Goal: Task Accomplishment & Management: Manage account settings

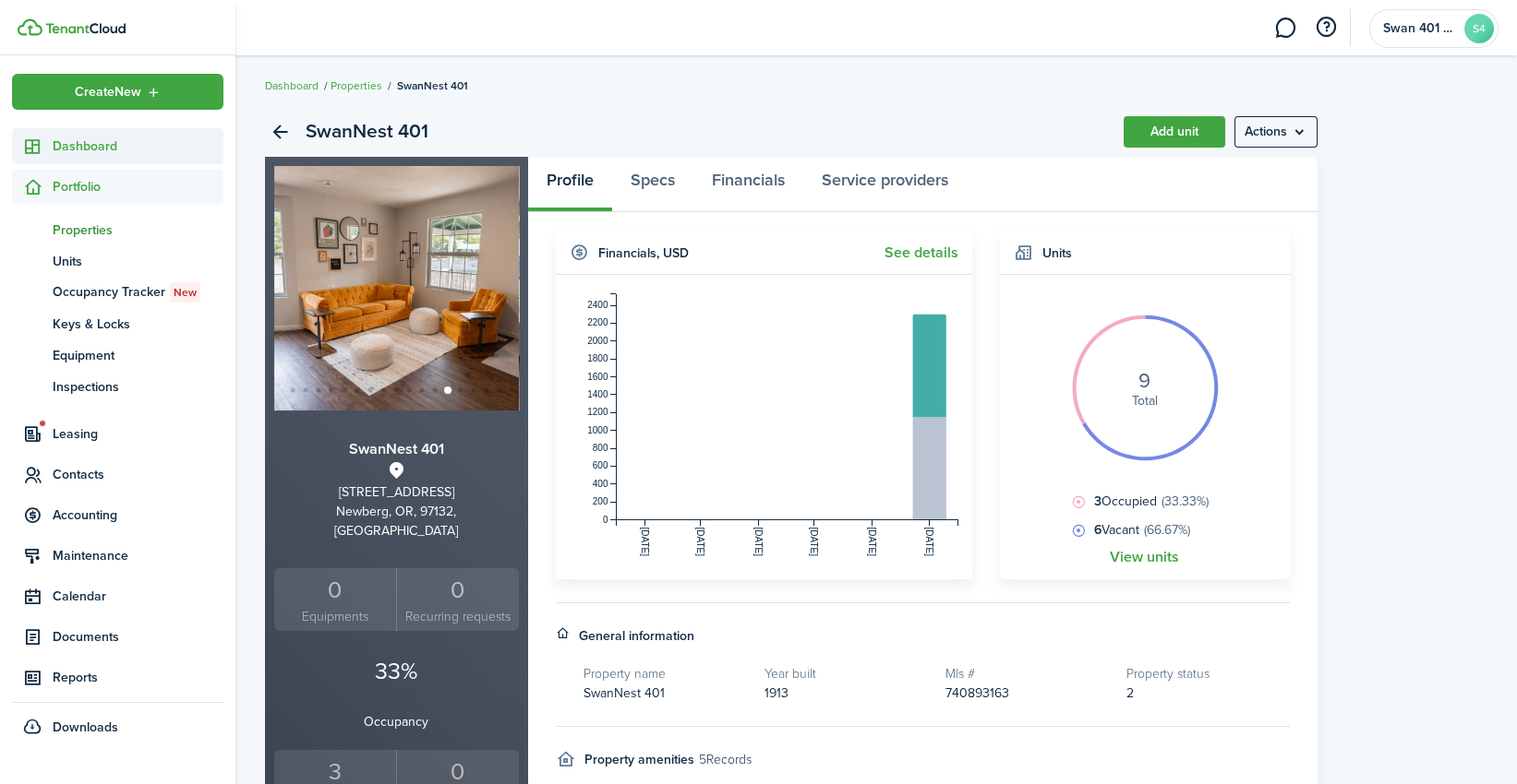
click at [76, 142] on span "Dashboard" at bounding box center [138, 146] width 171 height 19
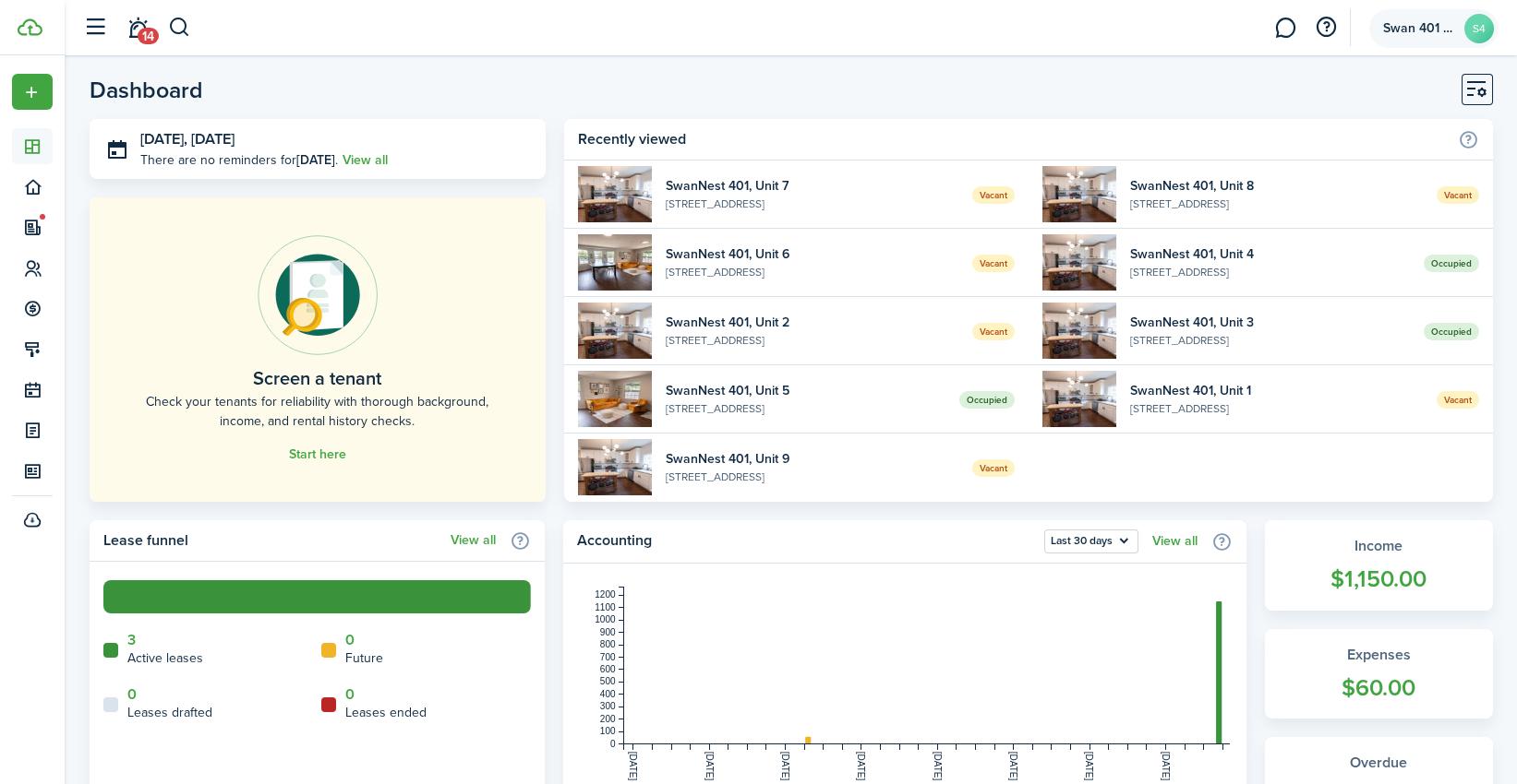
click at [1452, 18] on account-user-avatar "Swan 401 LLC S4" at bounding box center [1433, 28] width 129 height 39
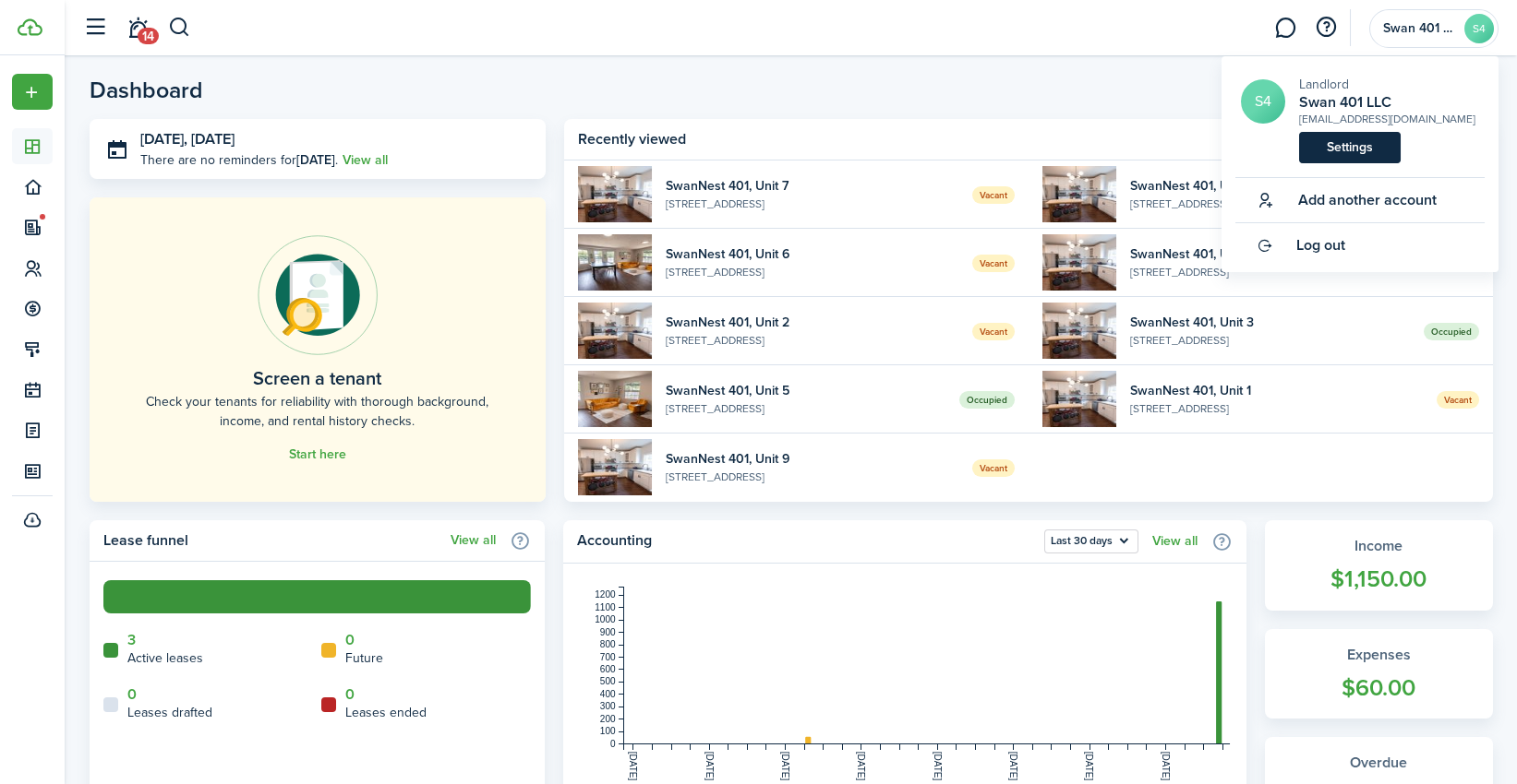
click at [1359, 154] on link "Settings" at bounding box center [1349, 147] width 102 height 31
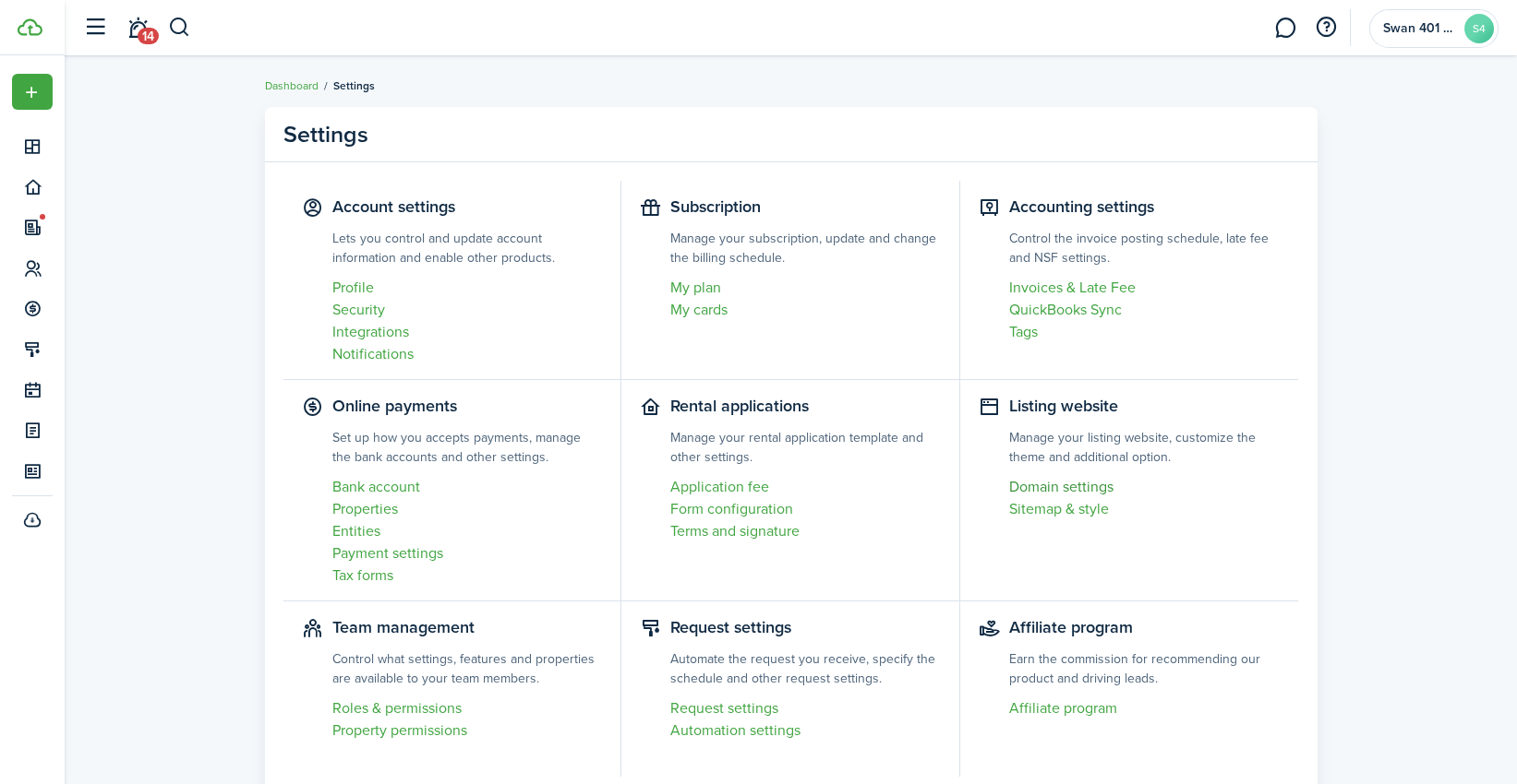
click at [1072, 487] on link "Domain settings" at bounding box center [1145, 487] width 271 height 22
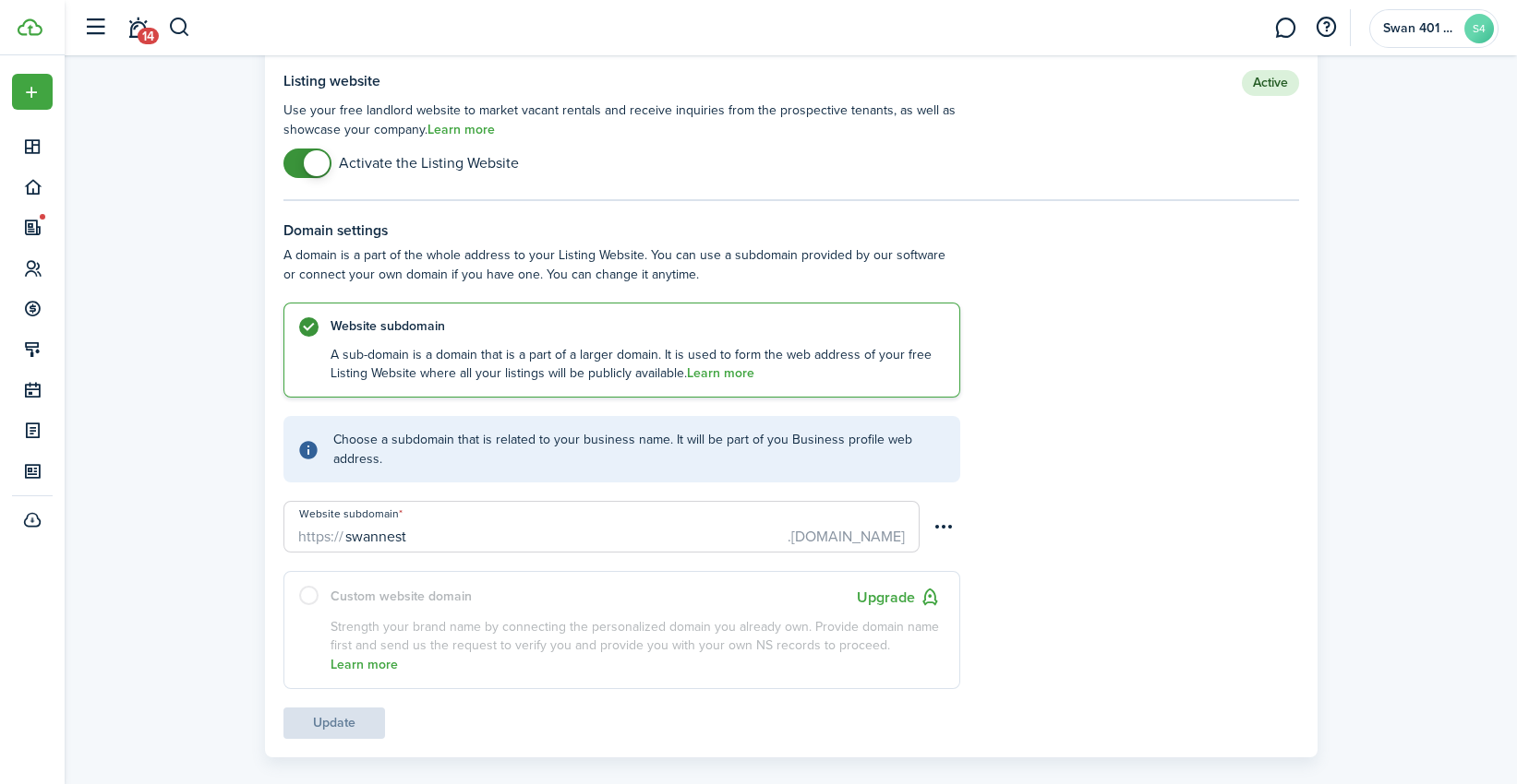
scroll to position [188, 0]
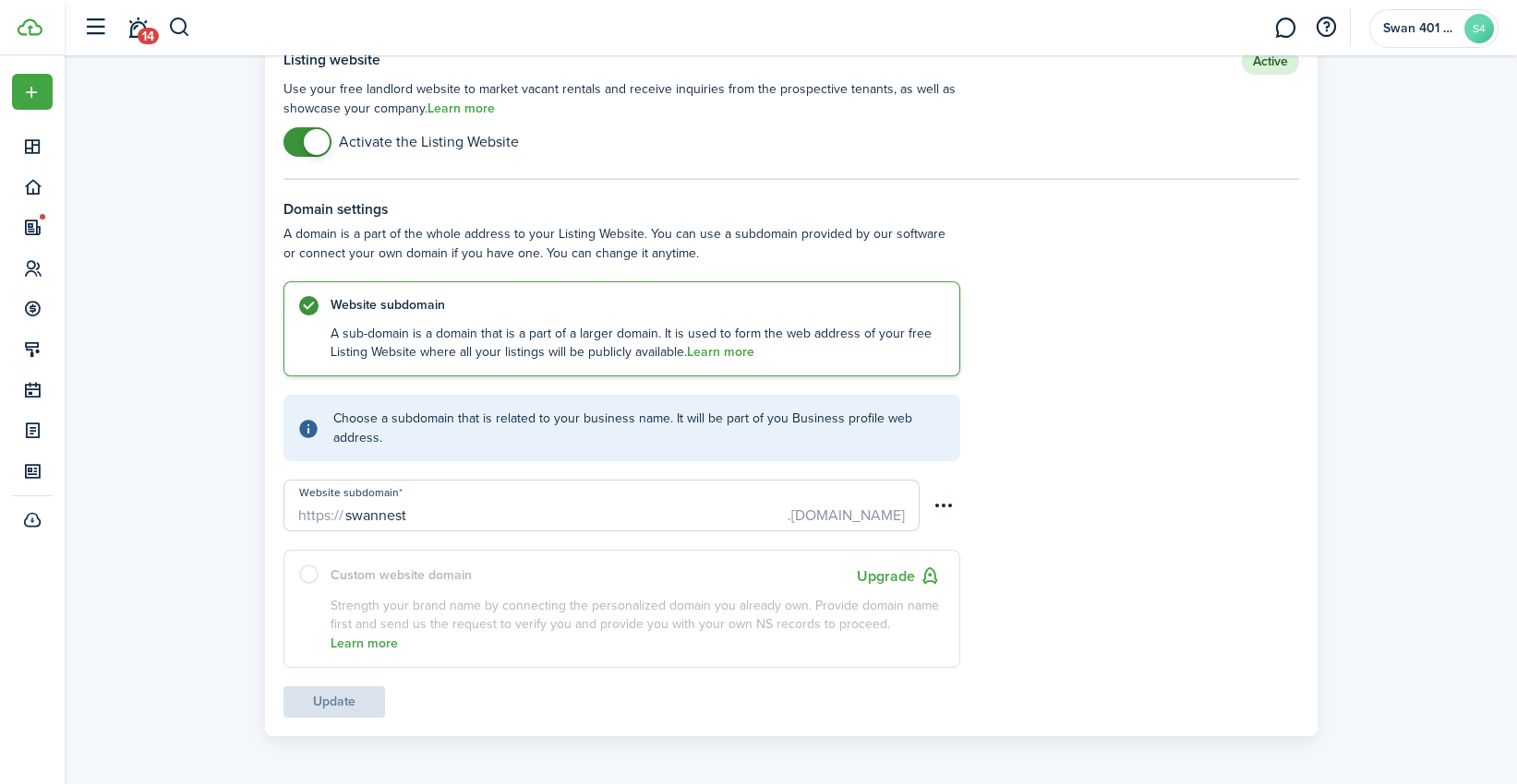
click at [924, 504] on div "https:// Website subdomain swannest .[DOMAIN_NAME]" at bounding box center [622, 506] width 677 height 52
click at [936, 500] on menu-btn-icon "Open menu" at bounding box center [944, 505] width 31 height 31
click at [888, 540] on link "View website" at bounding box center [879, 545] width 162 height 32
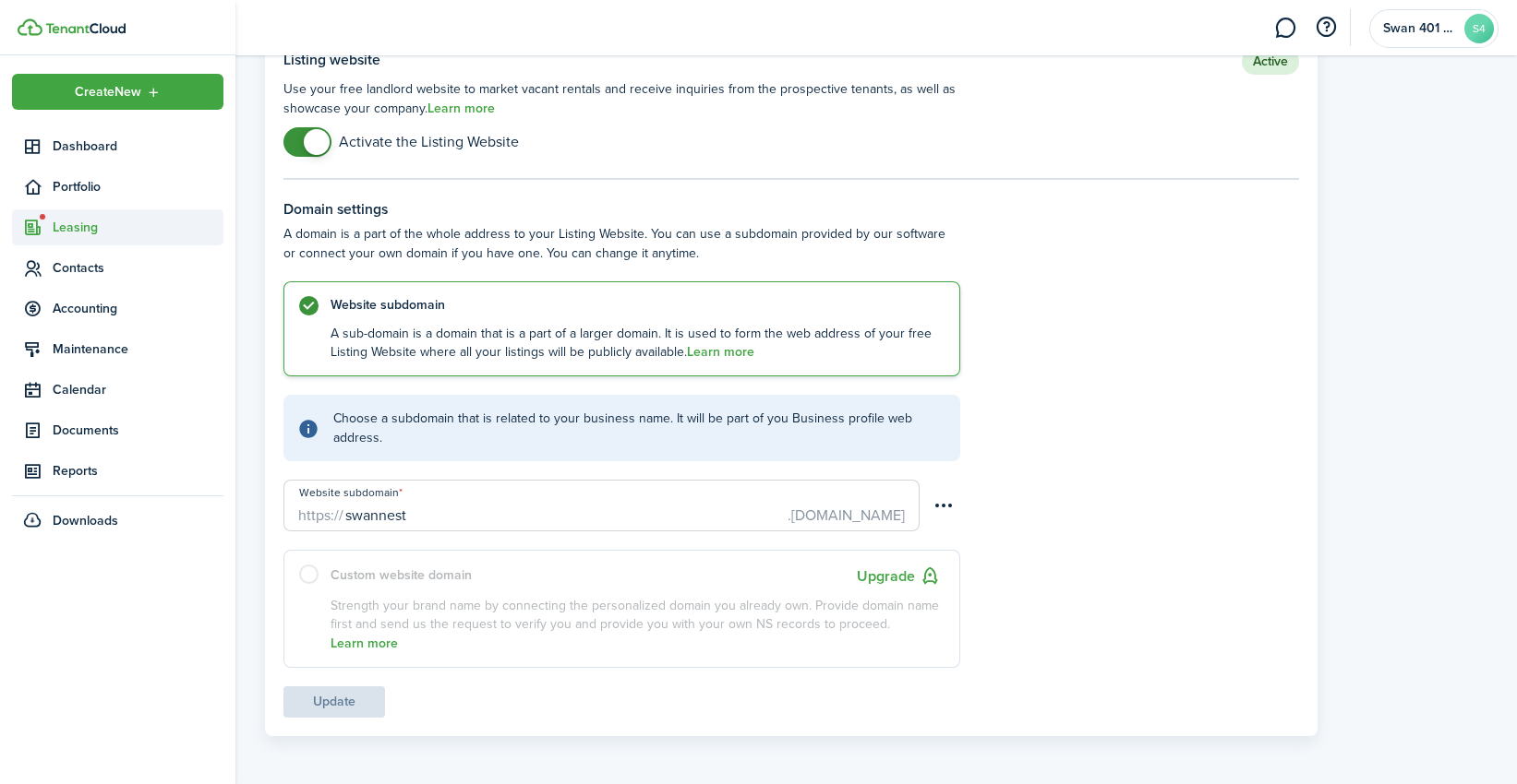
click at [137, 223] on span "Leasing" at bounding box center [138, 226] width 171 height 19
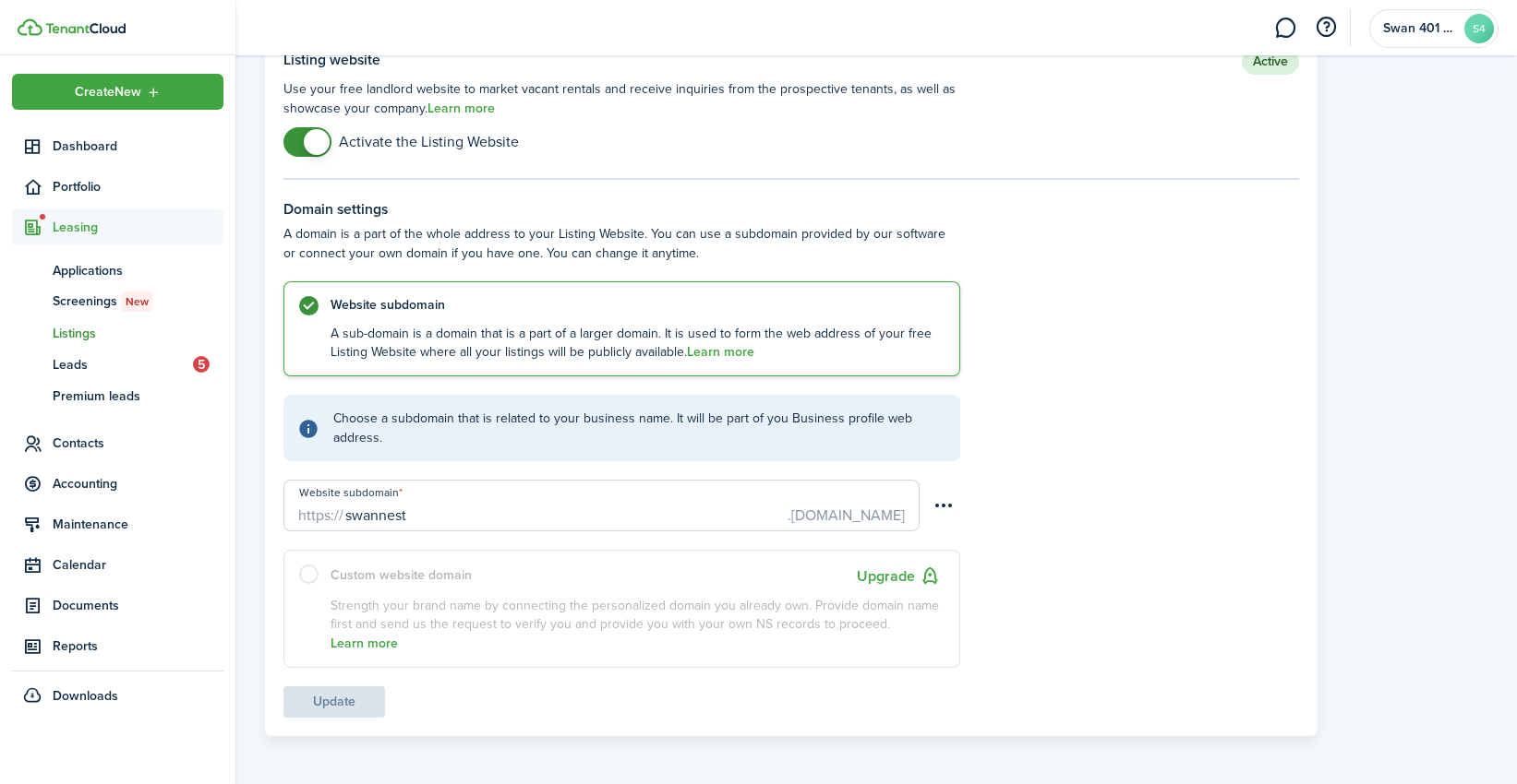
click at [81, 327] on span "Listings" at bounding box center [138, 333] width 171 height 19
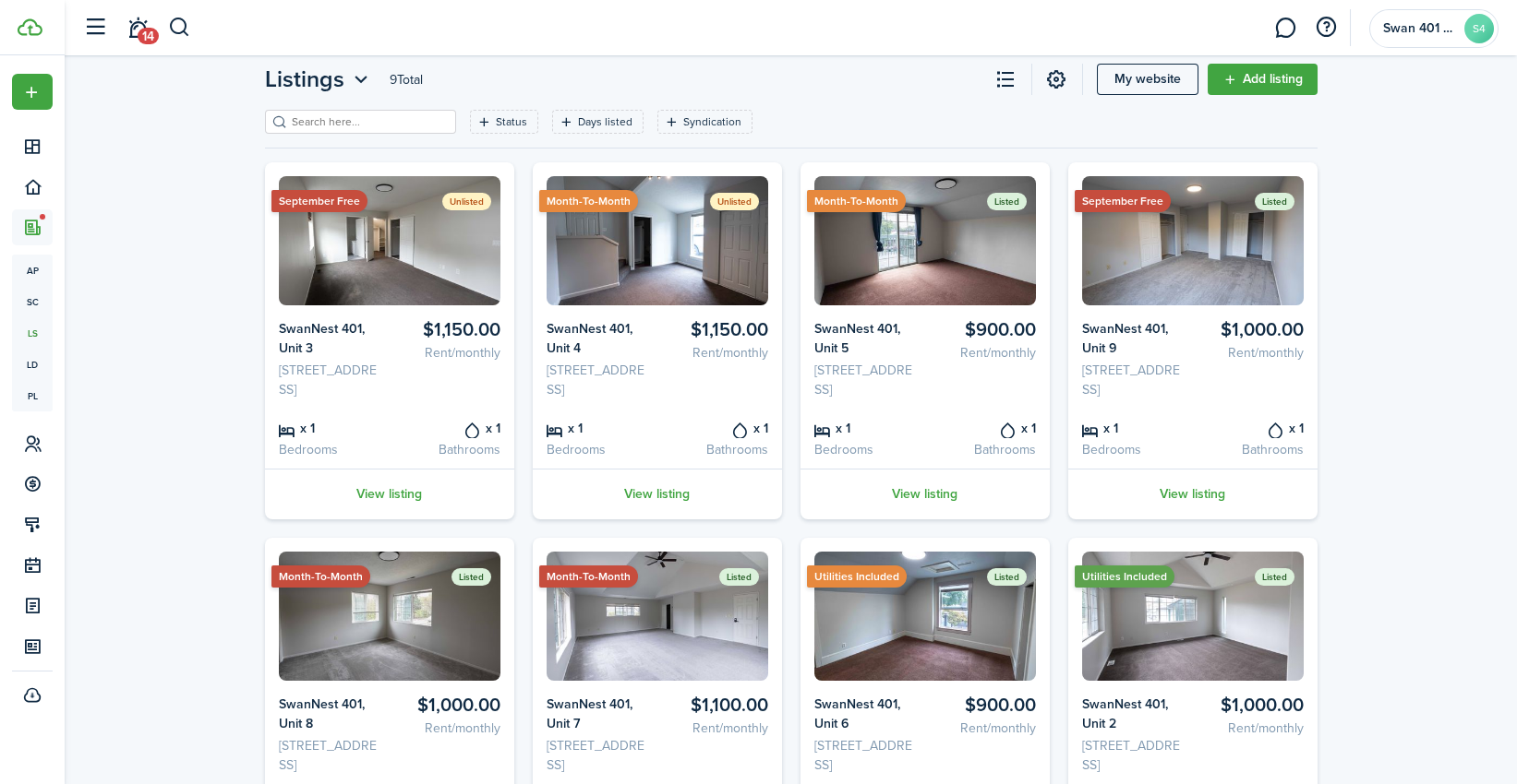
scroll to position [68, 0]
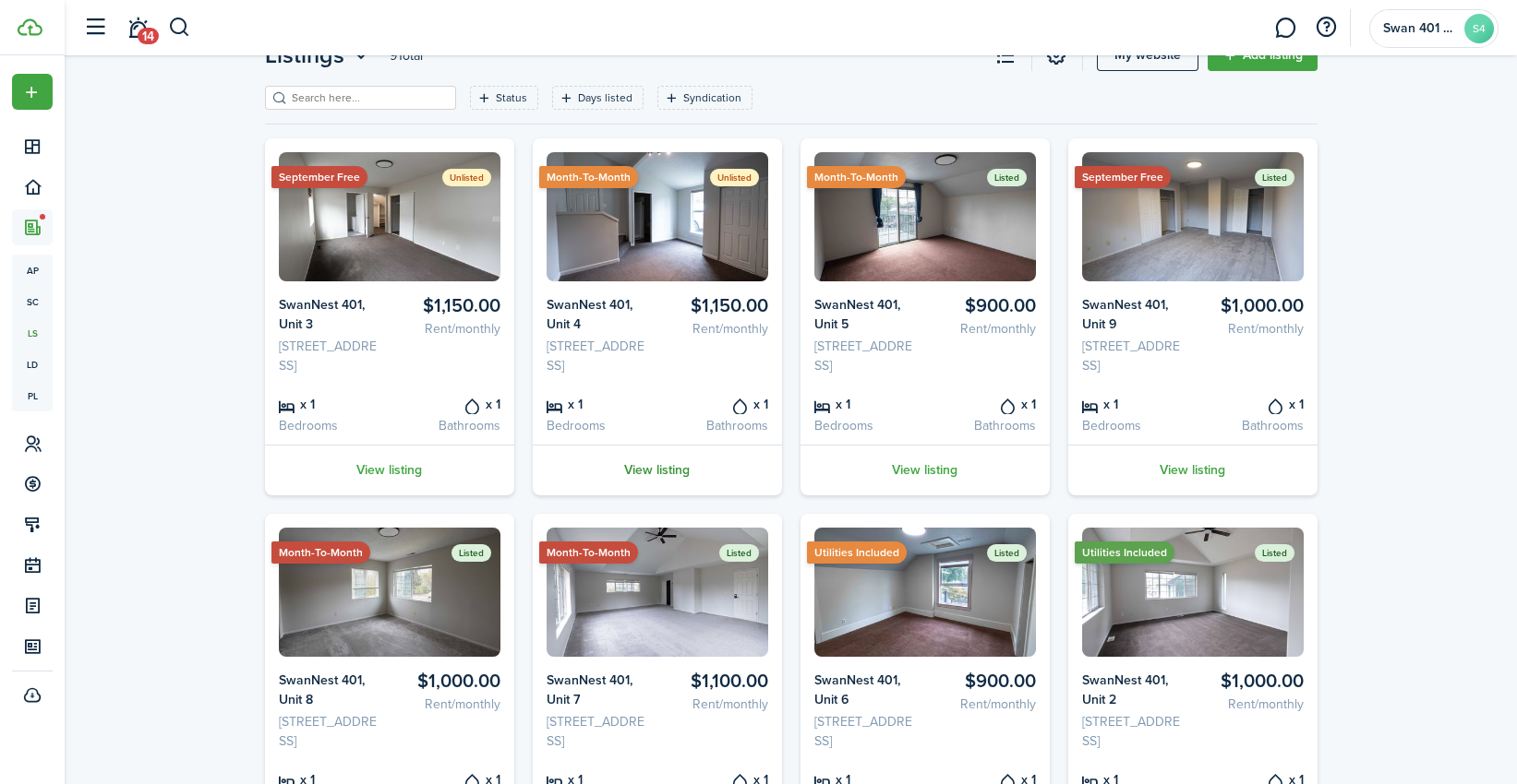
click at [656, 495] on link "View listing" at bounding box center [658, 470] width 250 height 51
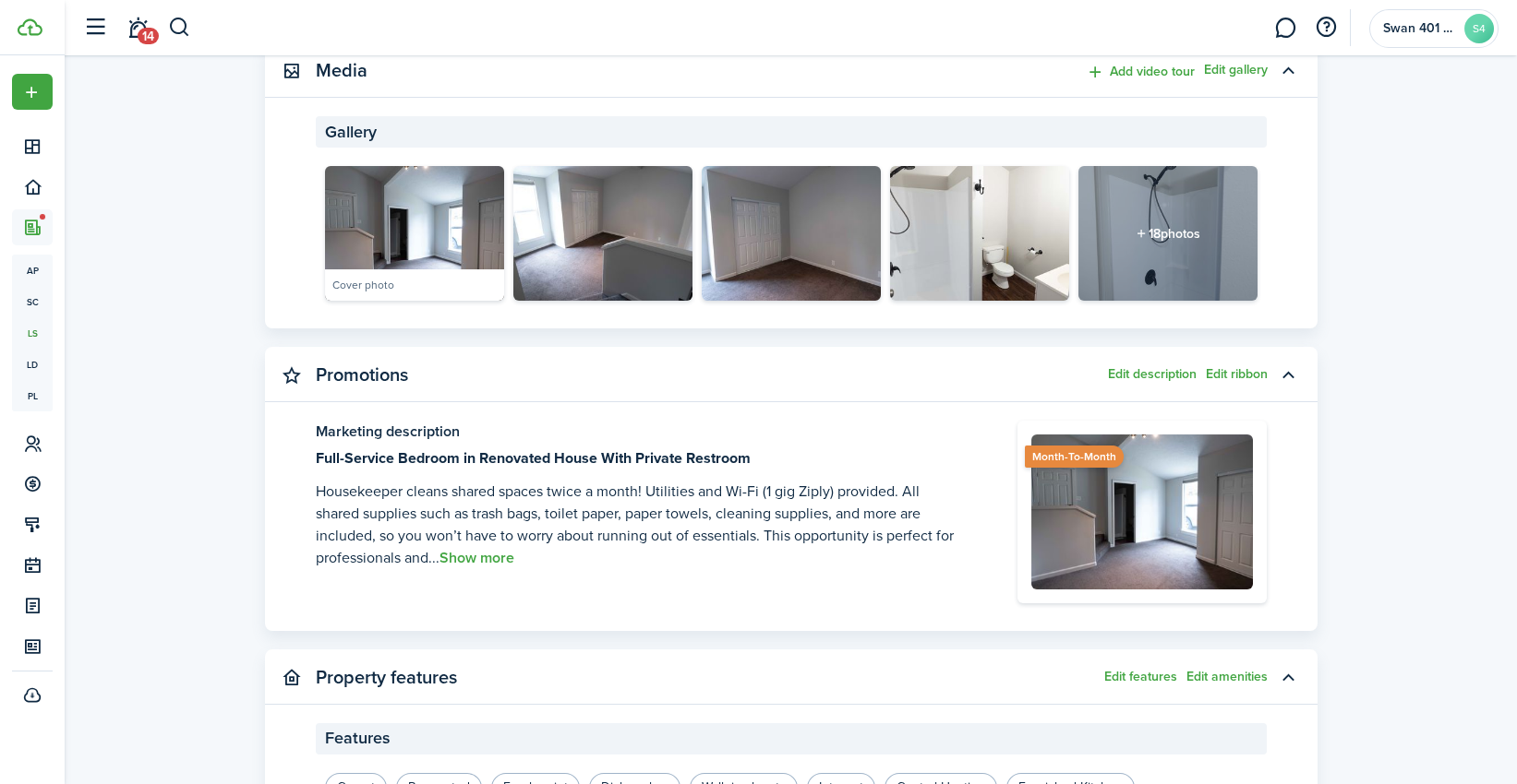
scroll to position [819, 0]
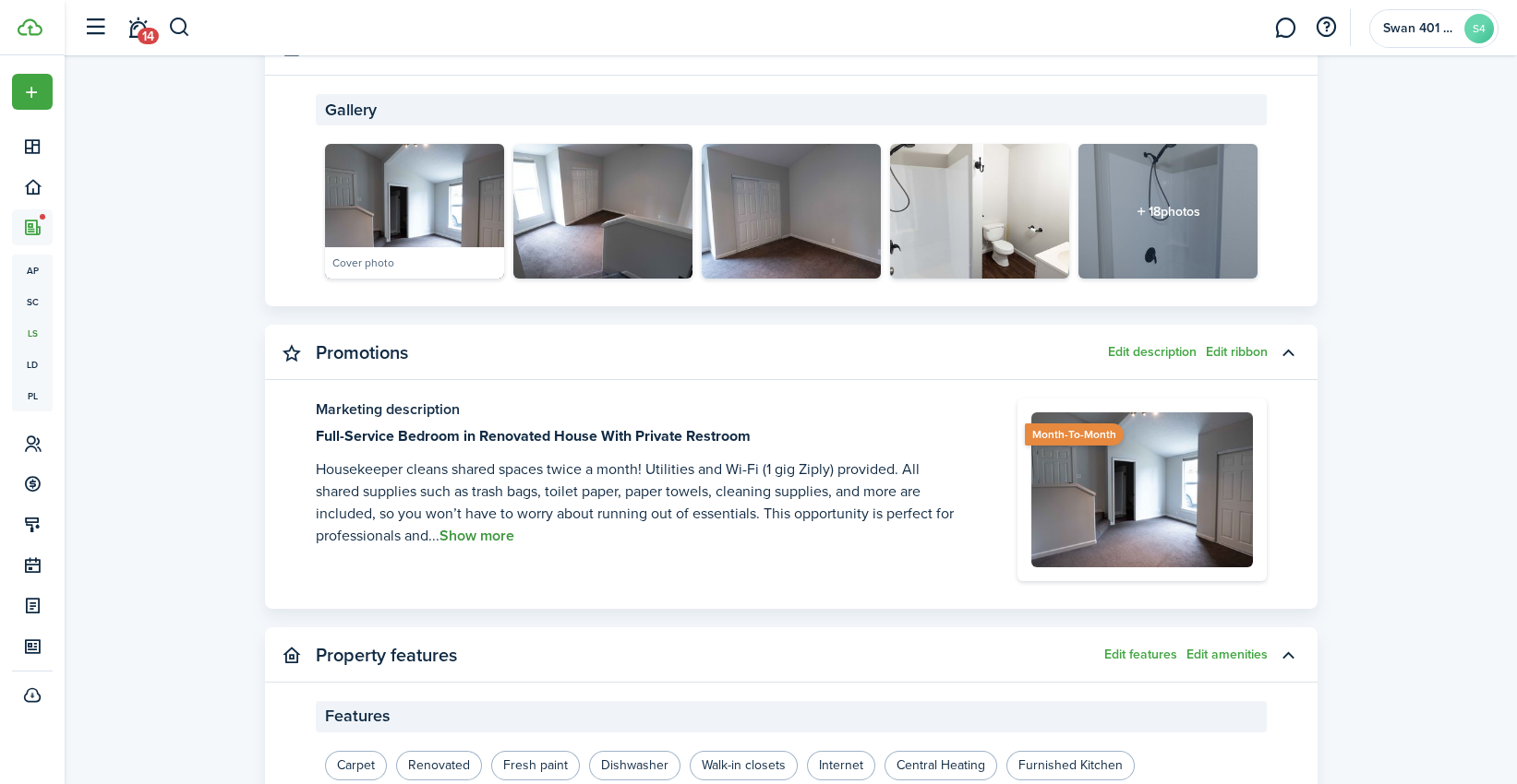
click at [494, 538] on button "Show more" at bounding box center [476, 536] width 75 height 17
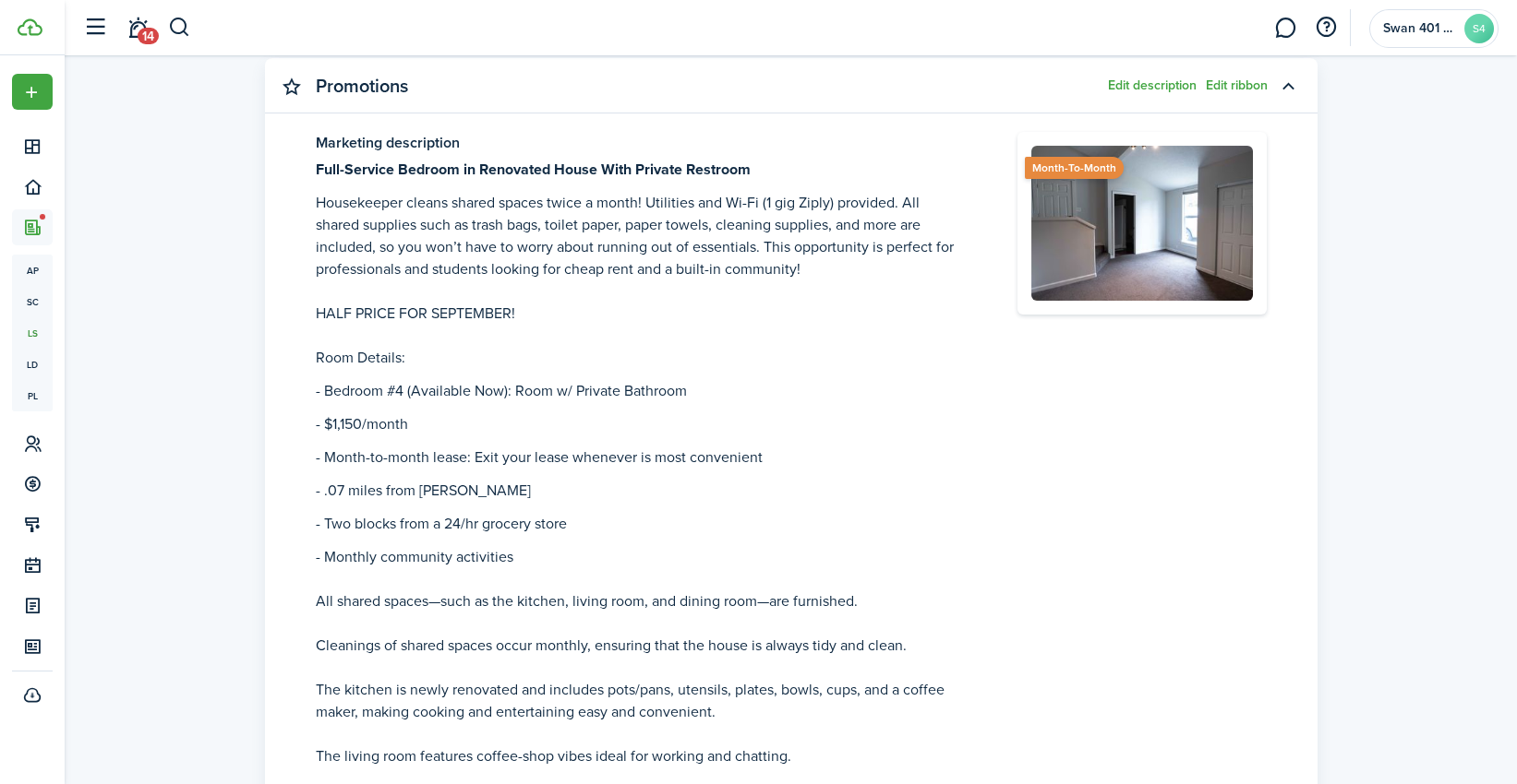
scroll to position [888, 0]
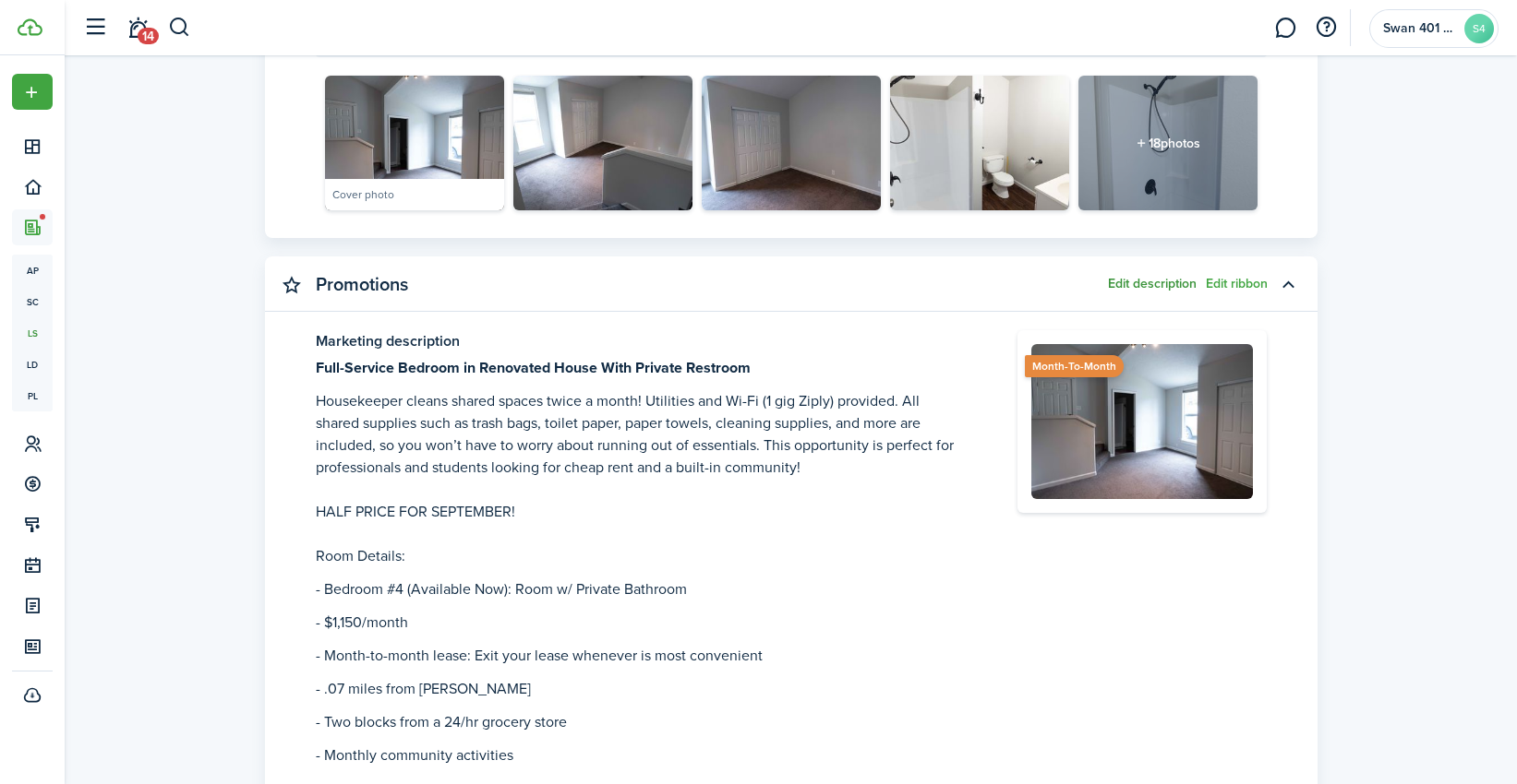
click at [1146, 277] on button "Edit description" at bounding box center [1152, 283] width 89 height 15
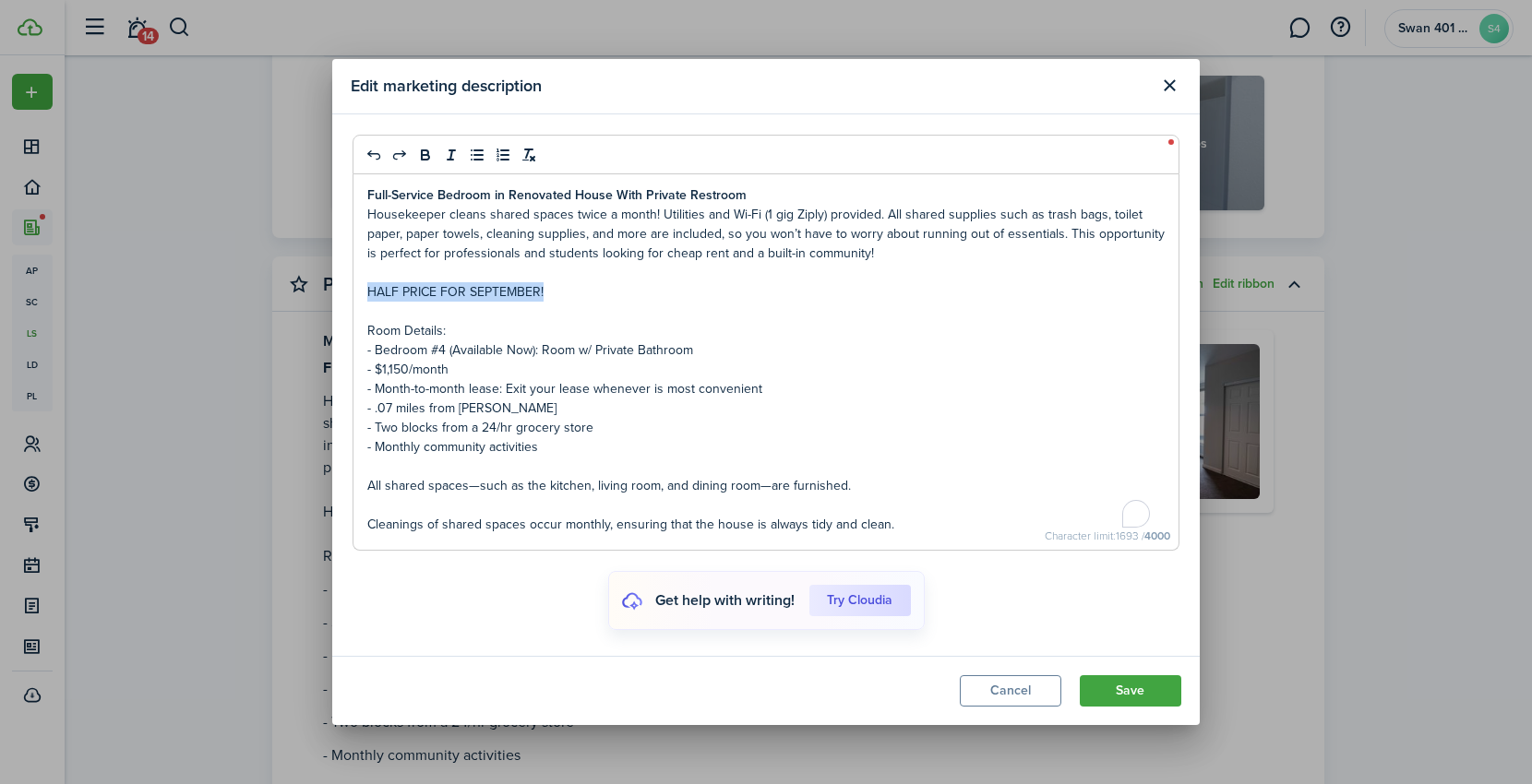
drag, startPoint x: 441, startPoint y: 292, endPoint x: 366, endPoint y: 290, distance: 75.0
click at [367, 290] on p "HALF PRICE FOR SEPTEMBER!" at bounding box center [766, 291] width 797 height 19
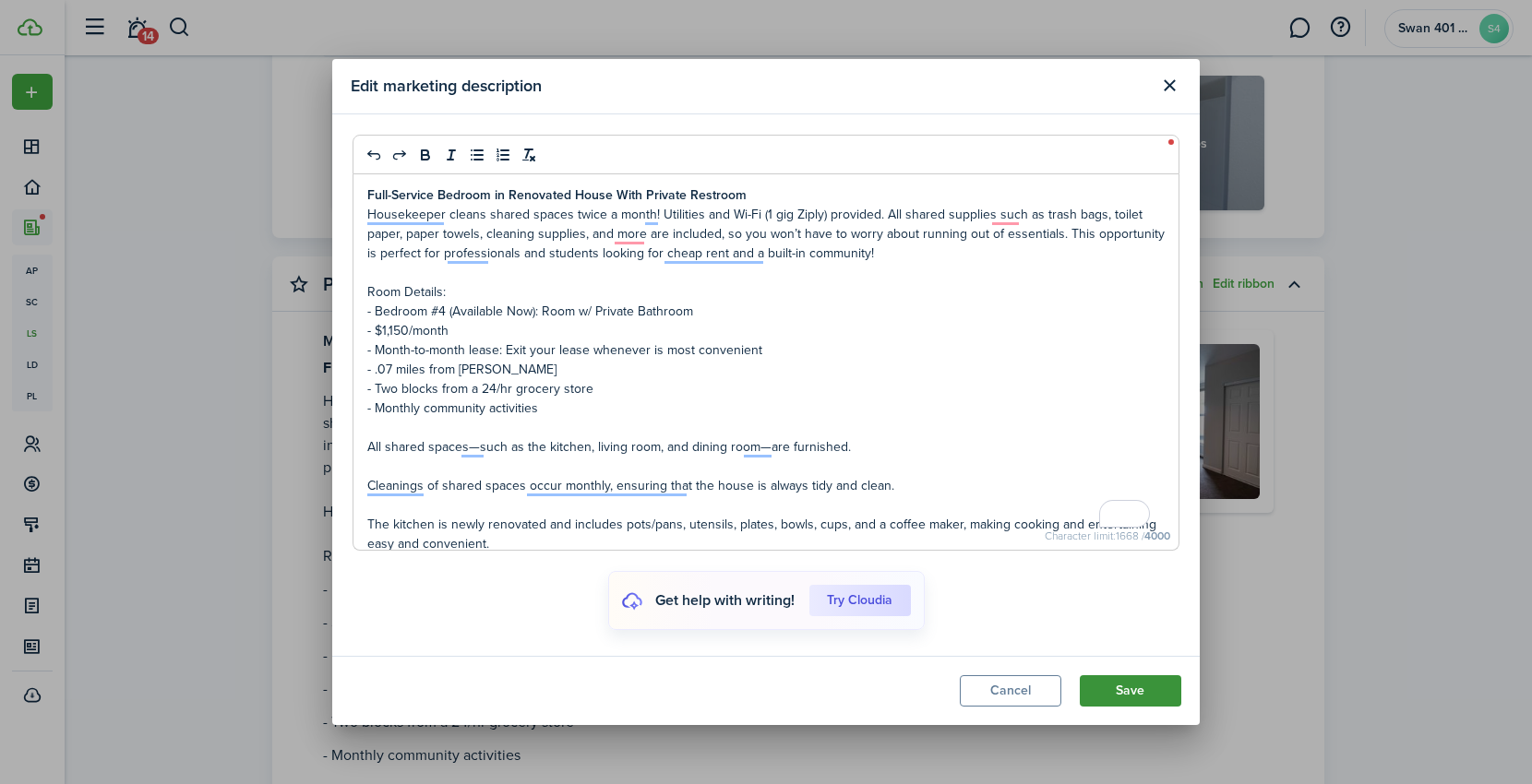
click at [1107, 690] on button "Save" at bounding box center [1131, 690] width 102 height 31
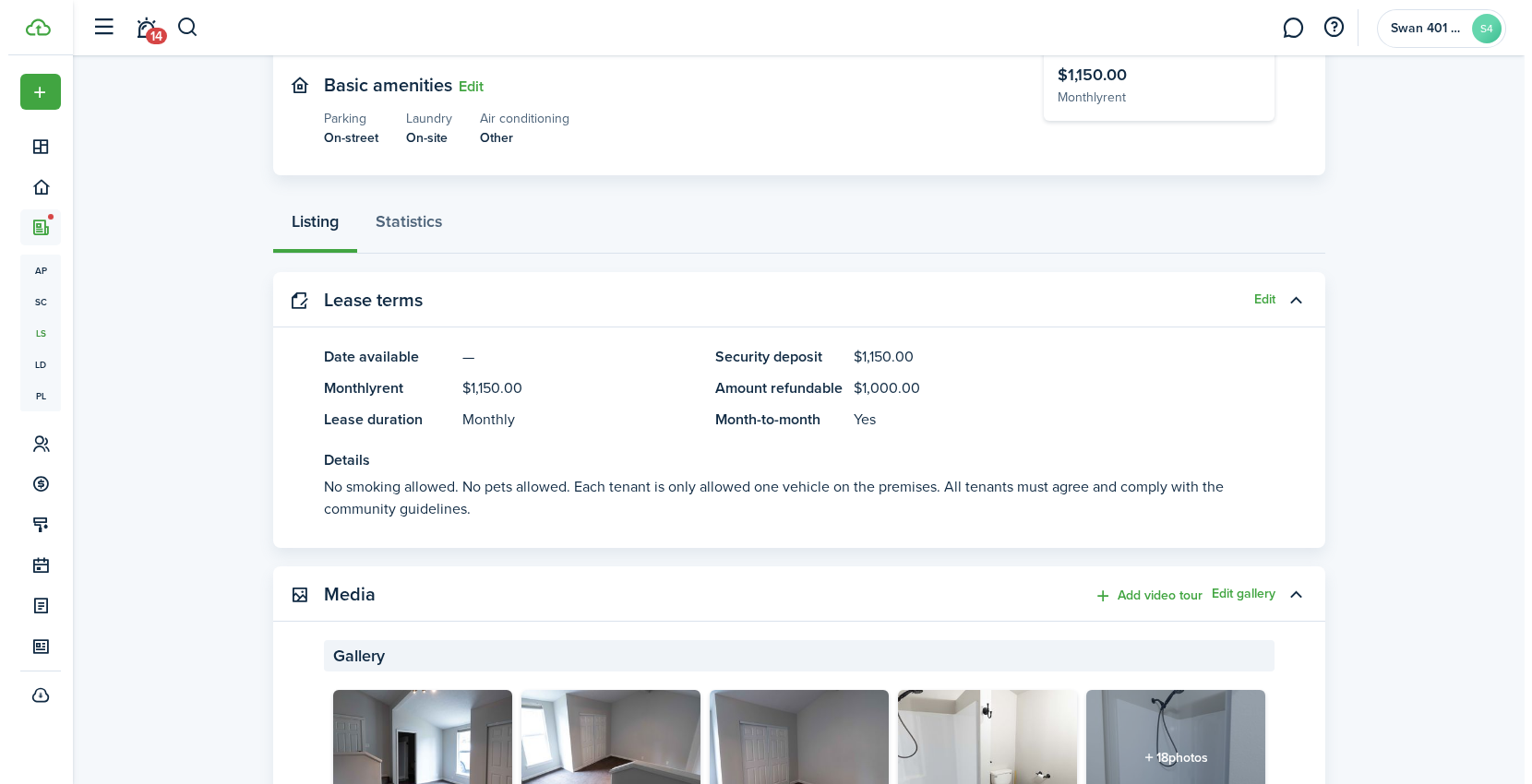
scroll to position [0, 0]
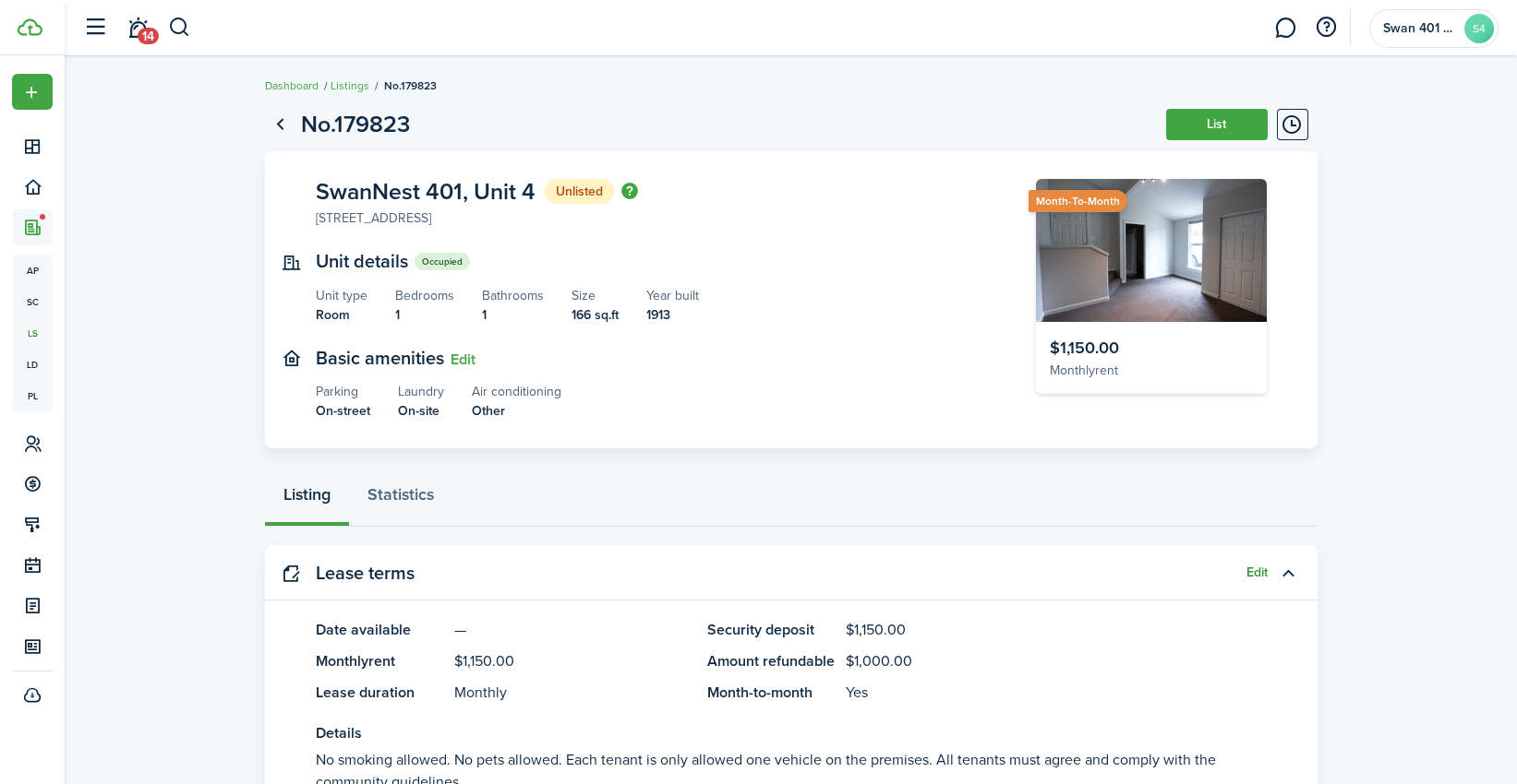
click at [1261, 573] on button "Edit" at bounding box center [1257, 573] width 21 height 15
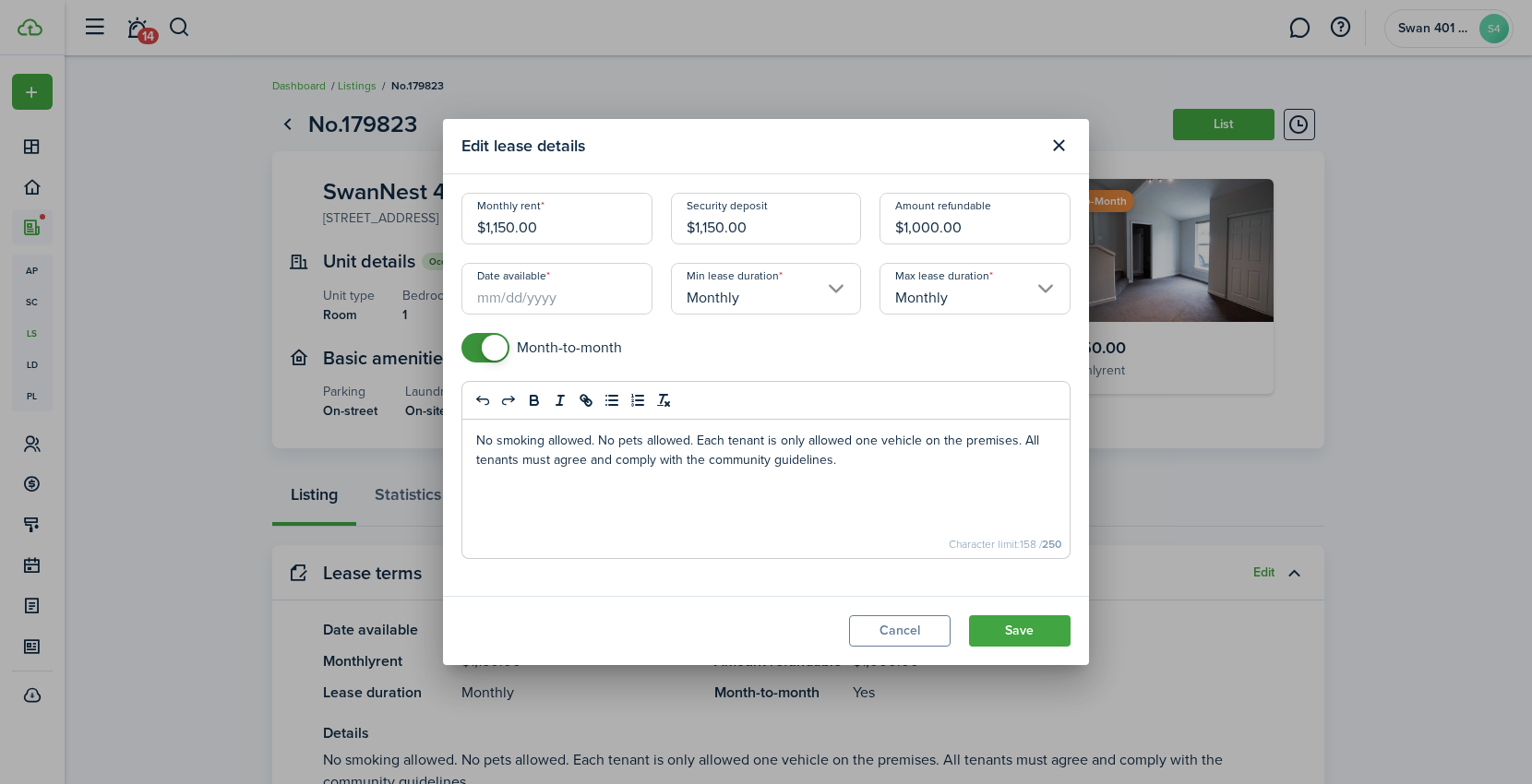
click at [560, 297] on input "Date available" at bounding box center [556, 289] width 191 height 52
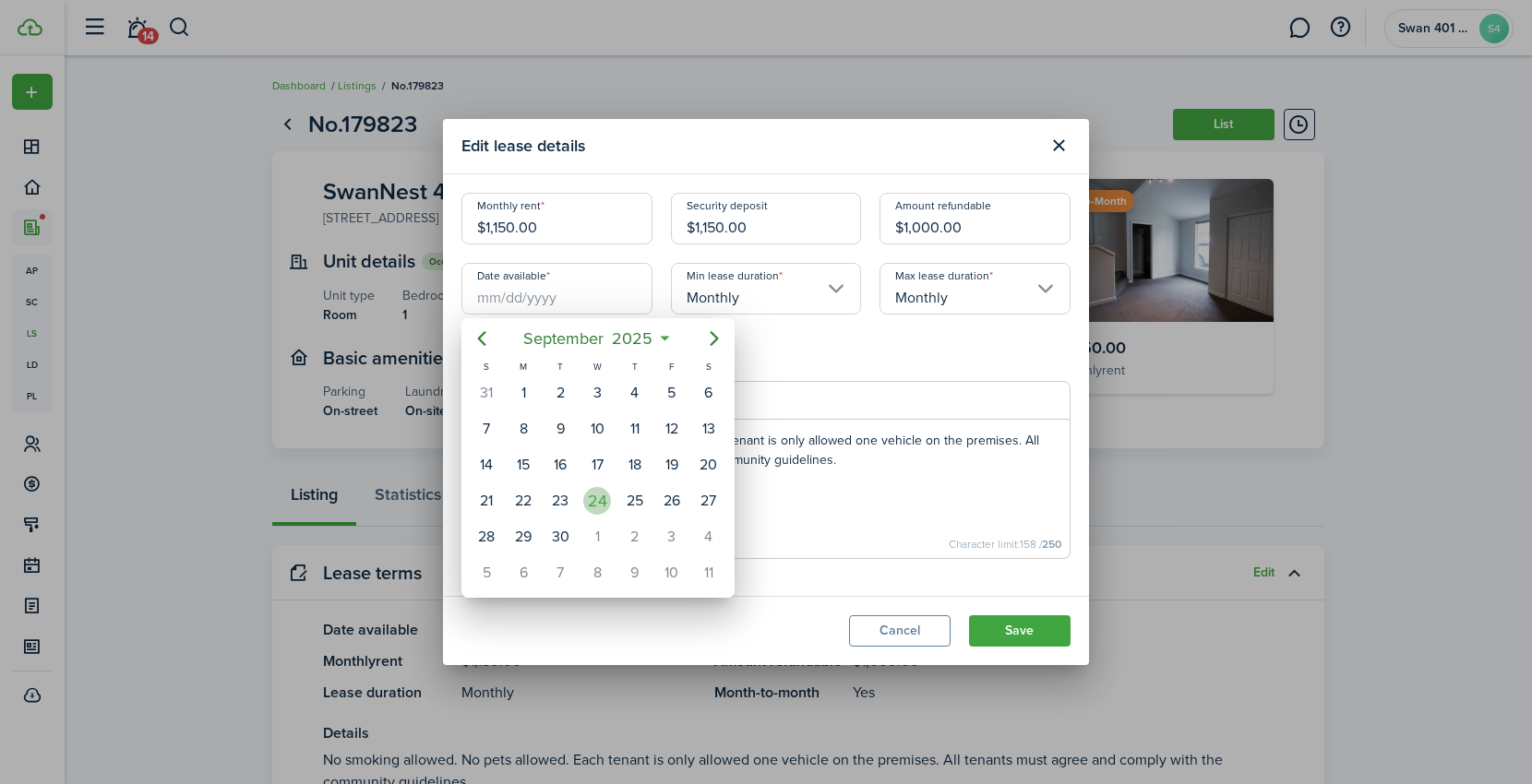
click at [596, 487] on div "24" at bounding box center [598, 501] width 28 height 28
type input "[DATE]"
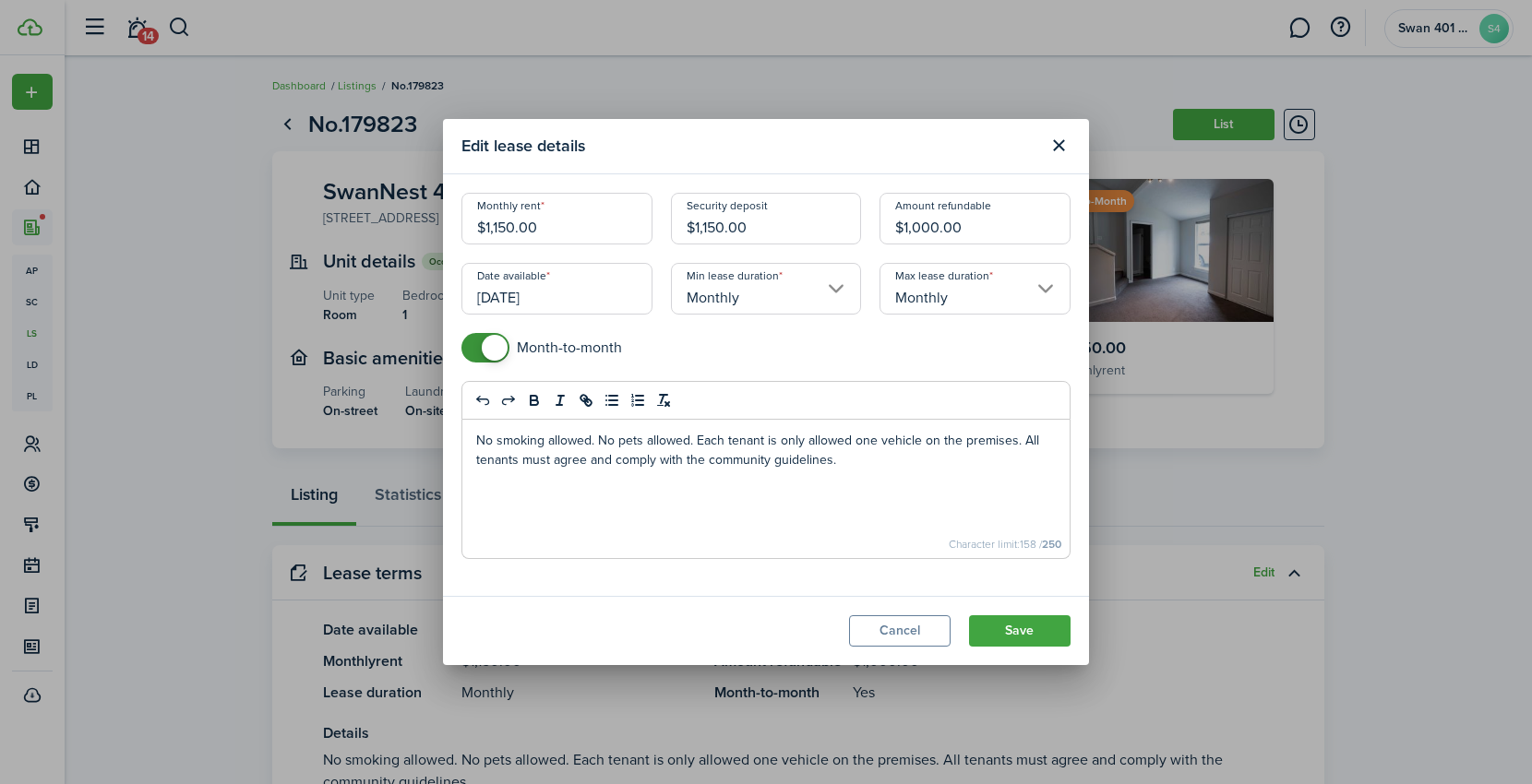
click at [990, 218] on input "$1,000.00" at bounding box center [974, 218] width 191 height 52
click at [990, 219] on input "$1,000.00" at bounding box center [974, 218] width 191 height 52
type input "$1,150.00"
click at [1026, 627] on button "Save" at bounding box center [1020, 630] width 102 height 31
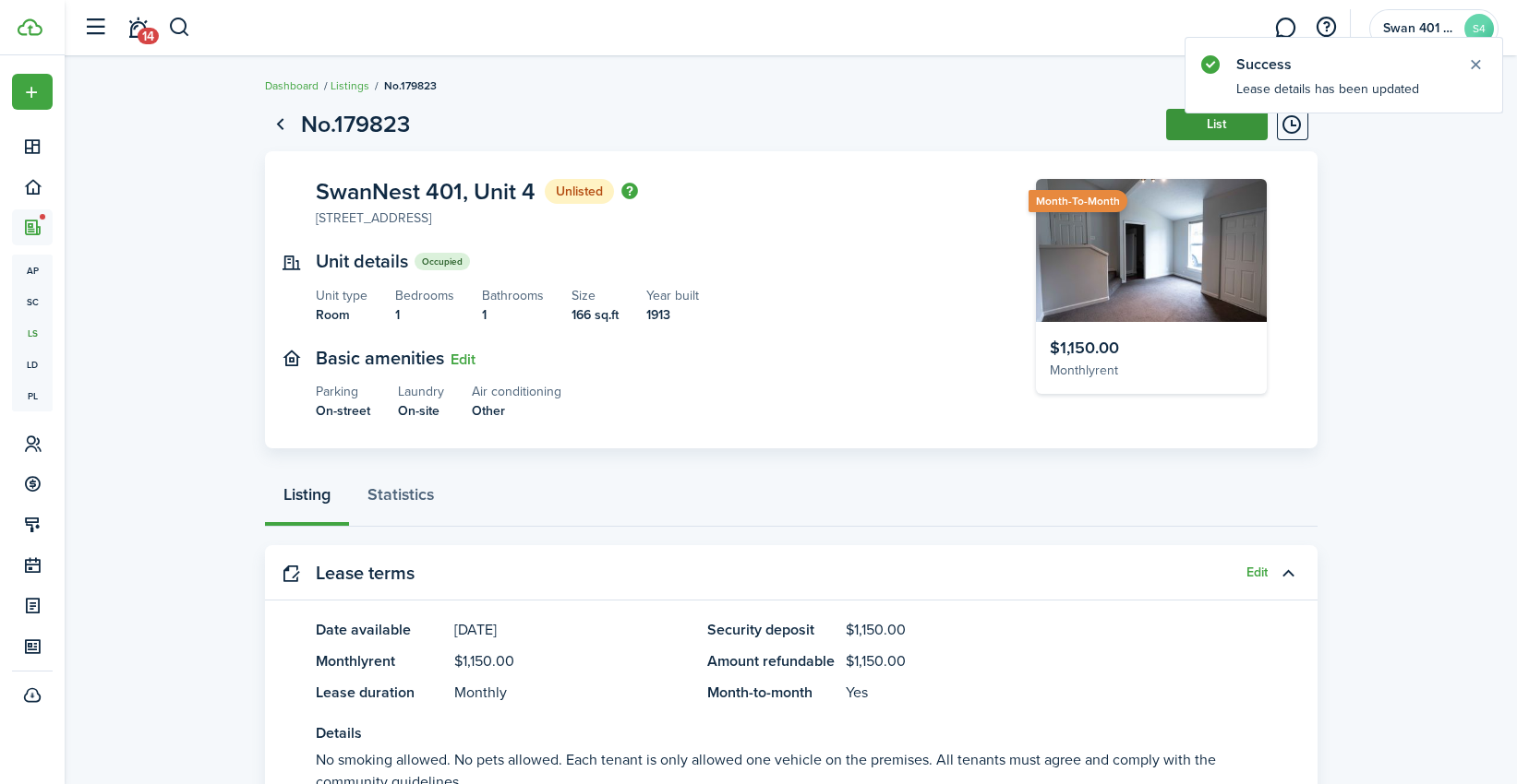
click at [1238, 123] on button "List" at bounding box center [1217, 124] width 102 height 31
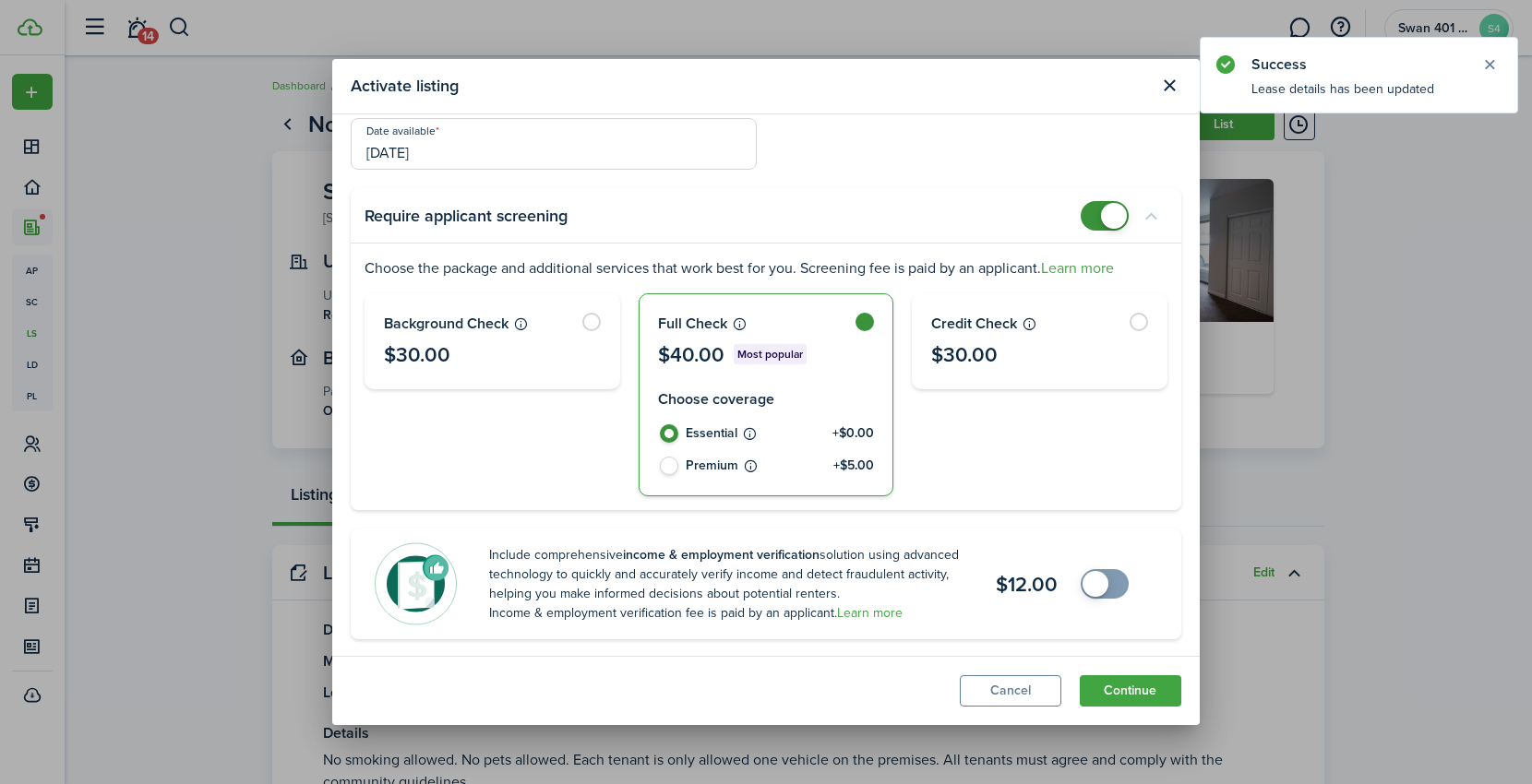
scroll to position [68, 0]
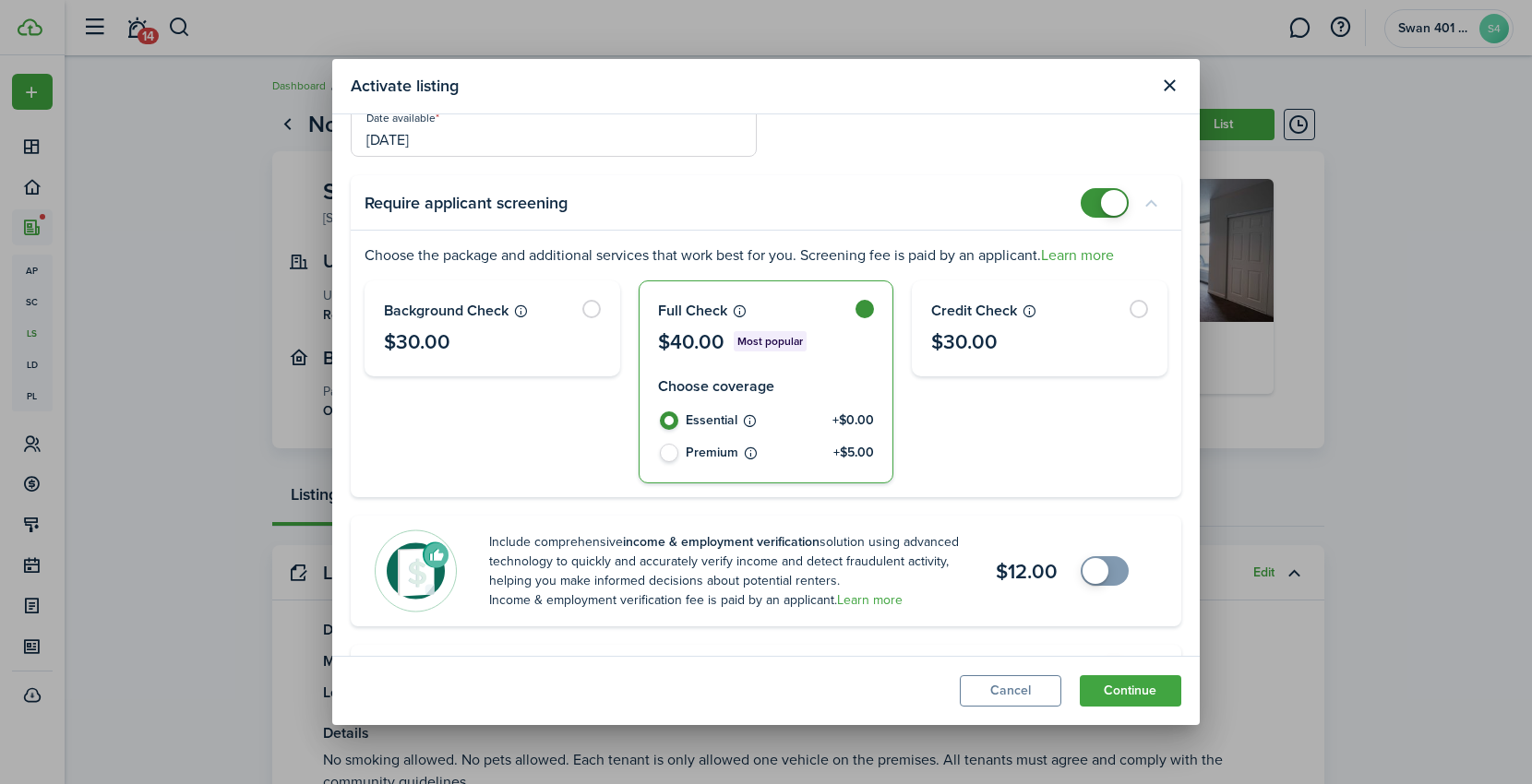
checkbox input "true"
click at [1083, 580] on span at bounding box center [1096, 572] width 26 height 26
click at [1152, 689] on button "Continue" at bounding box center [1131, 690] width 102 height 31
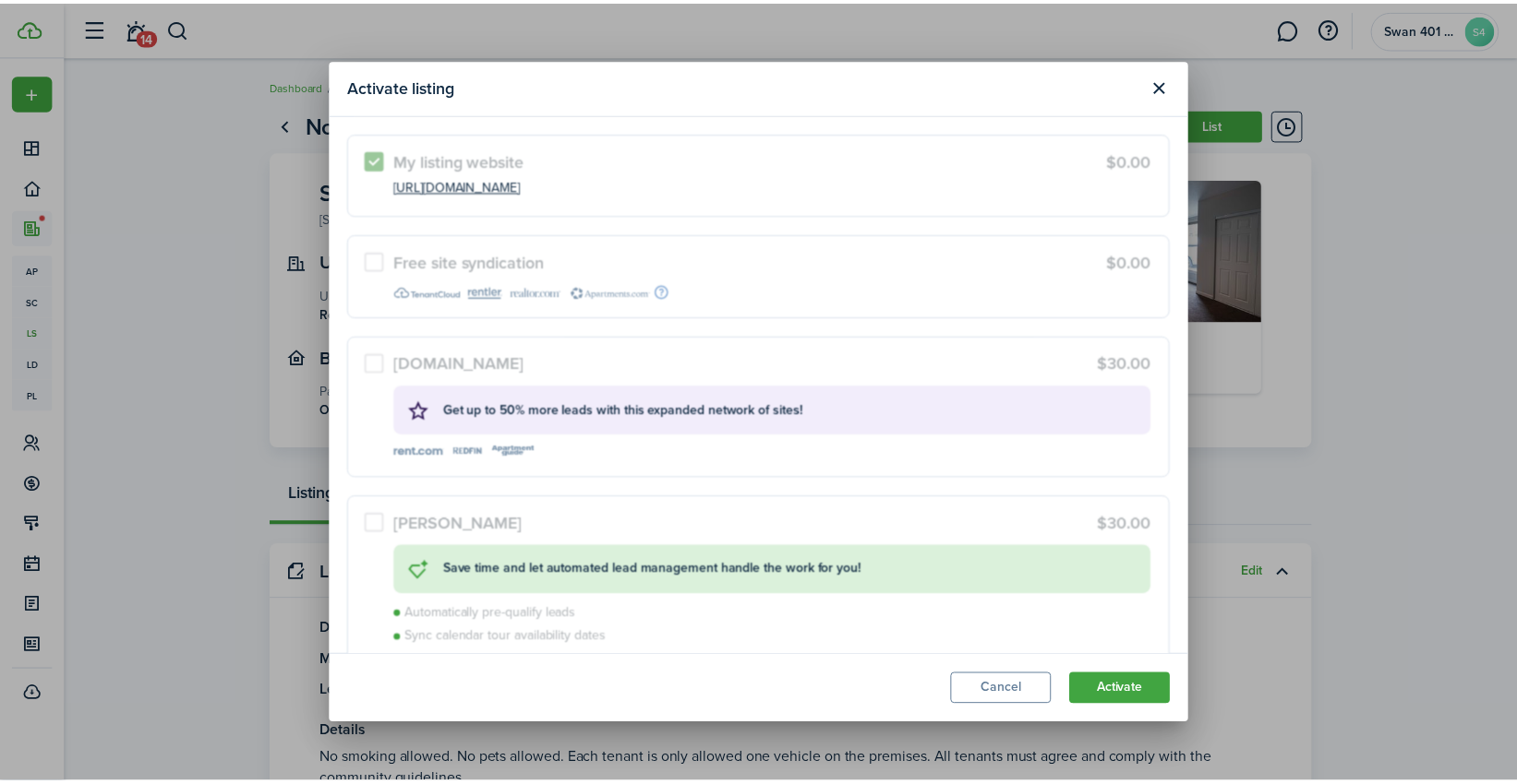
scroll to position [266, 0]
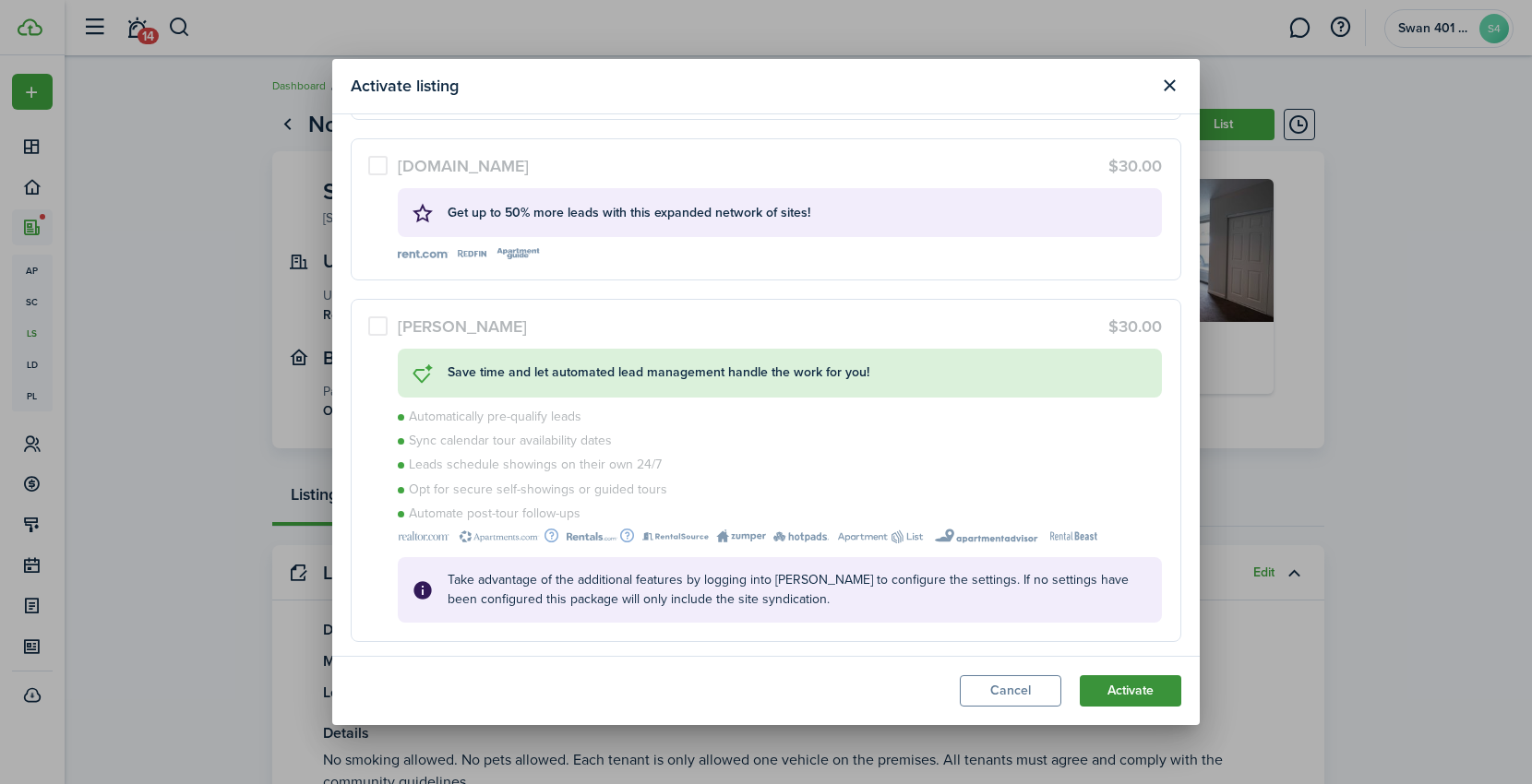
click at [1138, 689] on button "Activate" at bounding box center [1131, 690] width 102 height 31
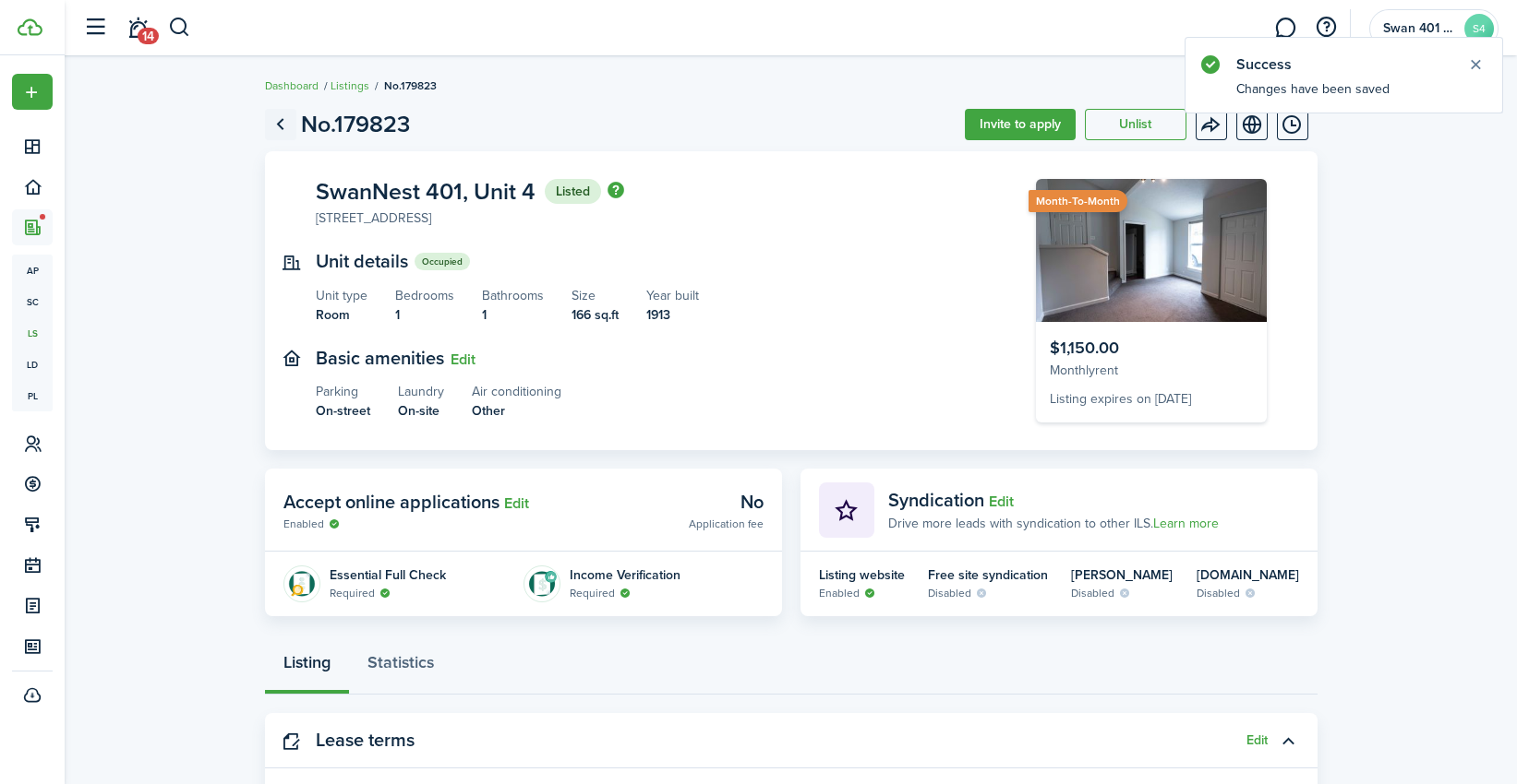
click at [280, 119] on link "Go back" at bounding box center [279, 124] width 31 height 31
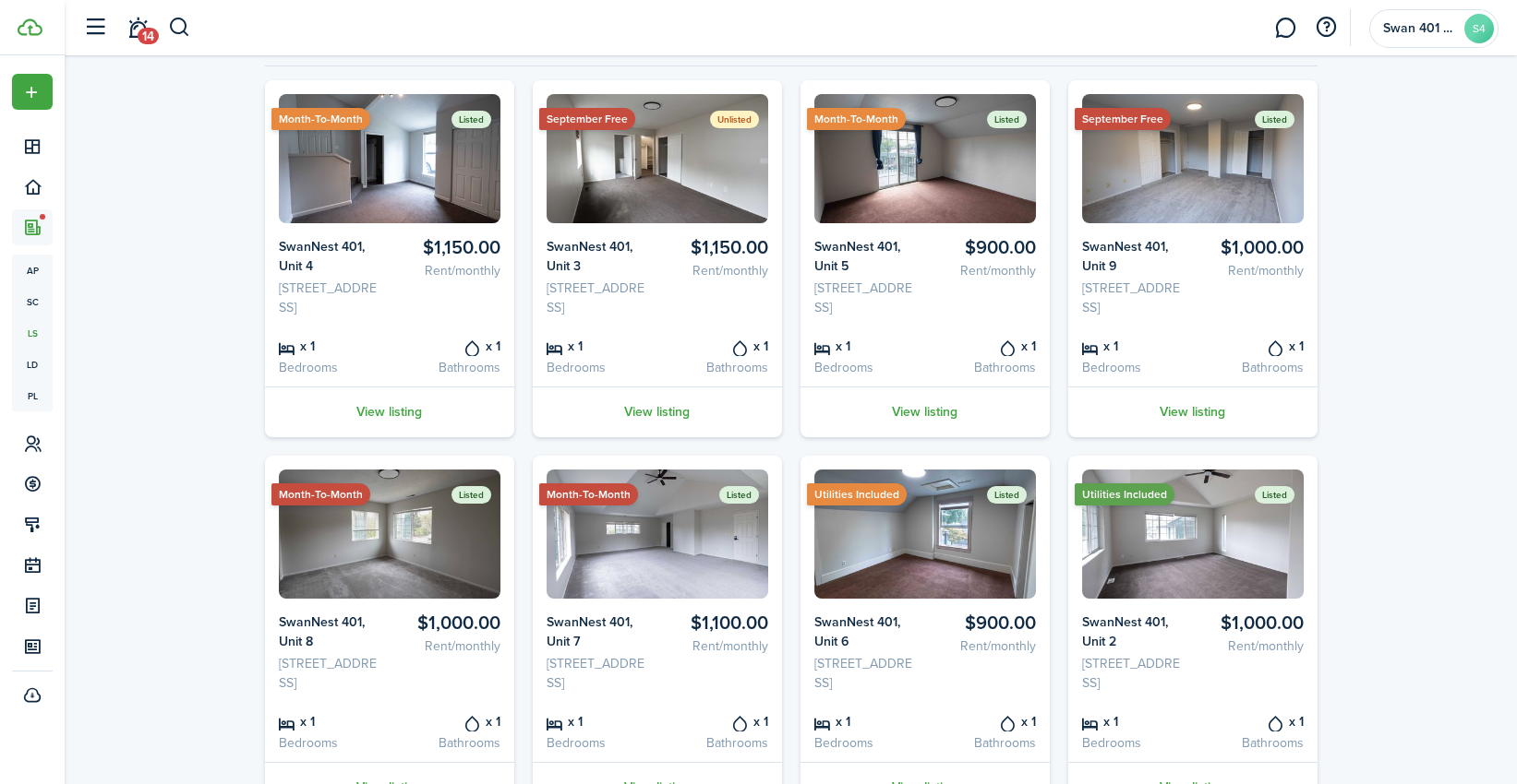
scroll to position [204, 0]
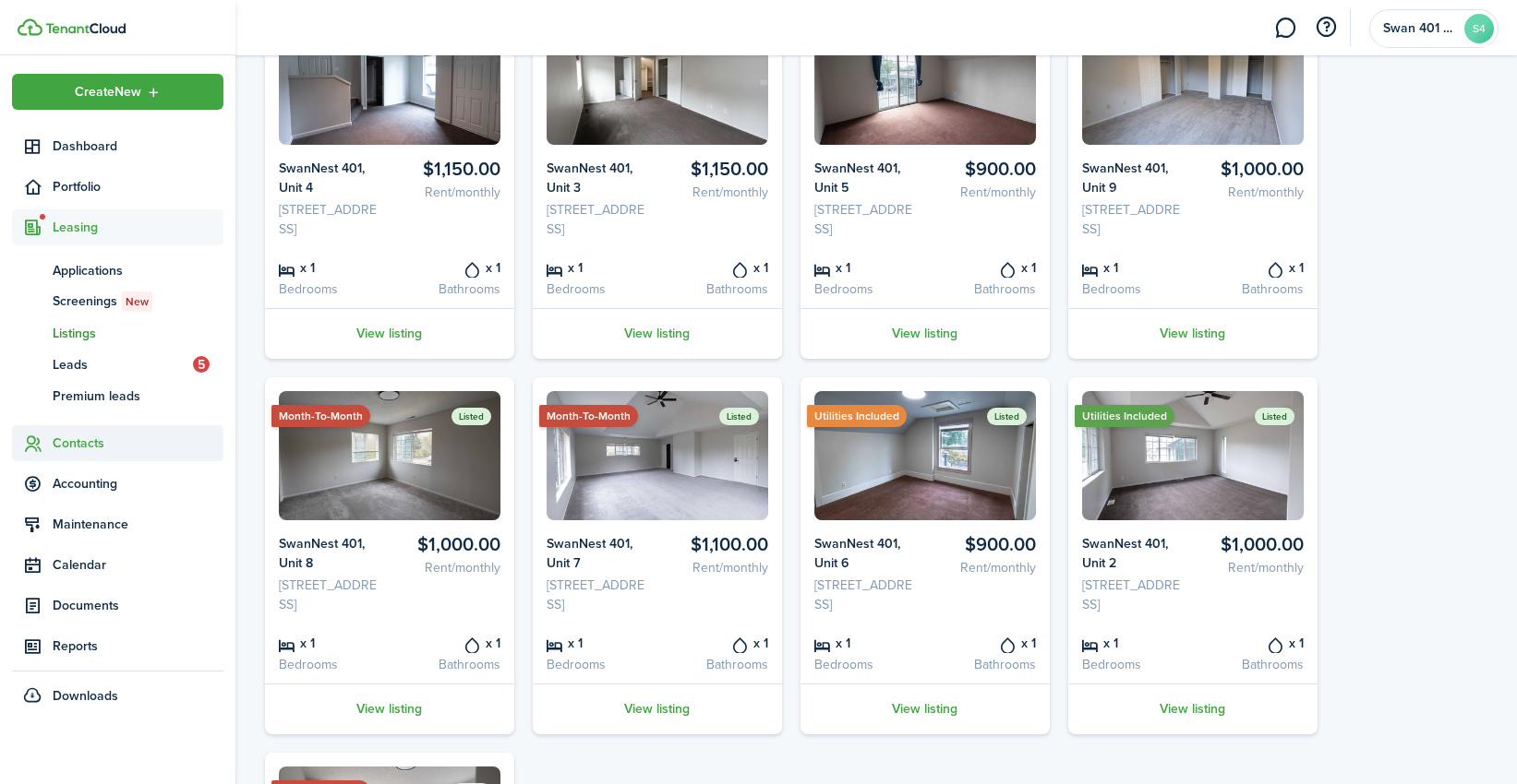
click at [73, 444] on span "Contacts" at bounding box center [138, 443] width 171 height 19
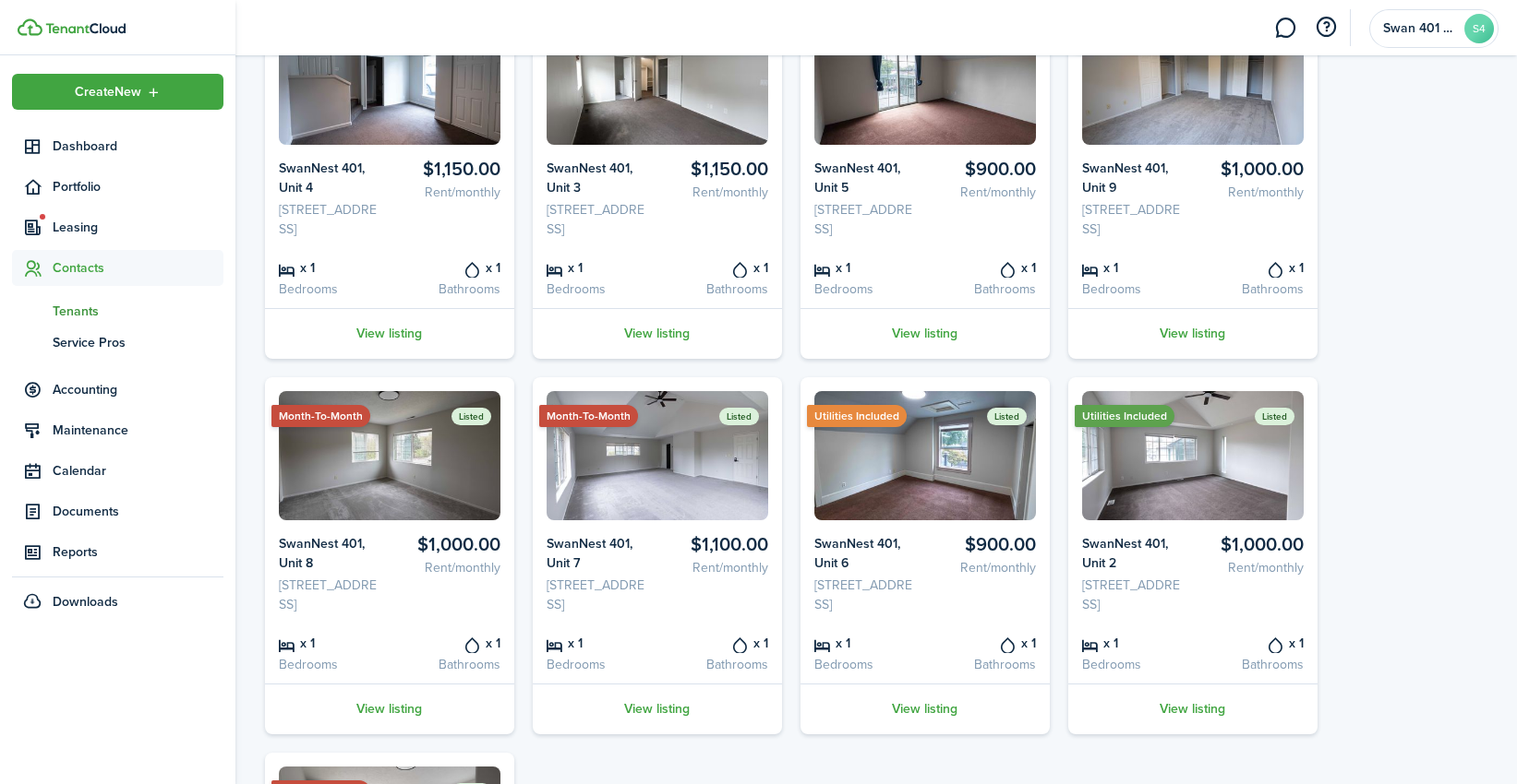
click at [92, 313] on span "Tenants" at bounding box center [138, 310] width 171 height 19
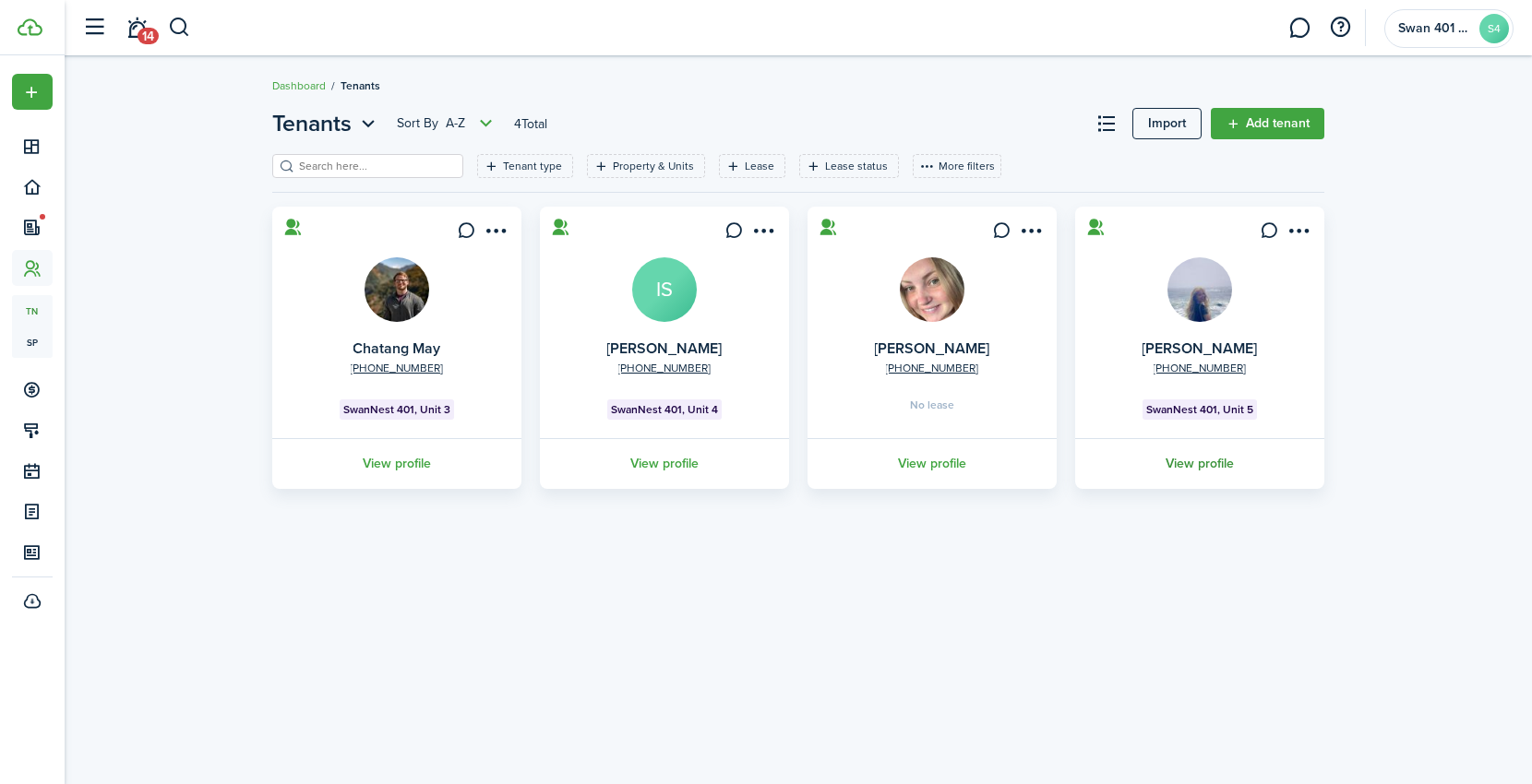
click at [1200, 471] on link "View profile" at bounding box center [1200, 463] width 255 height 51
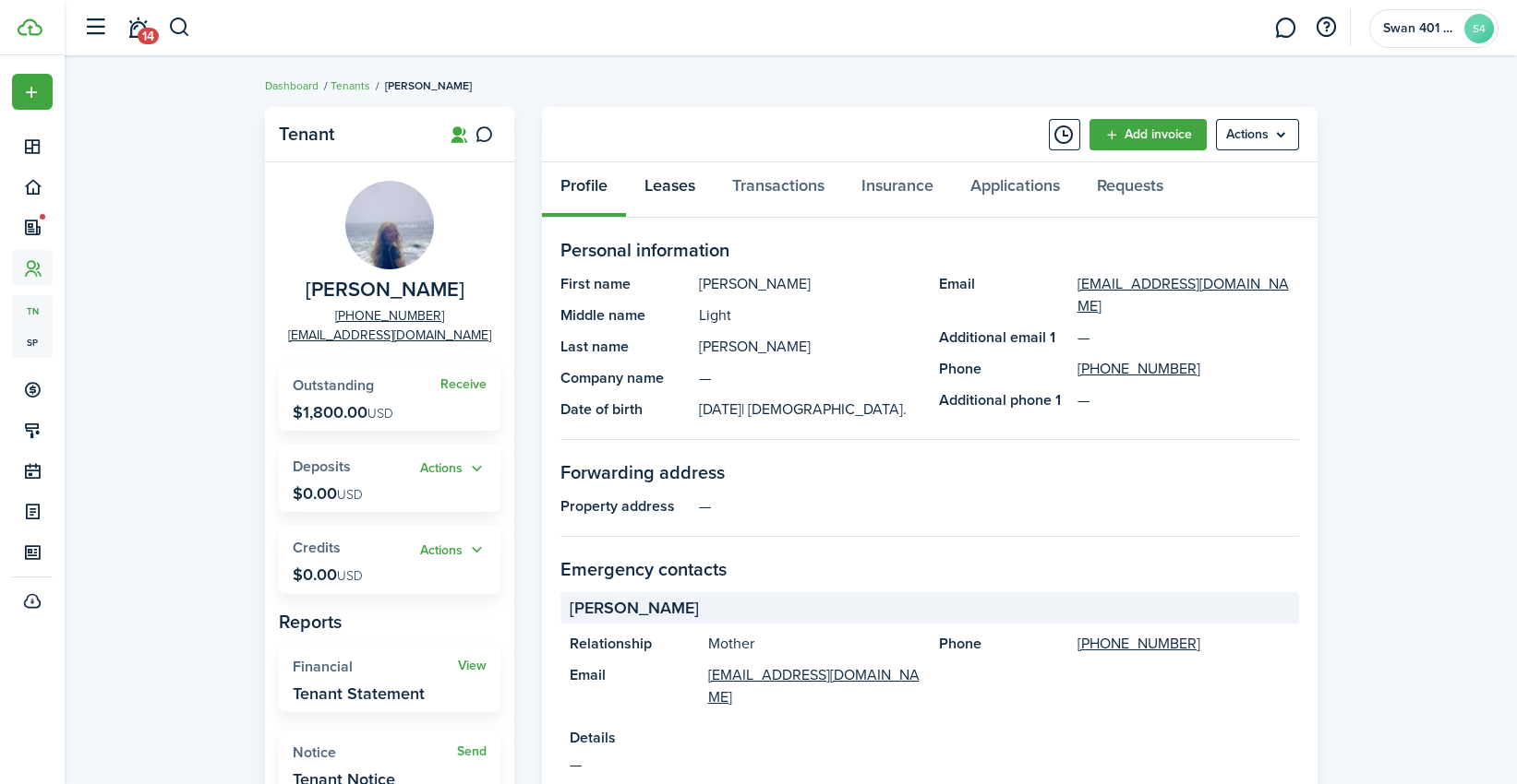
click at [654, 183] on link "Leases" at bounding box center [670, 190] width 88 height 55
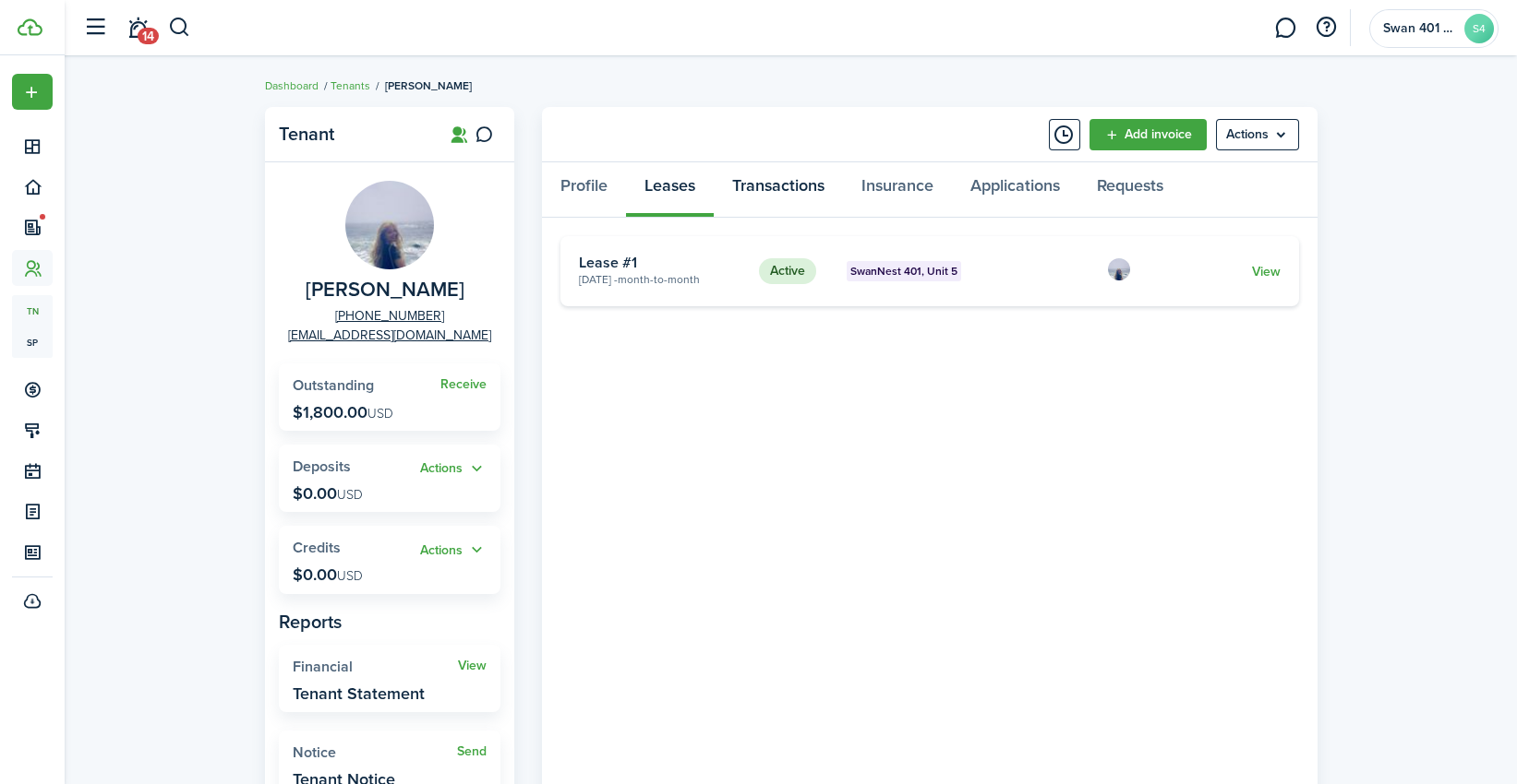
click at [808, 196] on link "Transactions" at bounding box center [777, 190] width 129 height 55
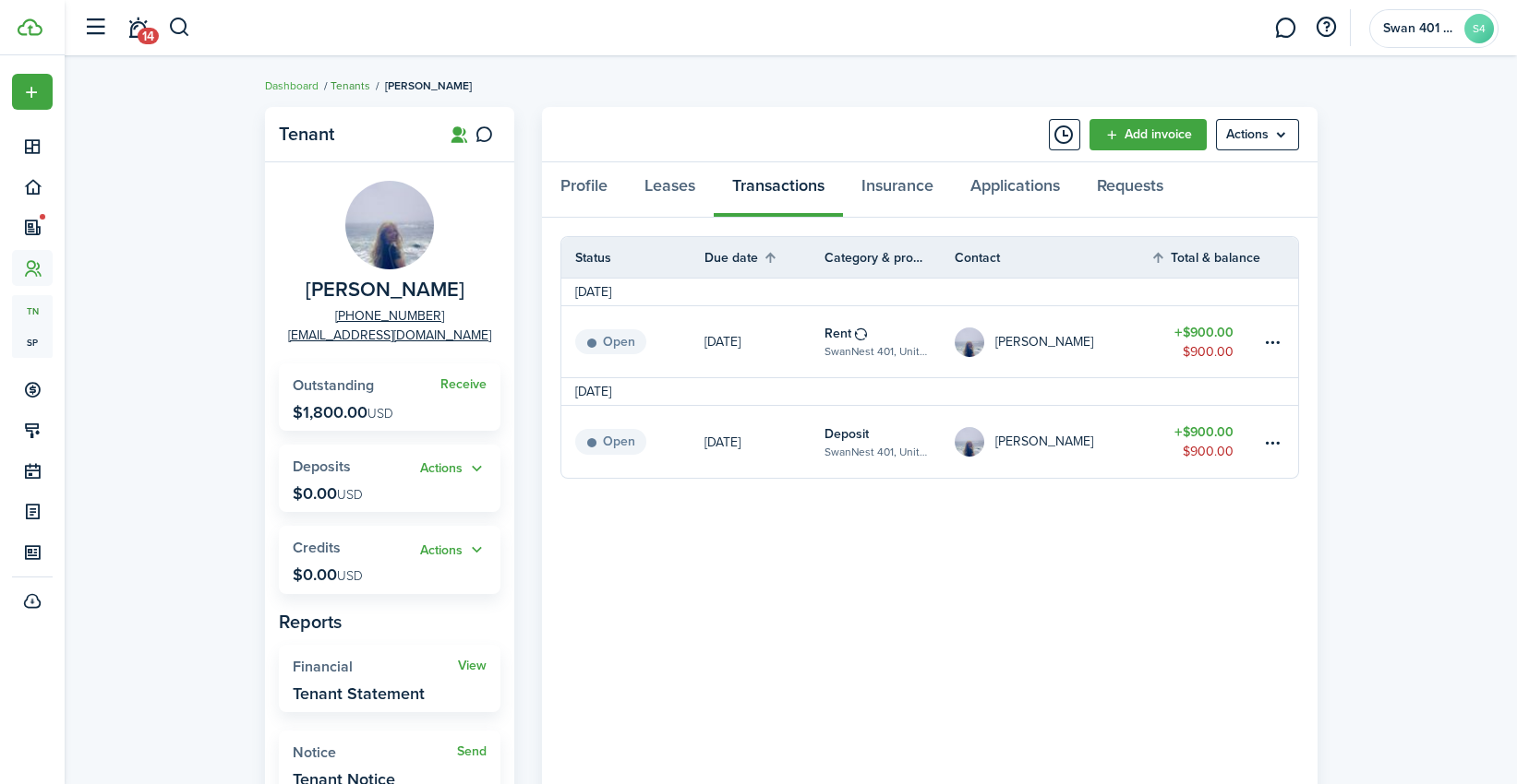
click at [345, 81] on link "Tenants" at bounding box center [350, 86] width 40 height 17
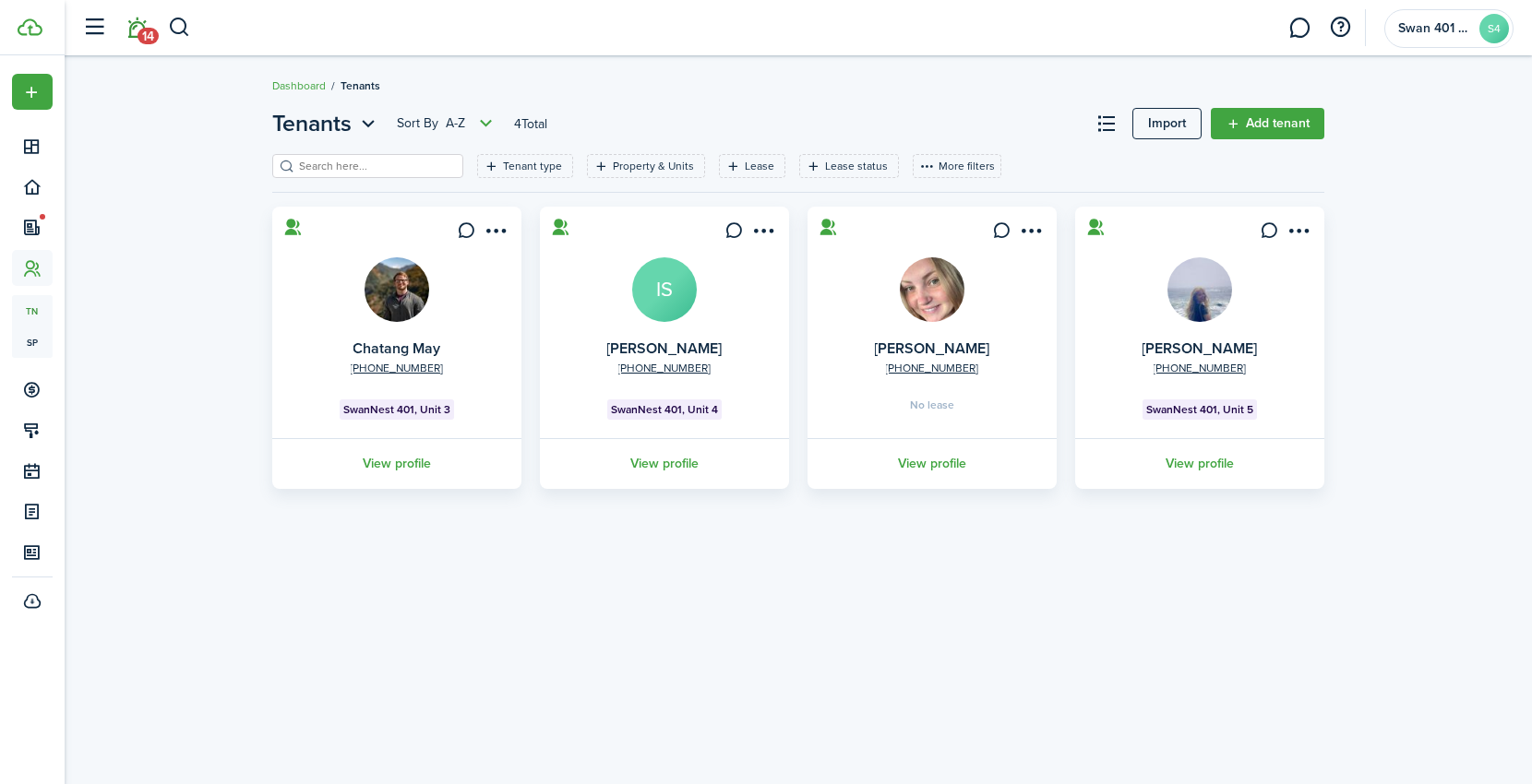
click at [142, 19] on link "14" at bounding box center [137, 28] width 35 height 47
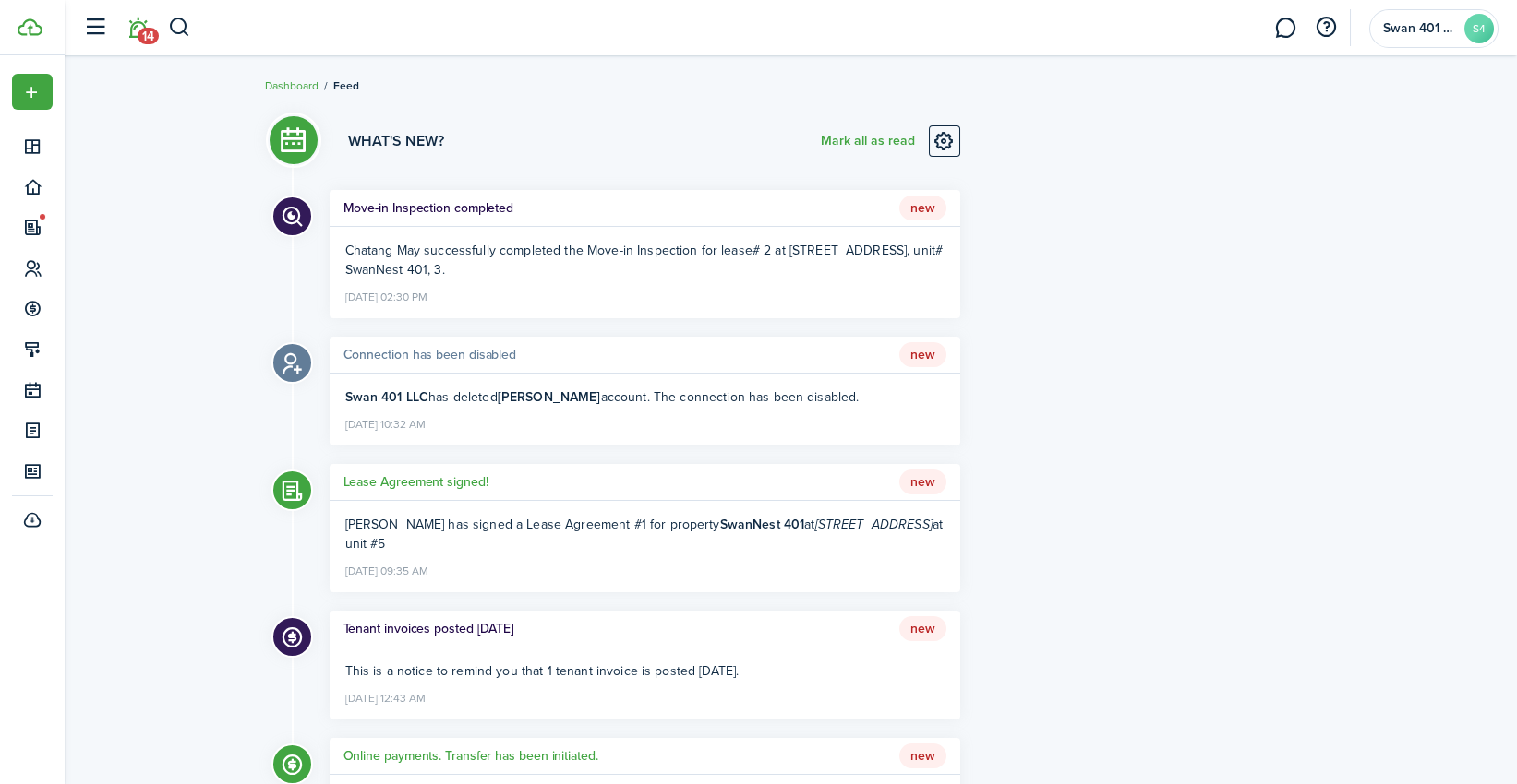
click at [737, 258] on span "Chatang May successfully completed the Move-in Inspection for lease# 2 at [STRE…" at bounding box center [644, 259] width 598 height 39
click at [403, 212] on h5 "Move-in Inspection completed" at bounding box center [428, 207] width 171 height 19
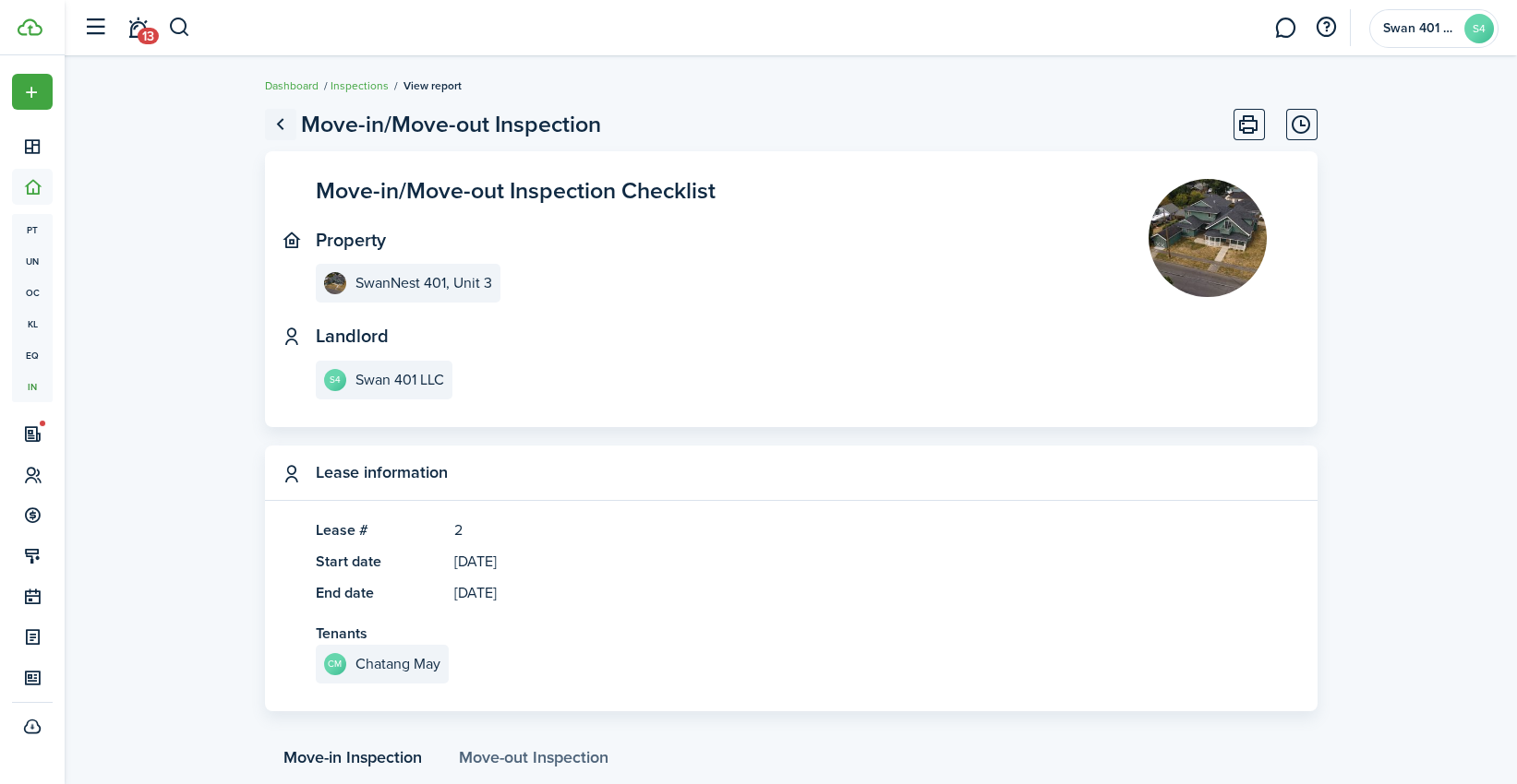
click at [278, 125] on link "Go back" at bounding box center [279, 124] width 31 height 31
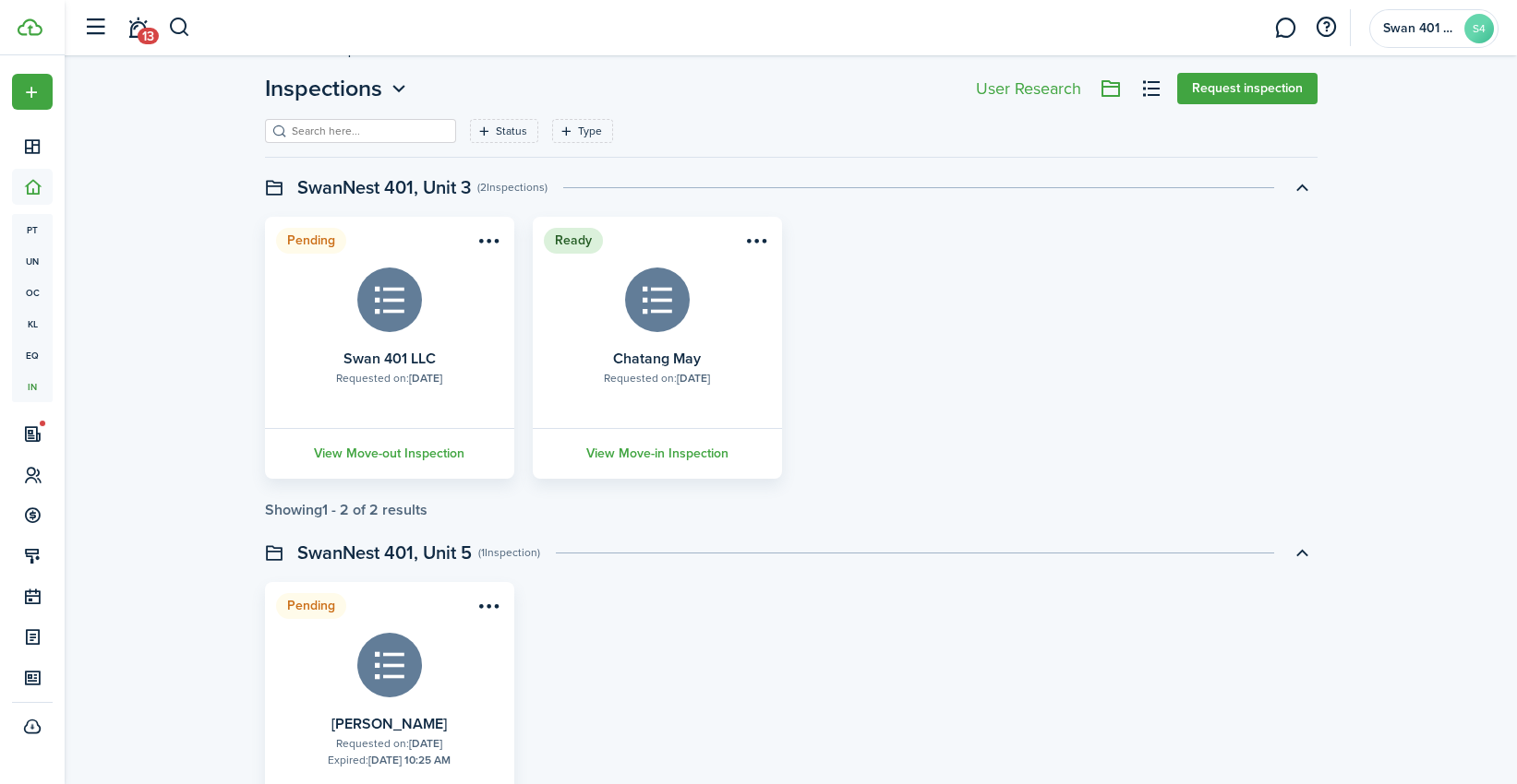
scroll to position [137, 0]
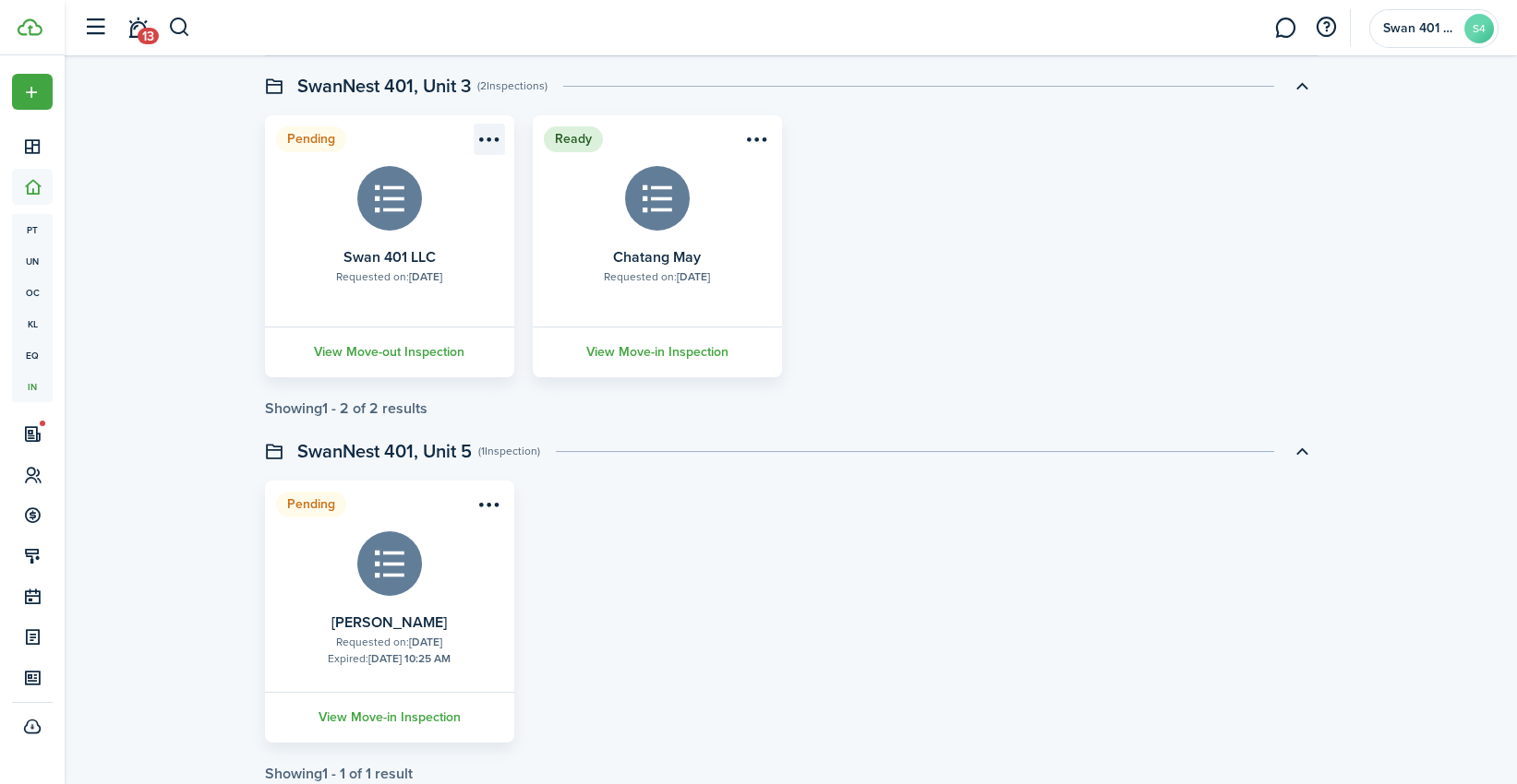
click at [482, 144] on menu-btn-icon "Open menu" at bounding box center [489, 139] width 31 height 31
click at [409, 276] on b "[DATE]" at bounding box center [425, 276] width 33 height 17
click at [386, 347] on link "View Move-out Inspection" at bounding box center [389, 351] width 254 height 51
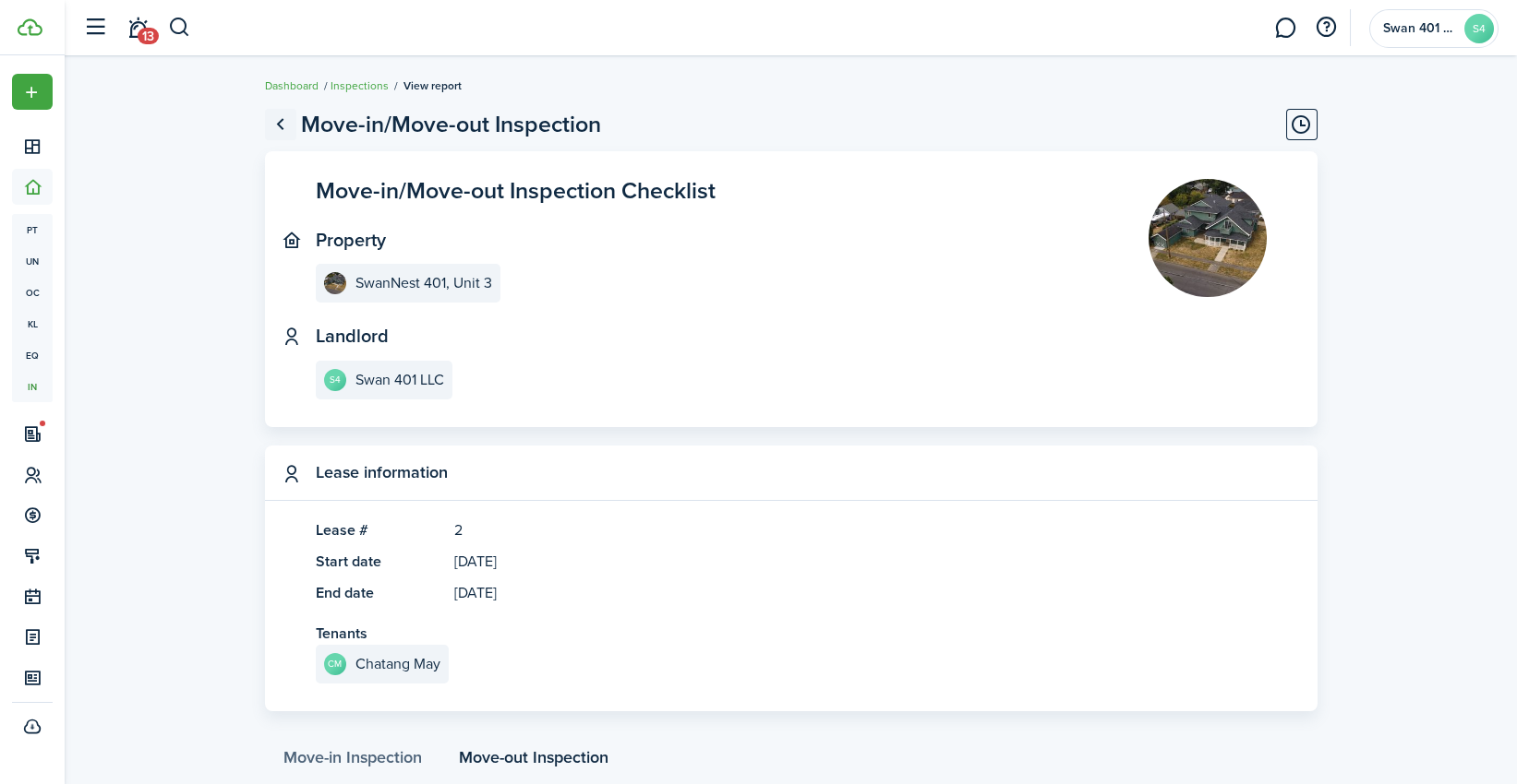
click at [281, 120] on link "Go back" at bounding box center [279, 124] width 31 height 31
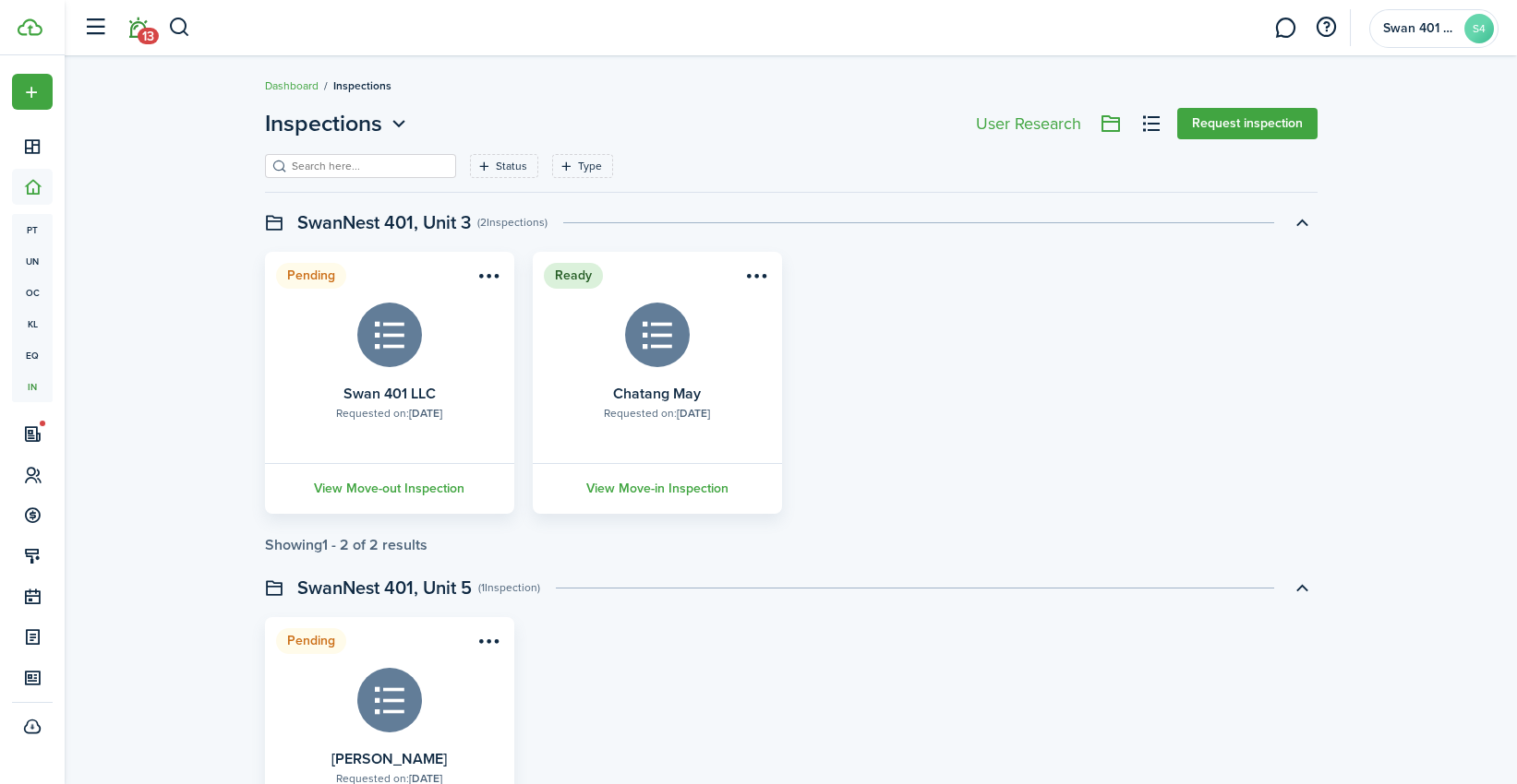
click at [137, 21] on link "13" at bounding box center [137, 28] width 35 height 47
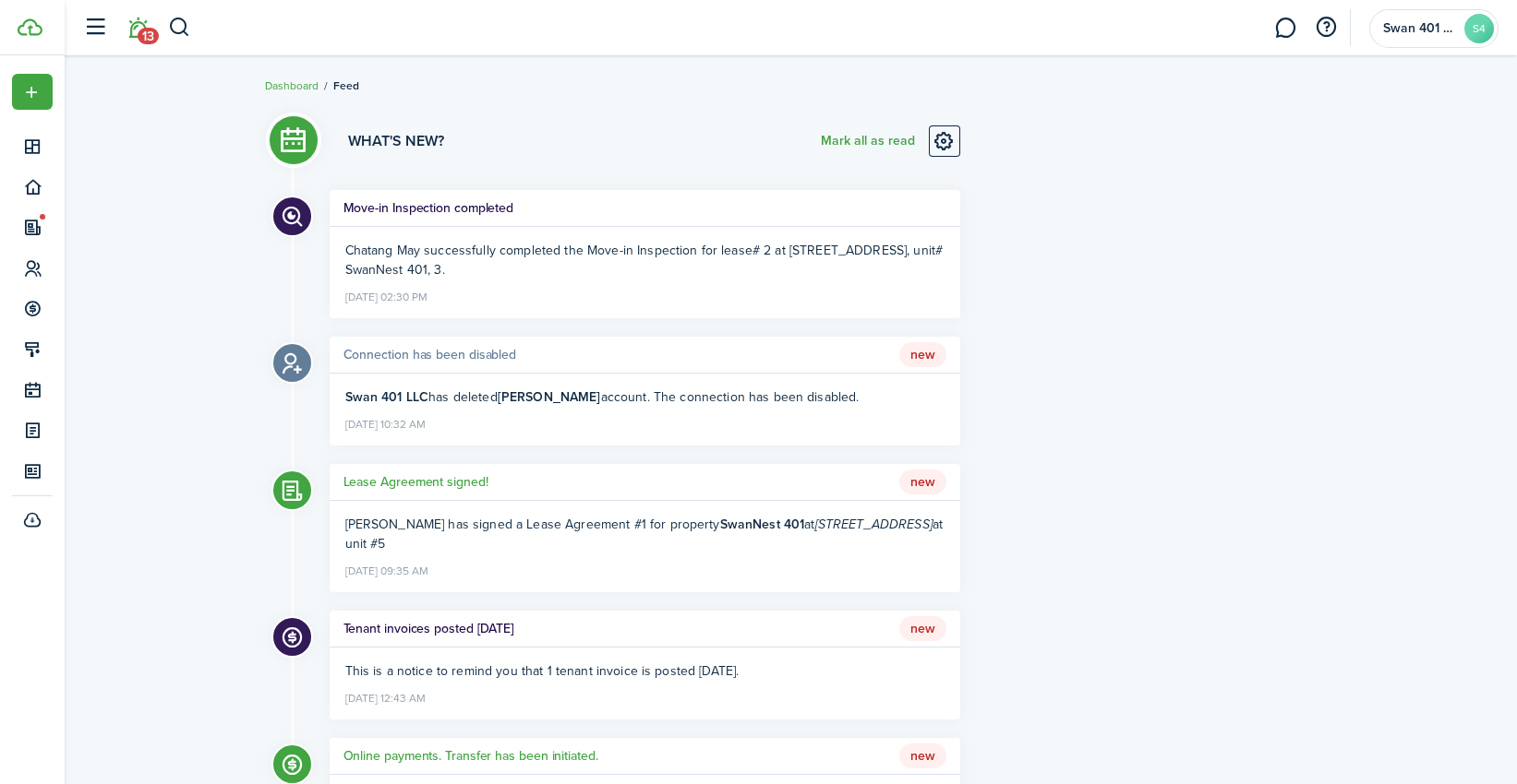
click at [144, 43] on li "13" at bounding box center [138, 28] width 43 height 47
click at [144, 29] on li "13" at bounding box center [138, 28] width 43 height 47
click at [541, 89] on breadcrumb "Dashboard Feed" at bounding box center [790, 76] width 1052 height 43
click at [139, 23] on li "13" at bounding box center [138, 28] width 43 height 47
click at [149, 40] on li "13" at bounding box center [138, 28] width 43 height 47
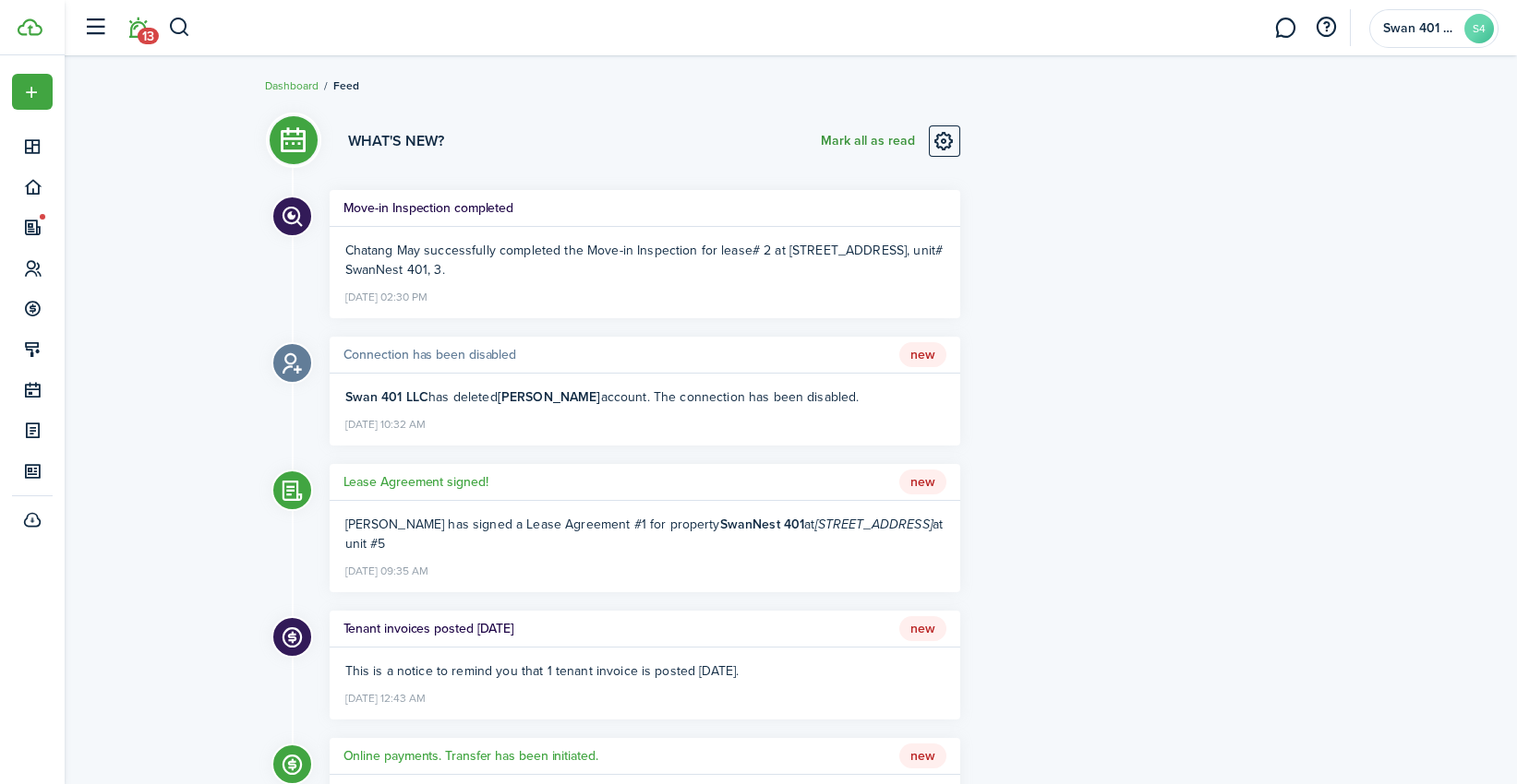
click at [872, 138] on button "Mark all as read" at bounding box center [867, 141] width 94 height 31
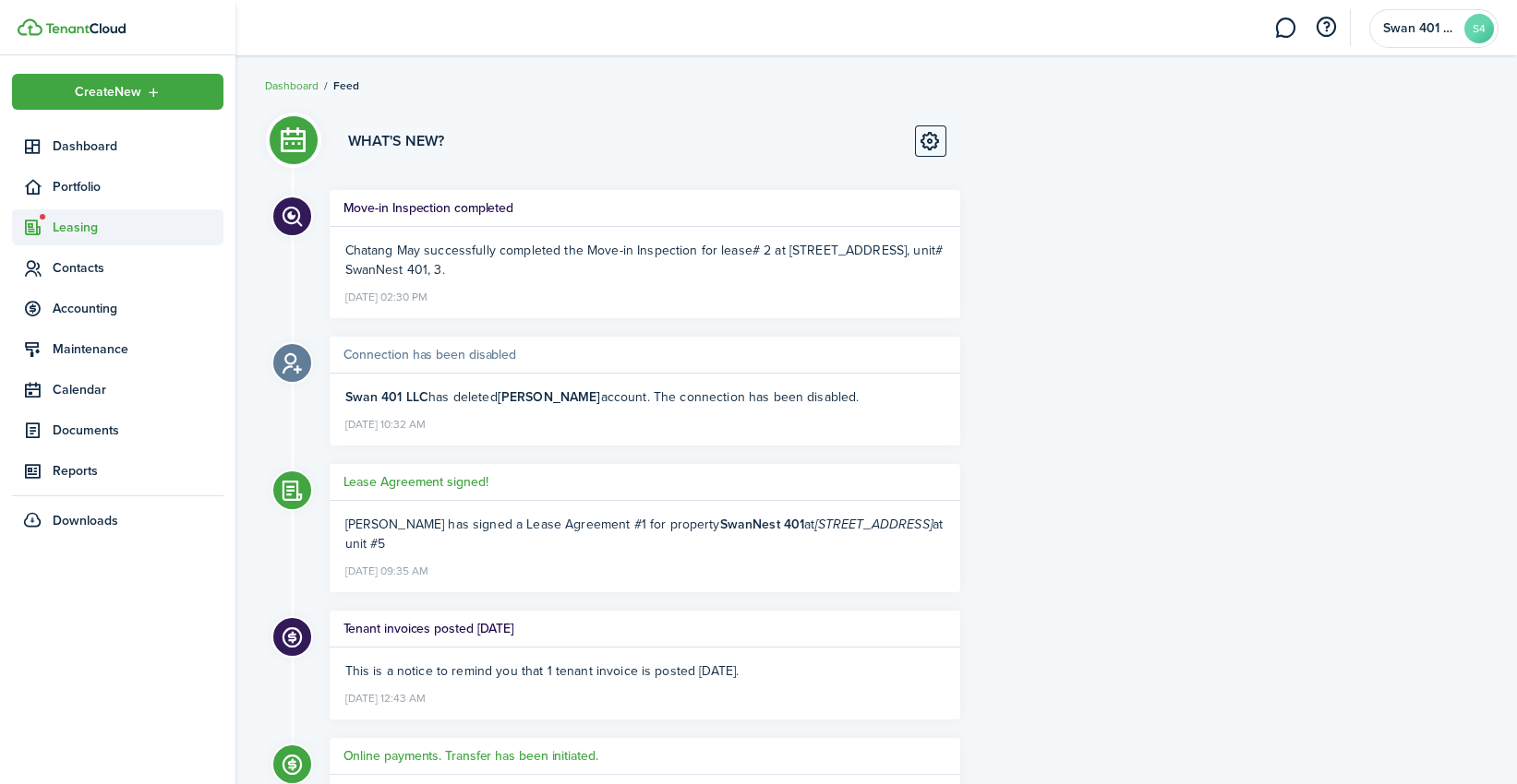
click at [42, 224] on icon at bounding box center [32, 227] width 19 height 18
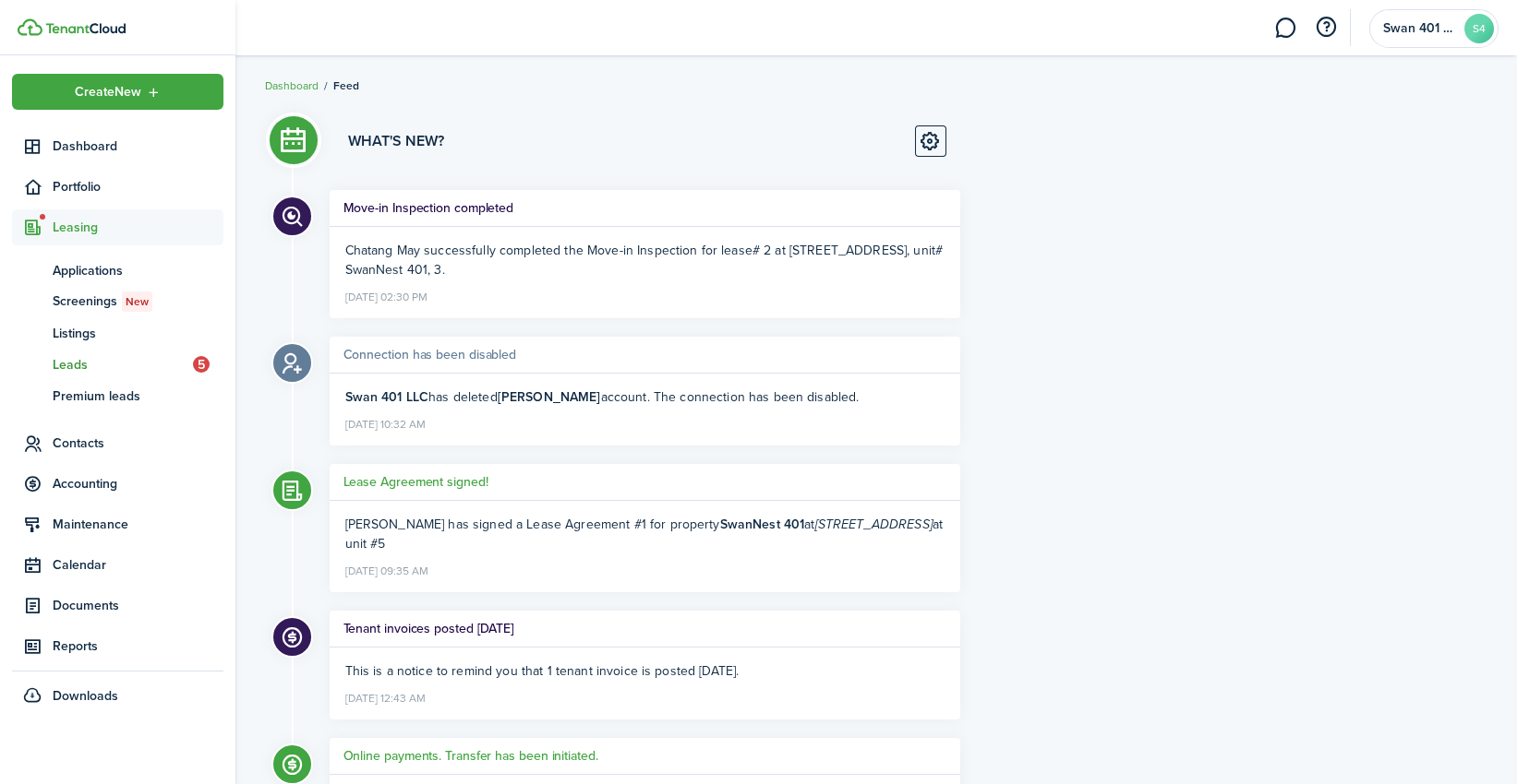
click at [80, 361] on span "Leads" at bounding box center [123, 364] width 141 height 19
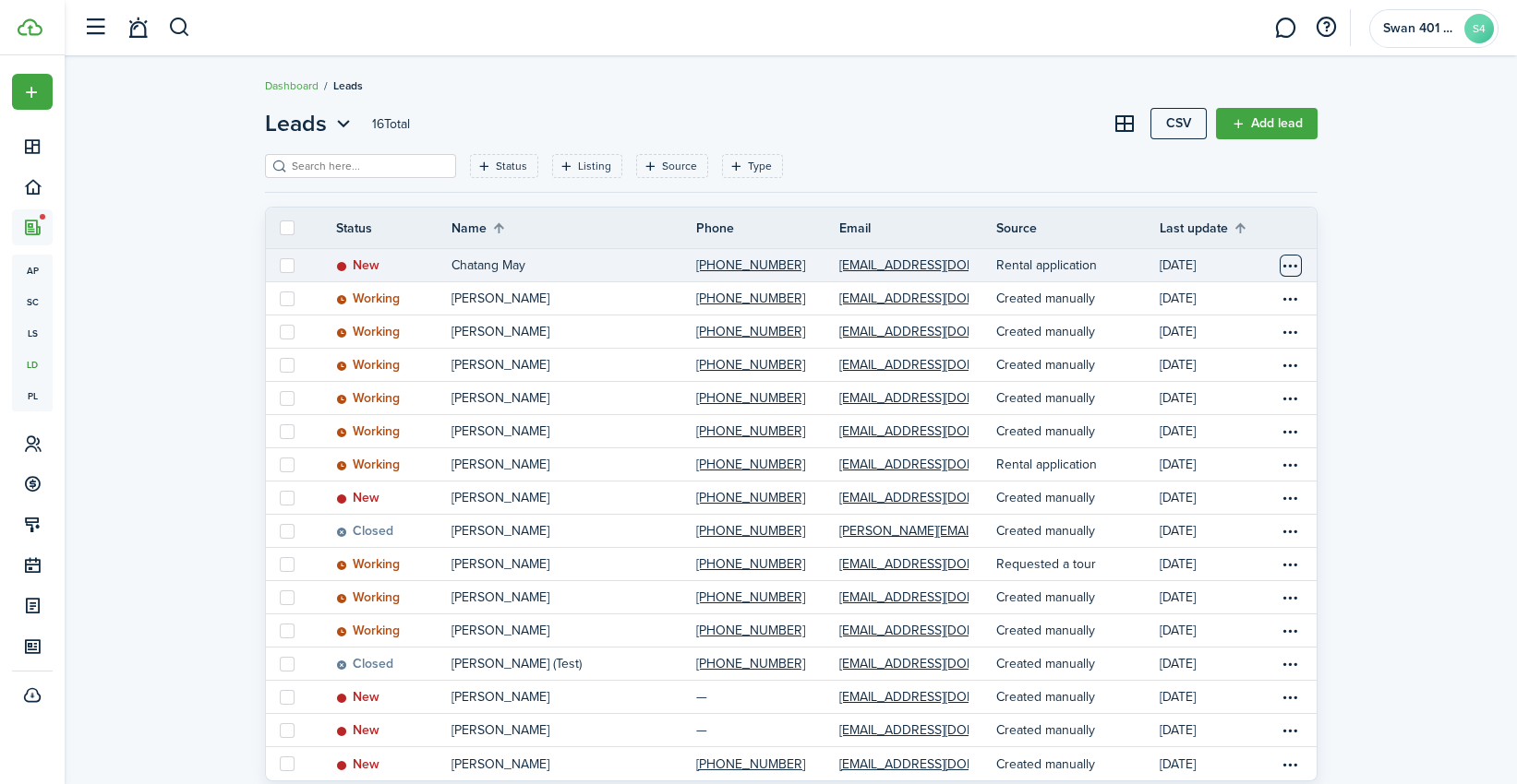
click at [1289, 267] on table-menu-btn-icon "Open menu" at bounding box center [1290, 265] width 22 height 22
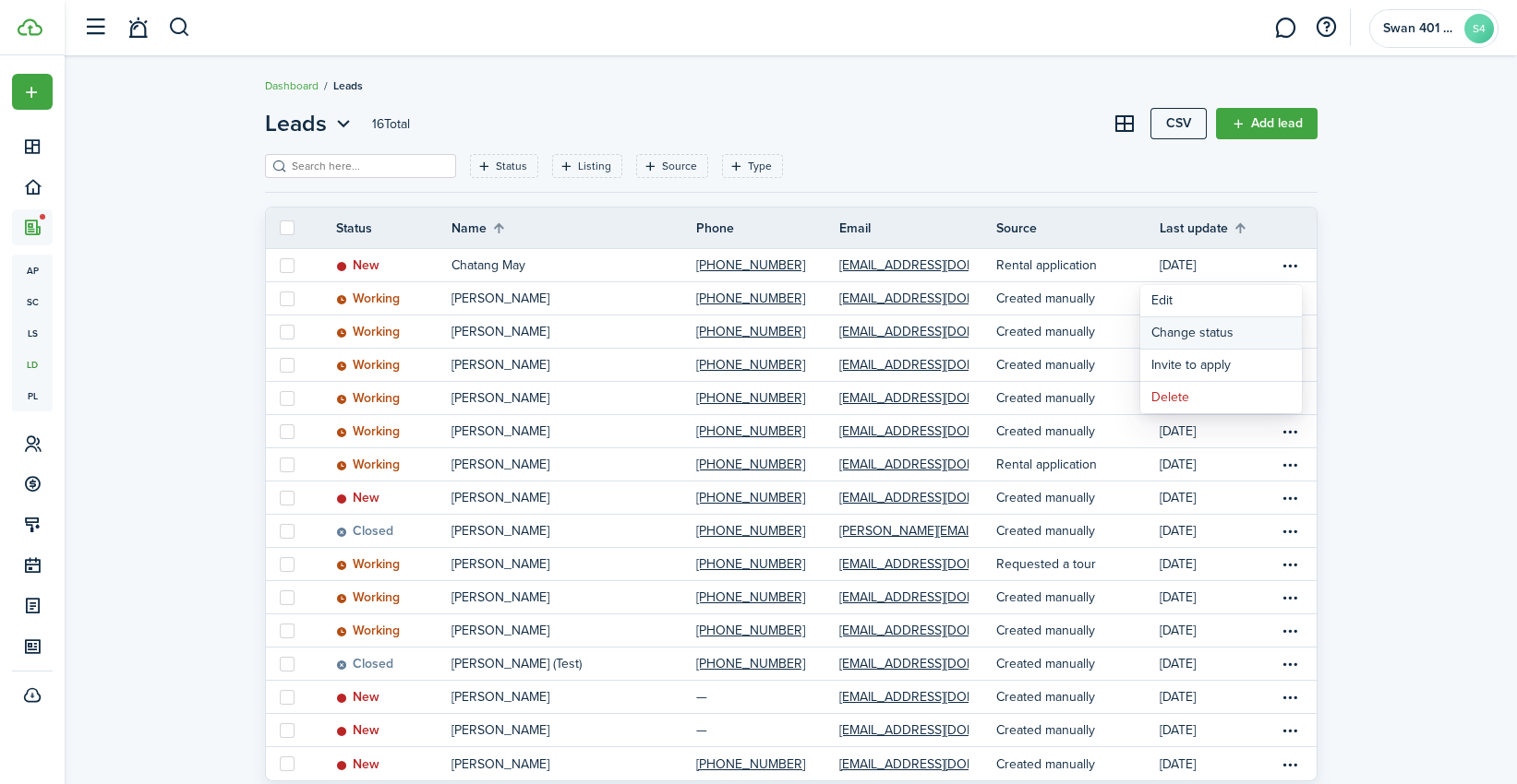
click at [1246, 333] on button "Change status" at bounding box center [1221, 332] width 162 height 31
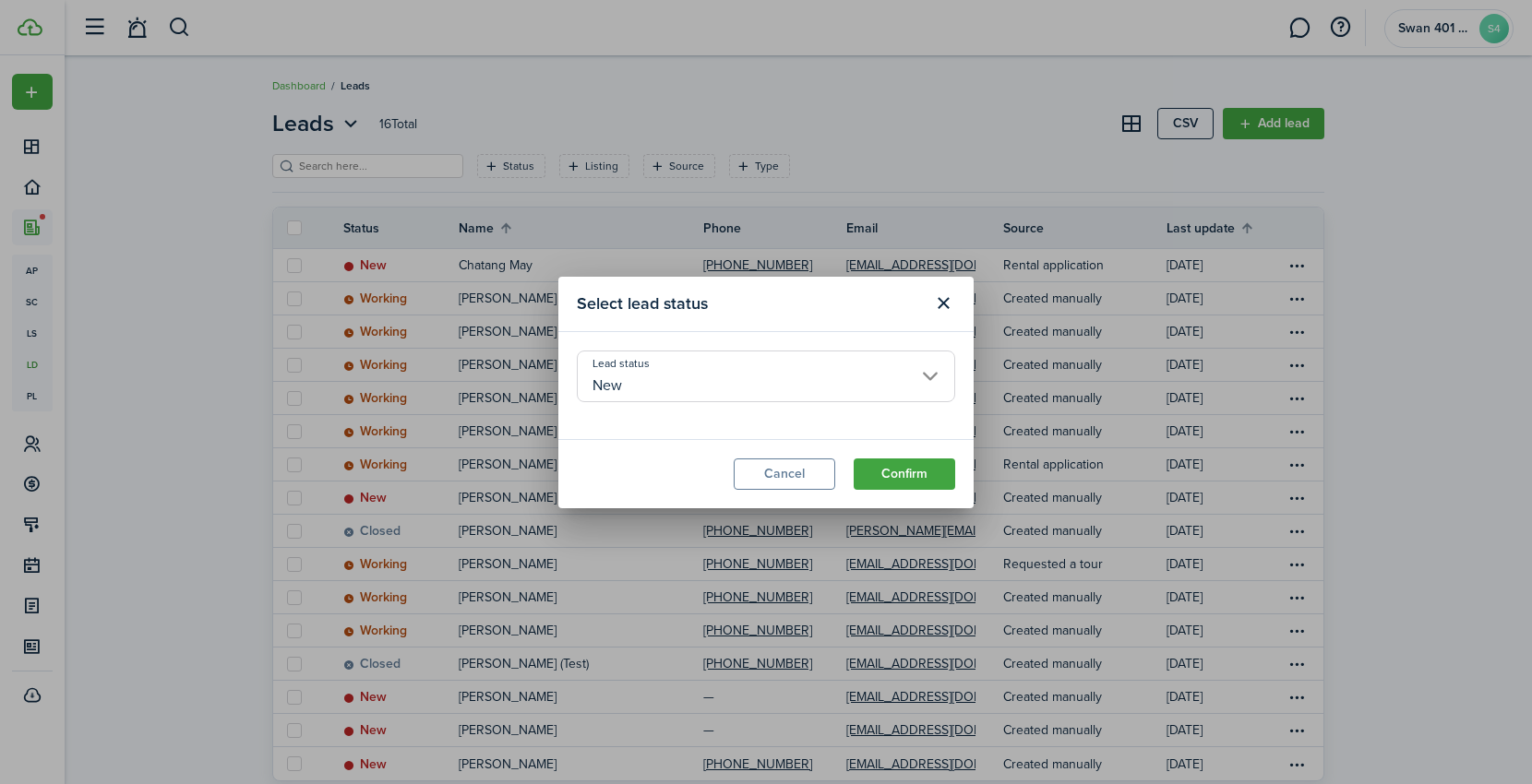
click at [718, 352] on input "New" at bounding box center [766, 376] width 378 height 52
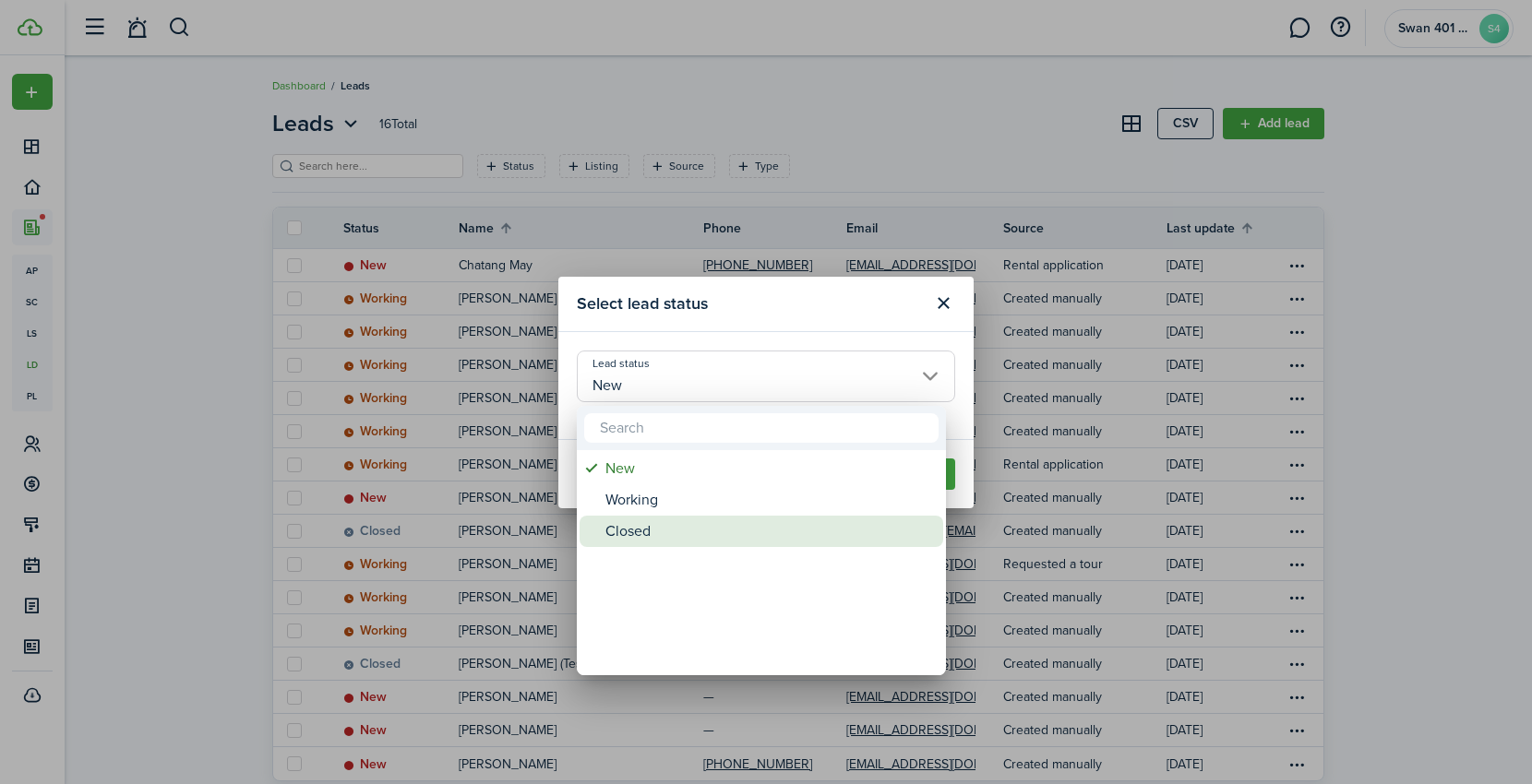
click at [669, 533] on div "Closed" at bounding box center [768, 531] width 326 height 31
type input "Closed"
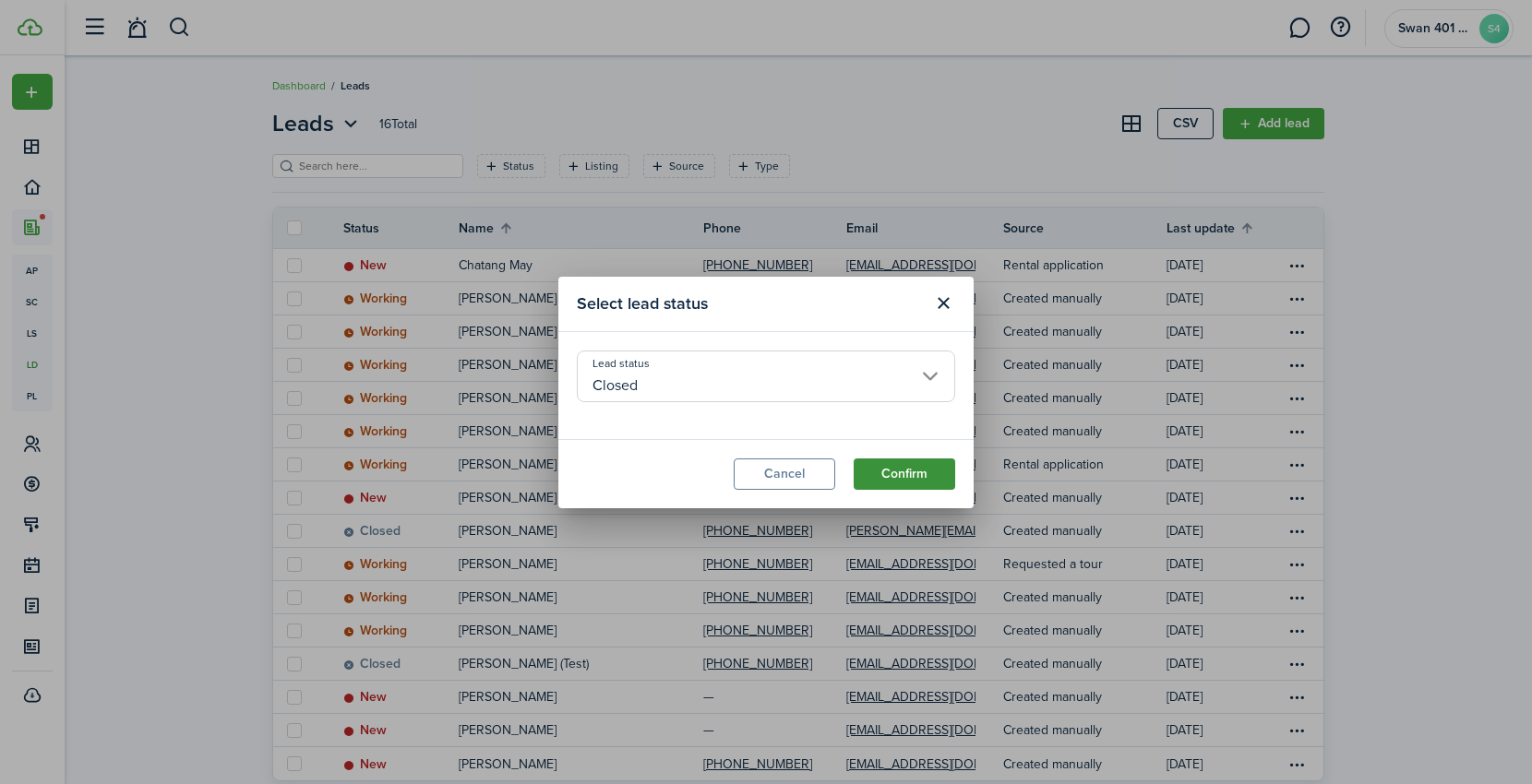
click at [898, 478] on button "Confirm" at bounding box center [905, 474] width 102 height 31
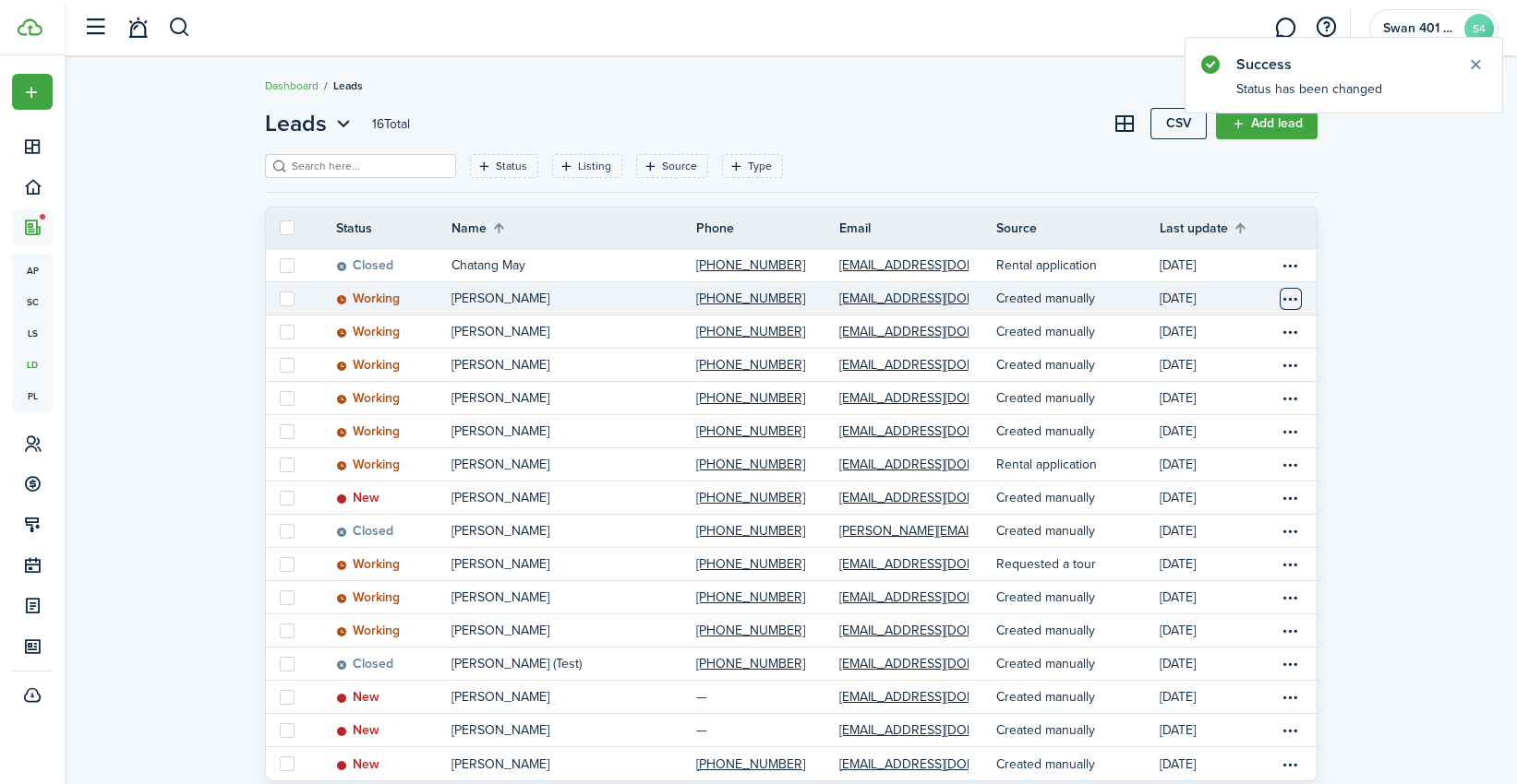
click at [1295, 296] on table-menu-btn-icon "Open menu" at bounding box center [1290, 299] width 22 height 22
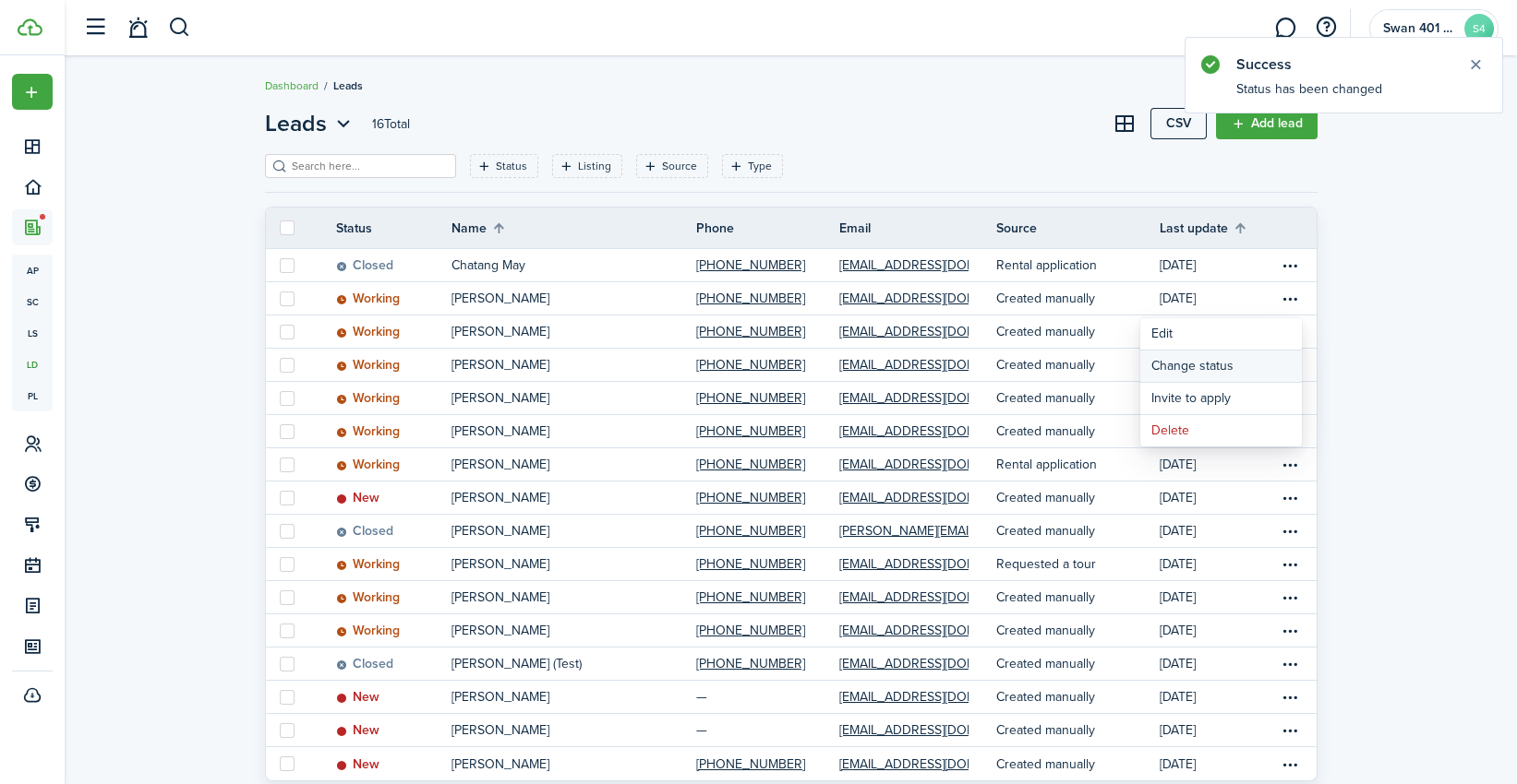
click at [1218, 368] on button "Change status" at bounding box center [1221, 365] width 162 height 31
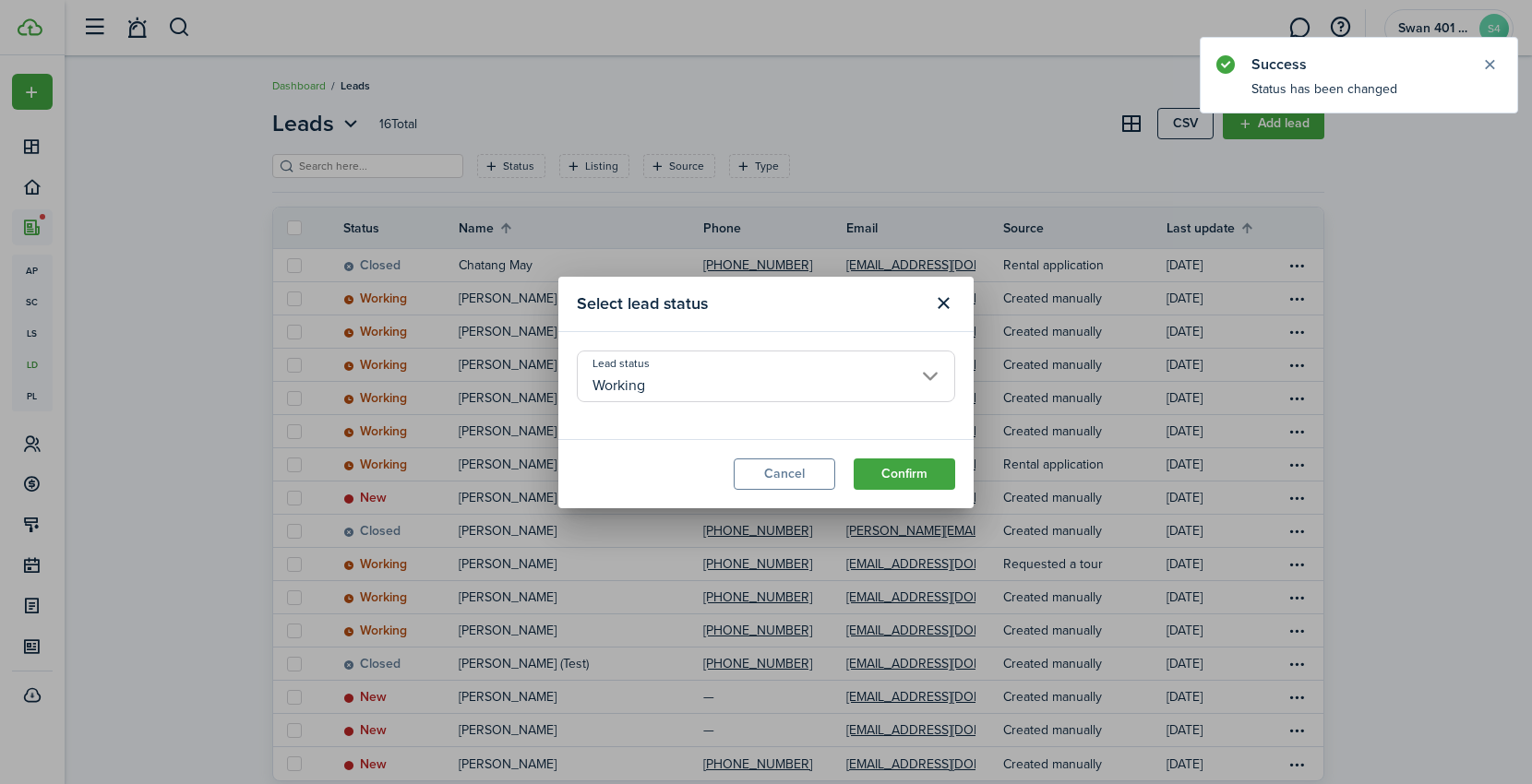
click at [764, 387] on input "Working" at bounding box center [766, 376] width 378 height 52
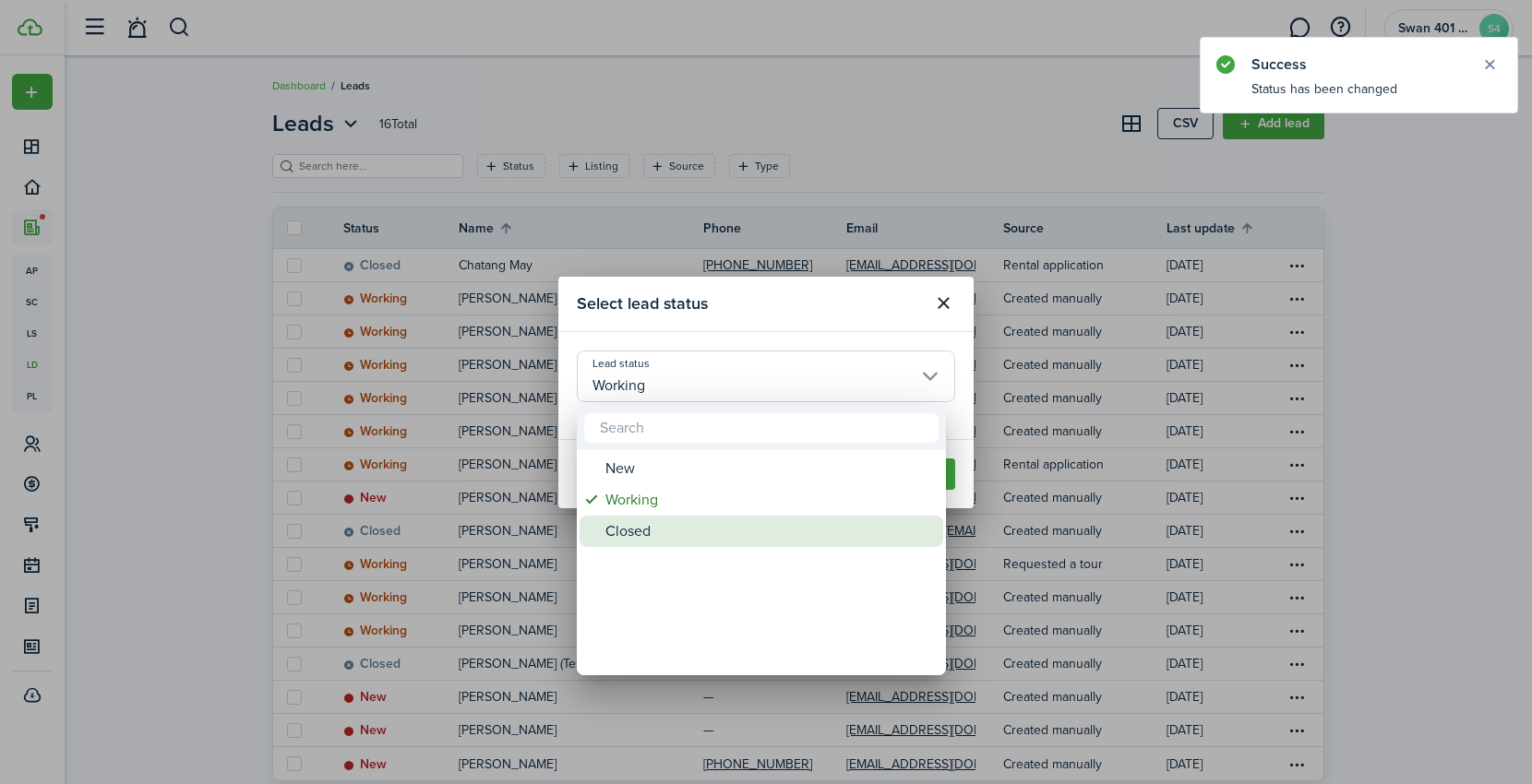
click at [671, 528] on div "Closed" at bounding box center [768, 531] width 326 height 31
type input "Closed"
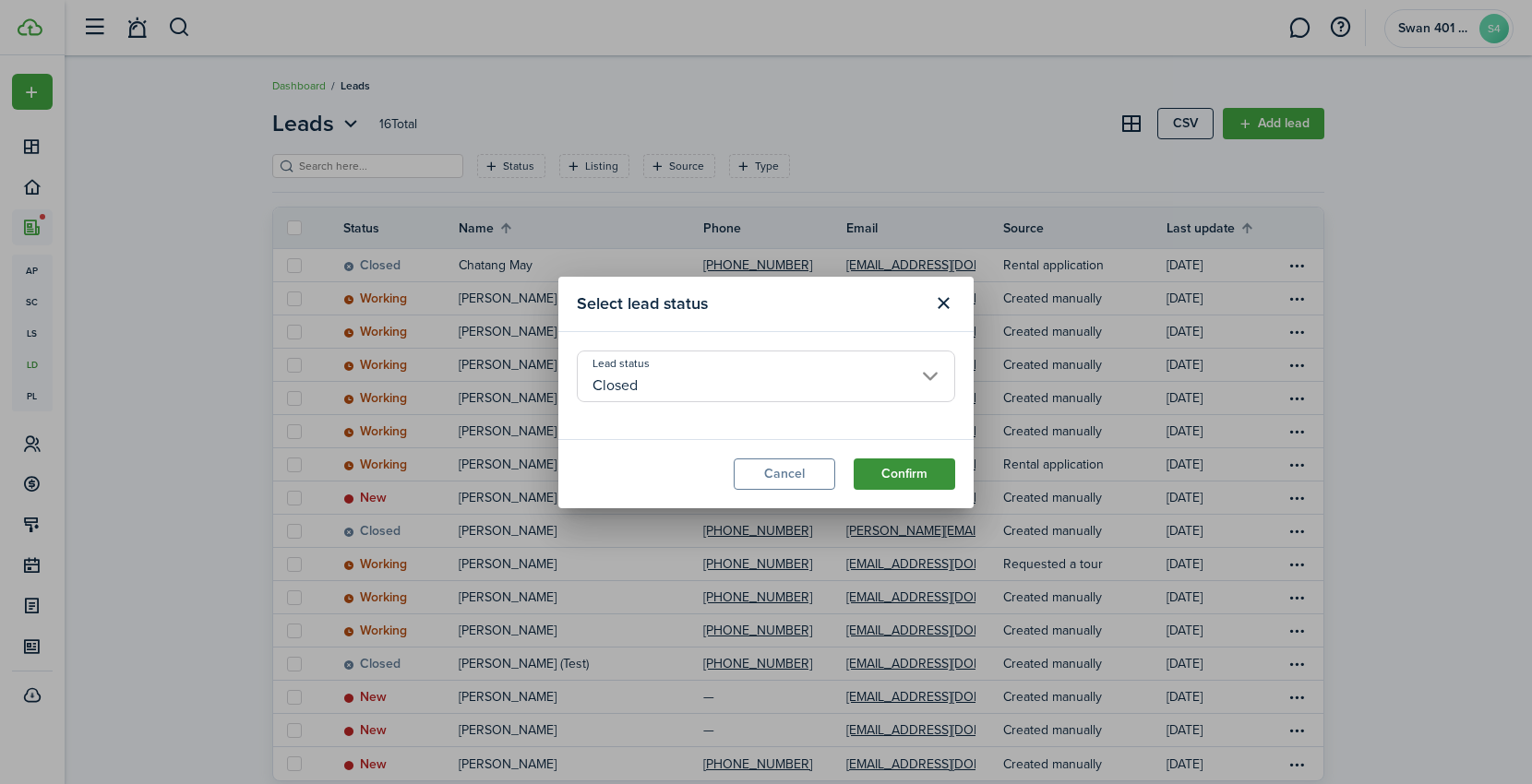
click at [890, 475] on button "Confirm" at bounding box center [905, 474] width 102 height 31
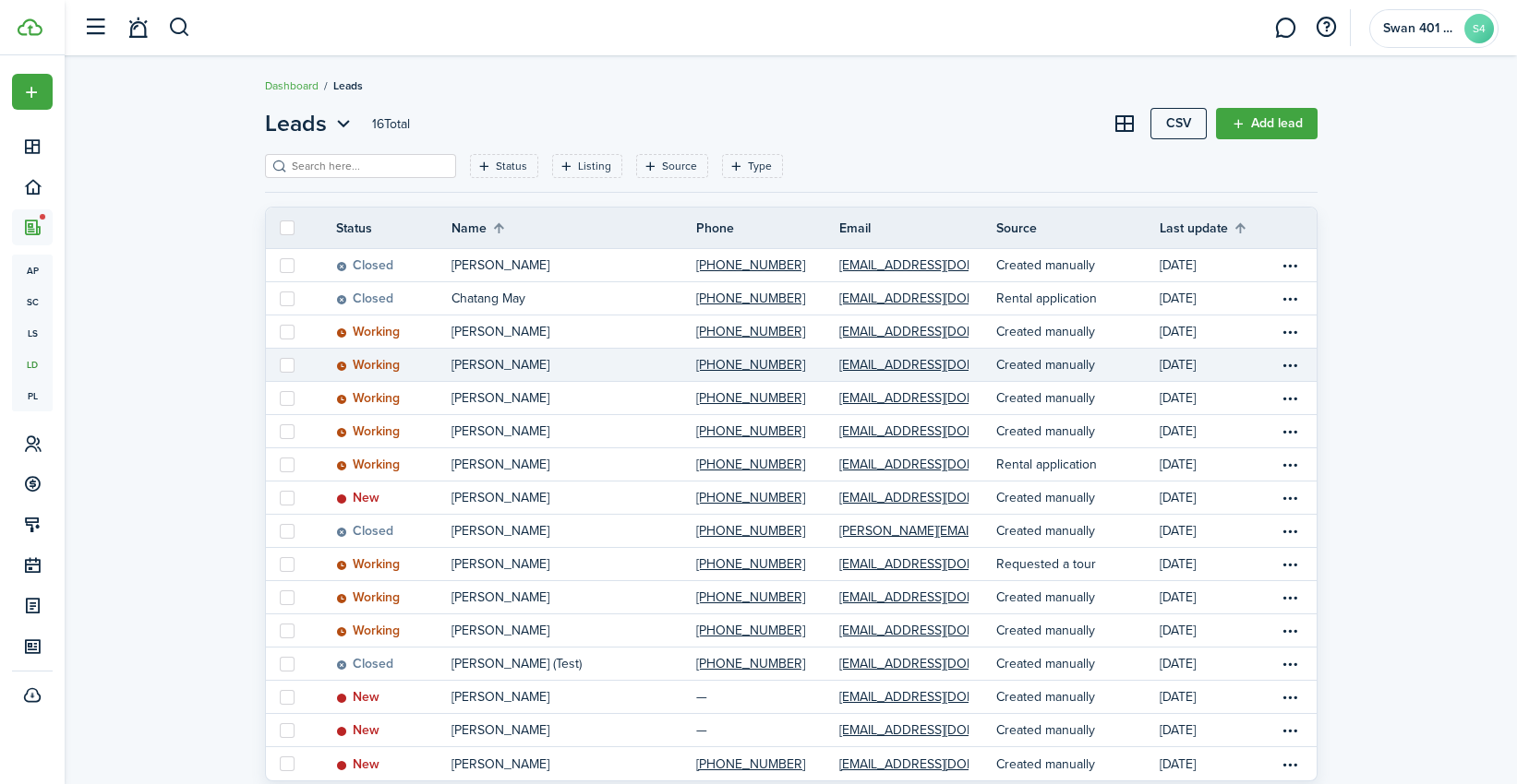
scroll to position [46, 0]
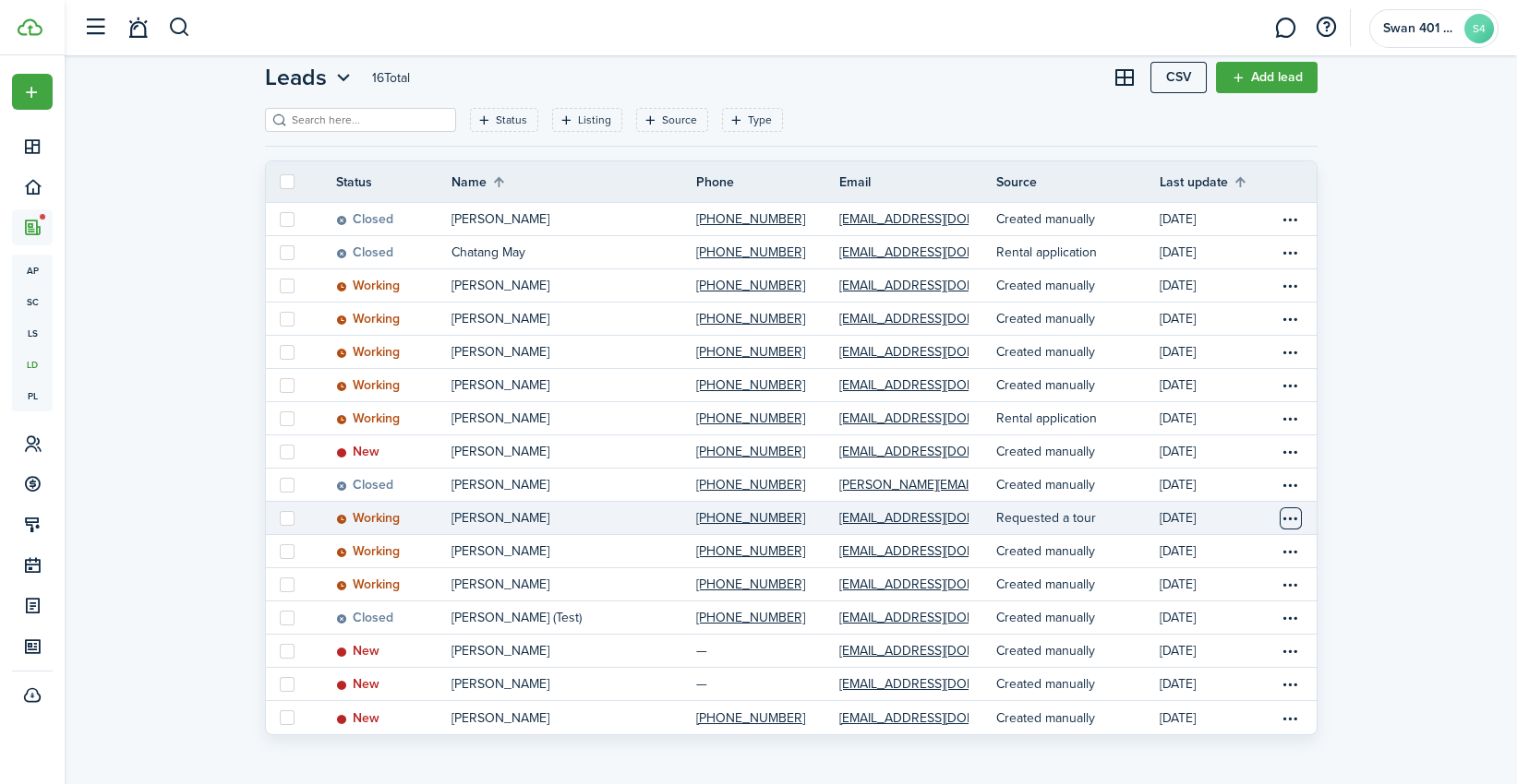
click at [1286, 518] on table-menu-btn-icon "Open menu" at bounding box center [1290, 519] width 22 height 22
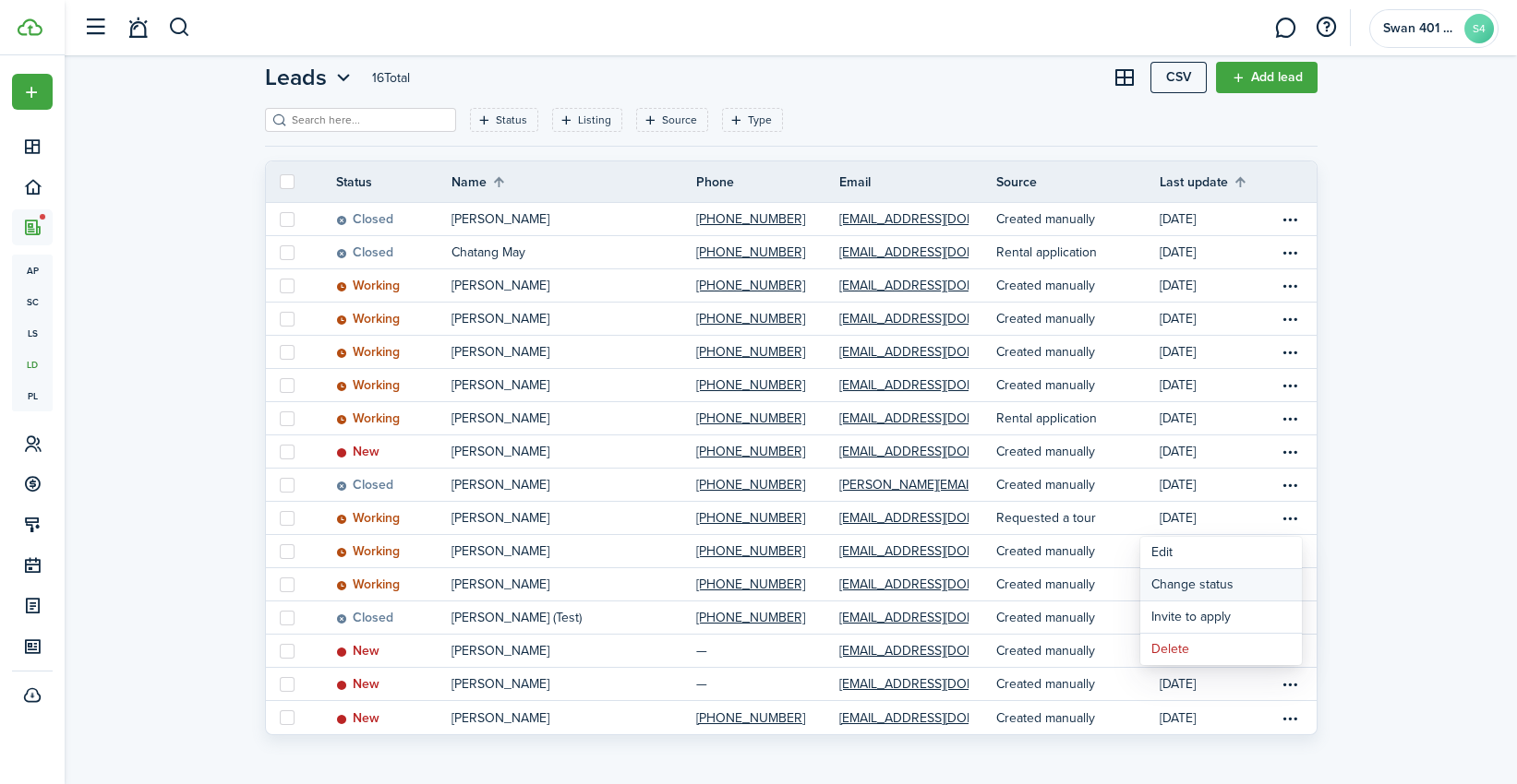
click at [1219, 586] on button "Change status" at bounding box center [1221, 585] width 162 height 31
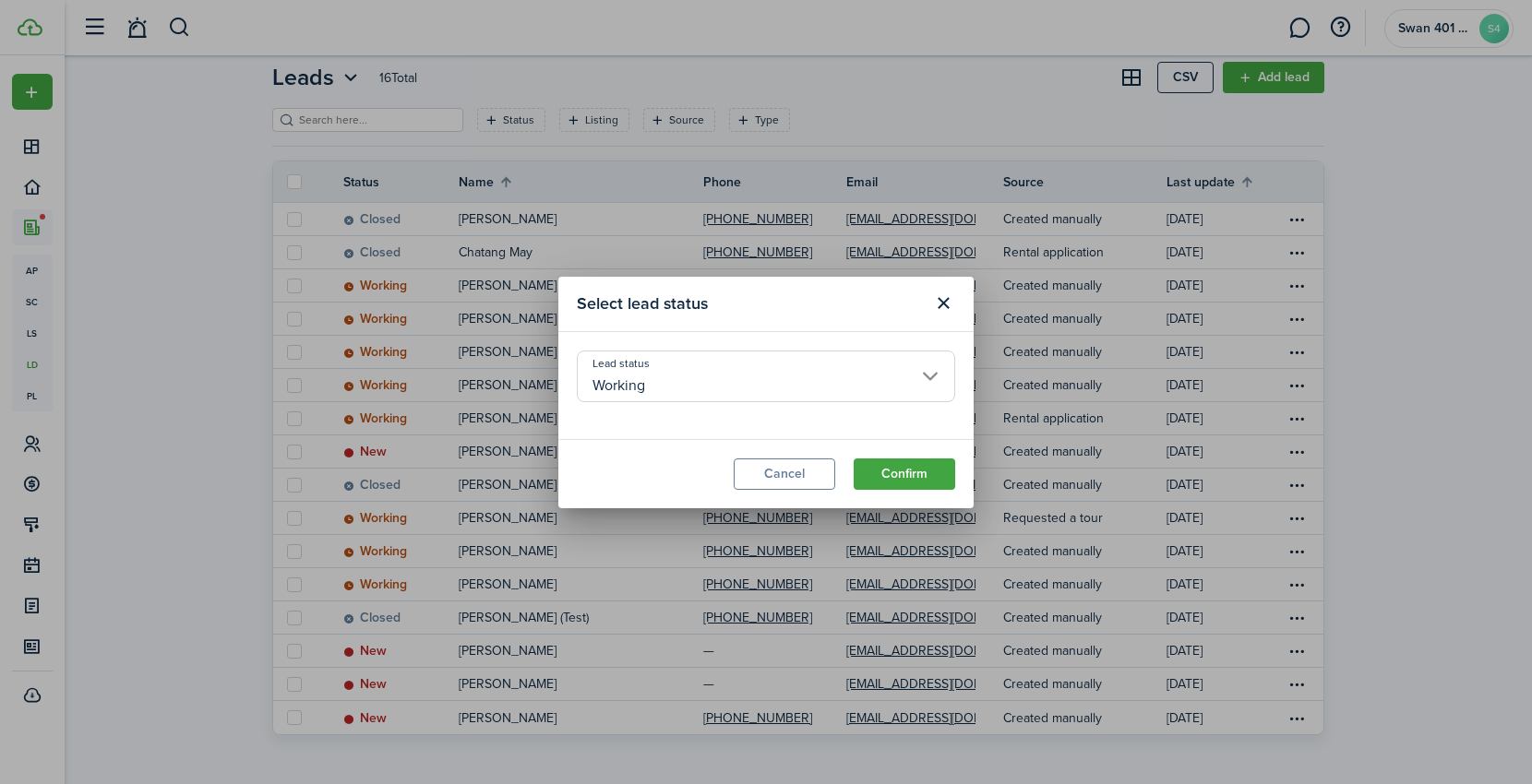
click at [797, 399] on input "Working" at bounding box center [766, 376] width 378 height 52
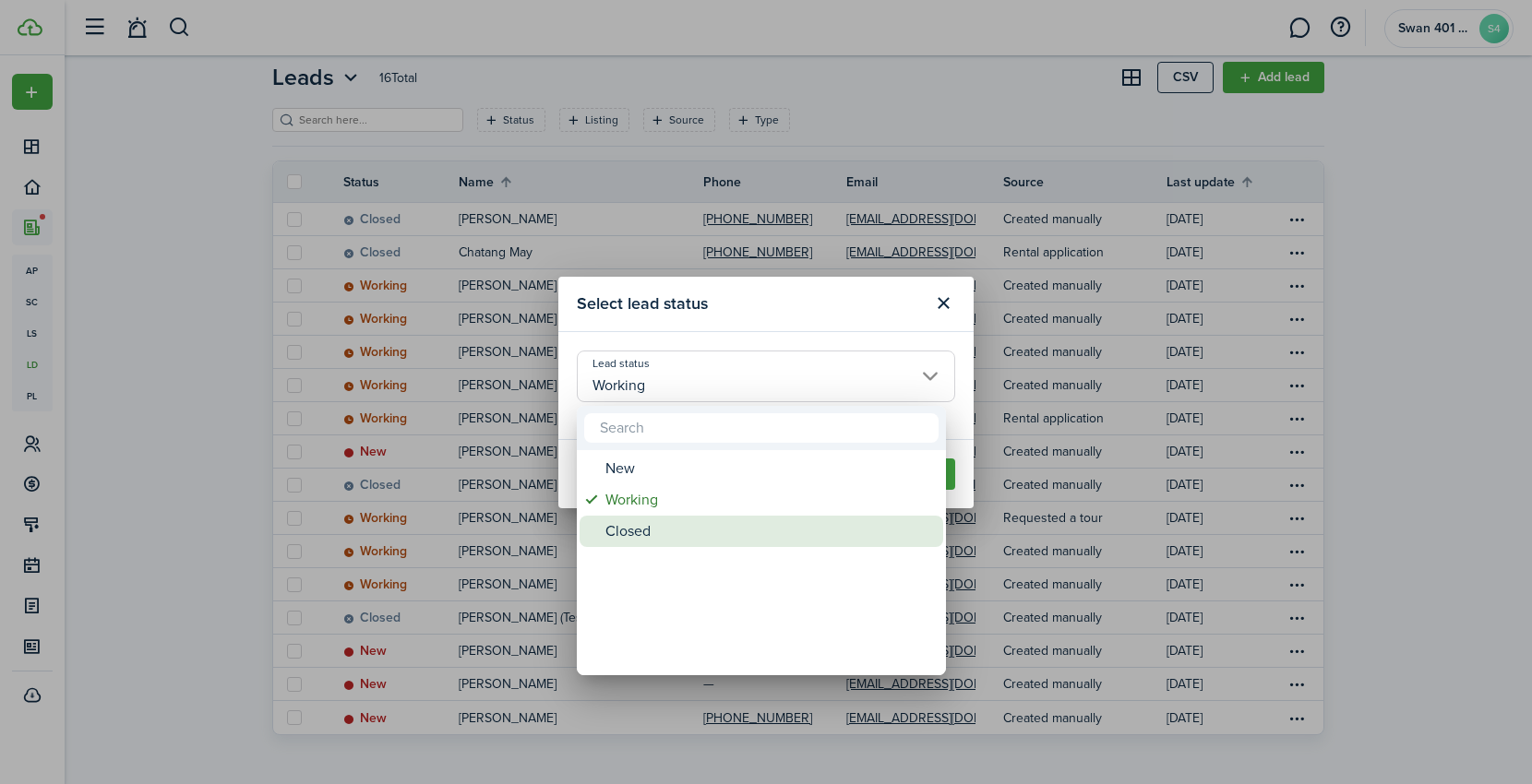
click at [720, 526] on div "Closed" at bounding box center [768, 531] width 326 height 31
type input "Closed"
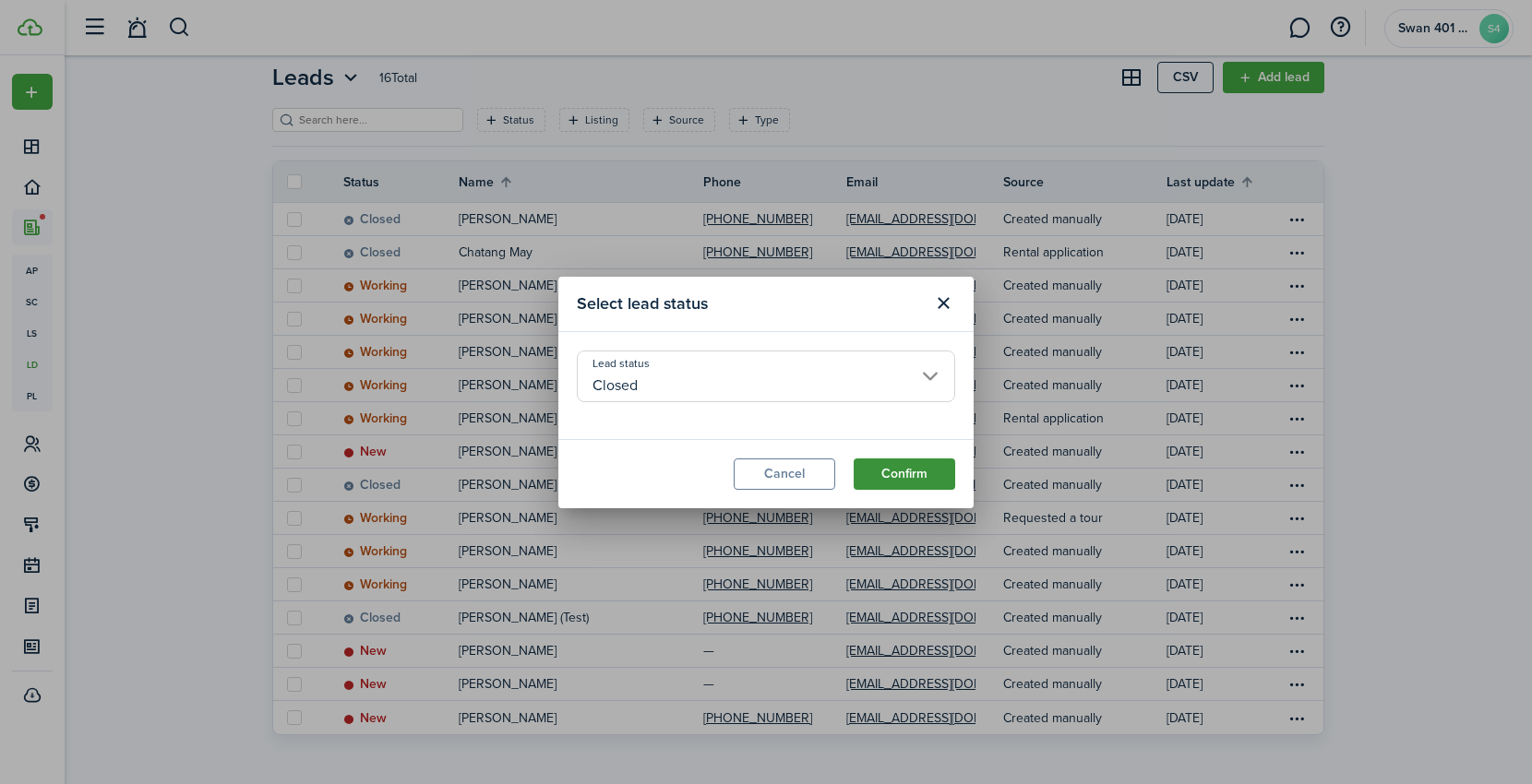
click at [886, 471] on button "Confirm" at bounding box center [905, 474] width 102 height 31
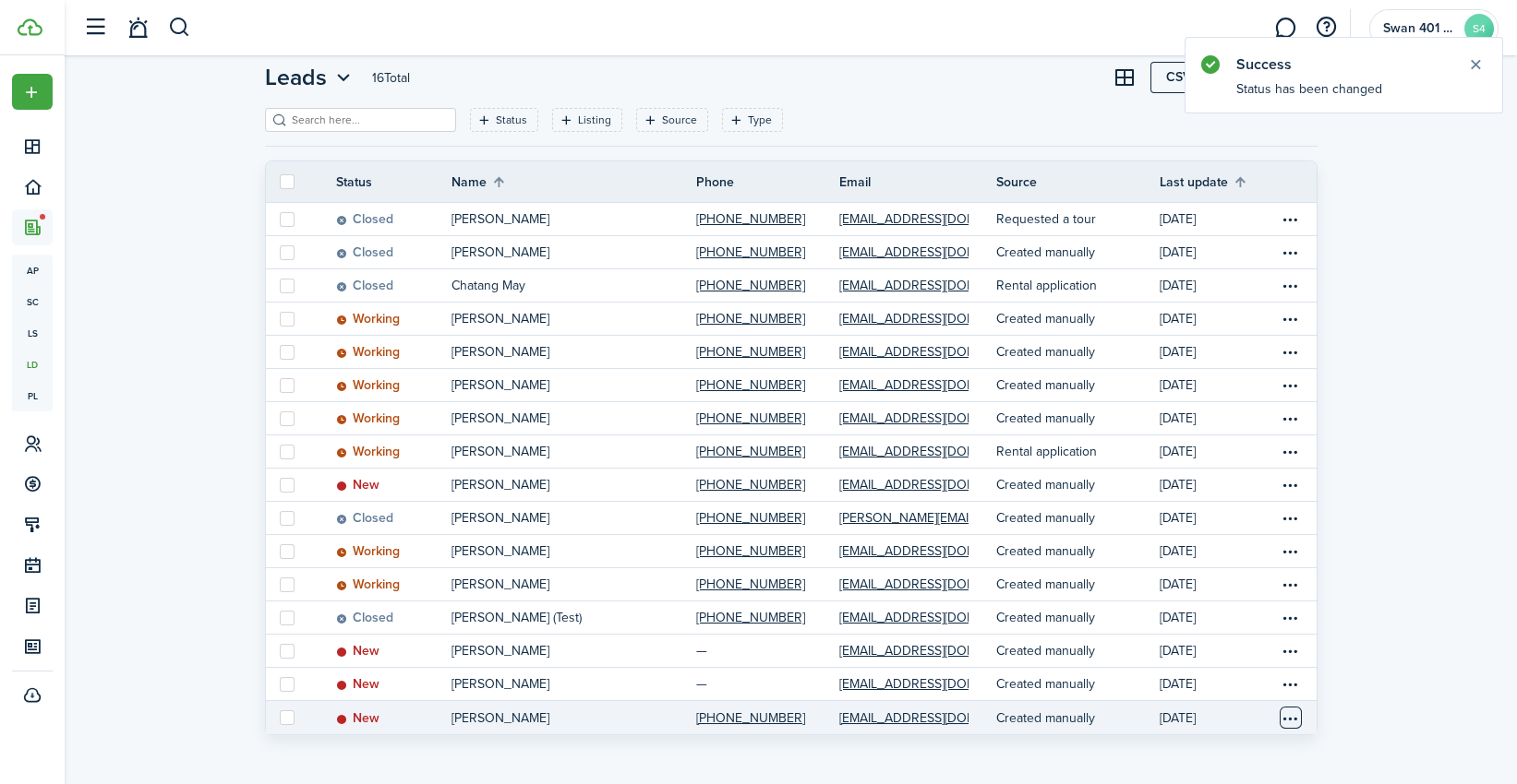
click at [1283, 716] on table-menu-btn-icon "Open menu" at bounding box center [1290, 718] width 22 height 22
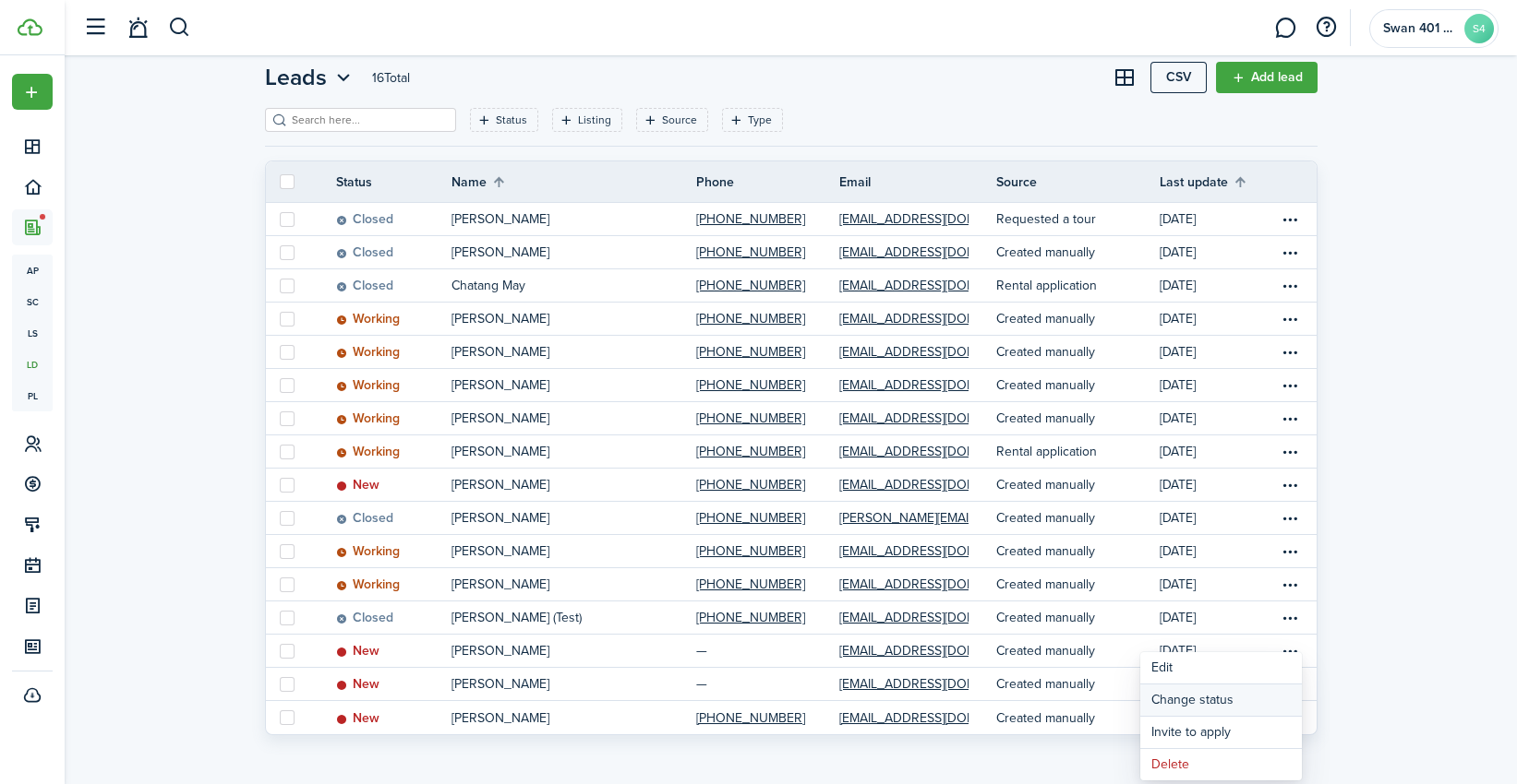
click at [1219, 698] on button "Change status" at bounding box center [1221, 699] width 162 height 31
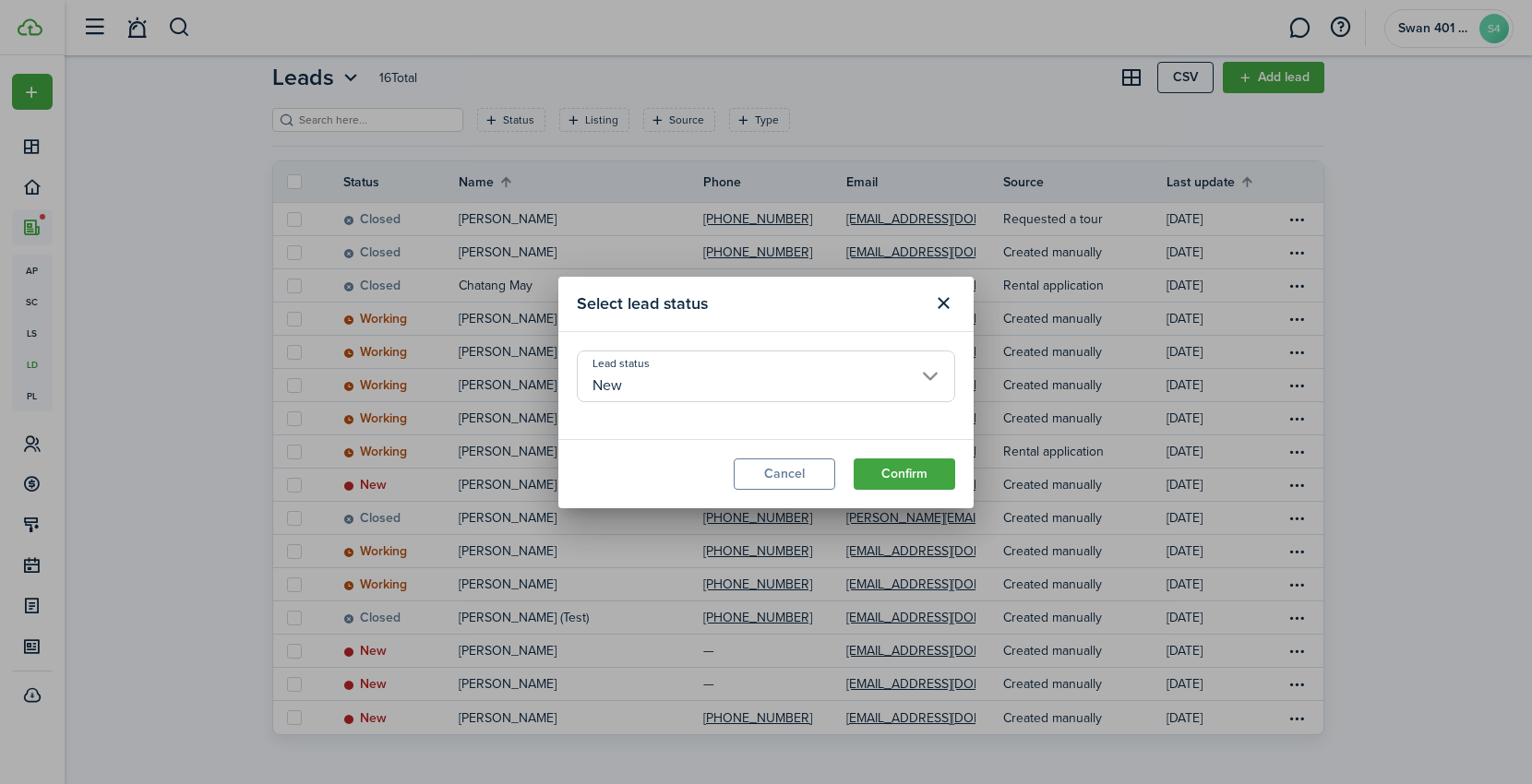
click at [722, 380] on input "New" at bounding box center [766, 376] width 378 height 52
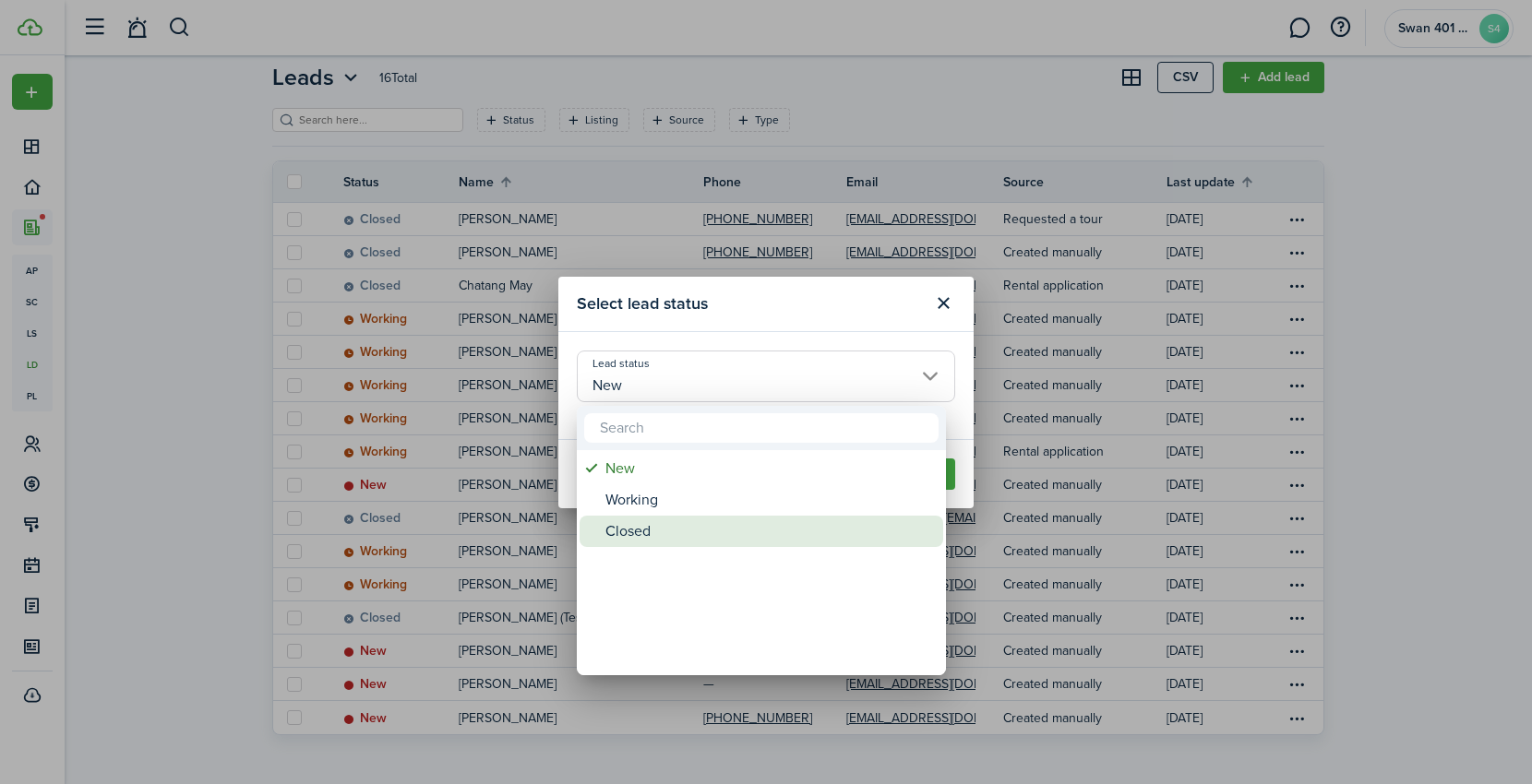
click at [670, 530] on div "Closed" at bounding box center [768, 531] width 326 height 31
type input "Closed"
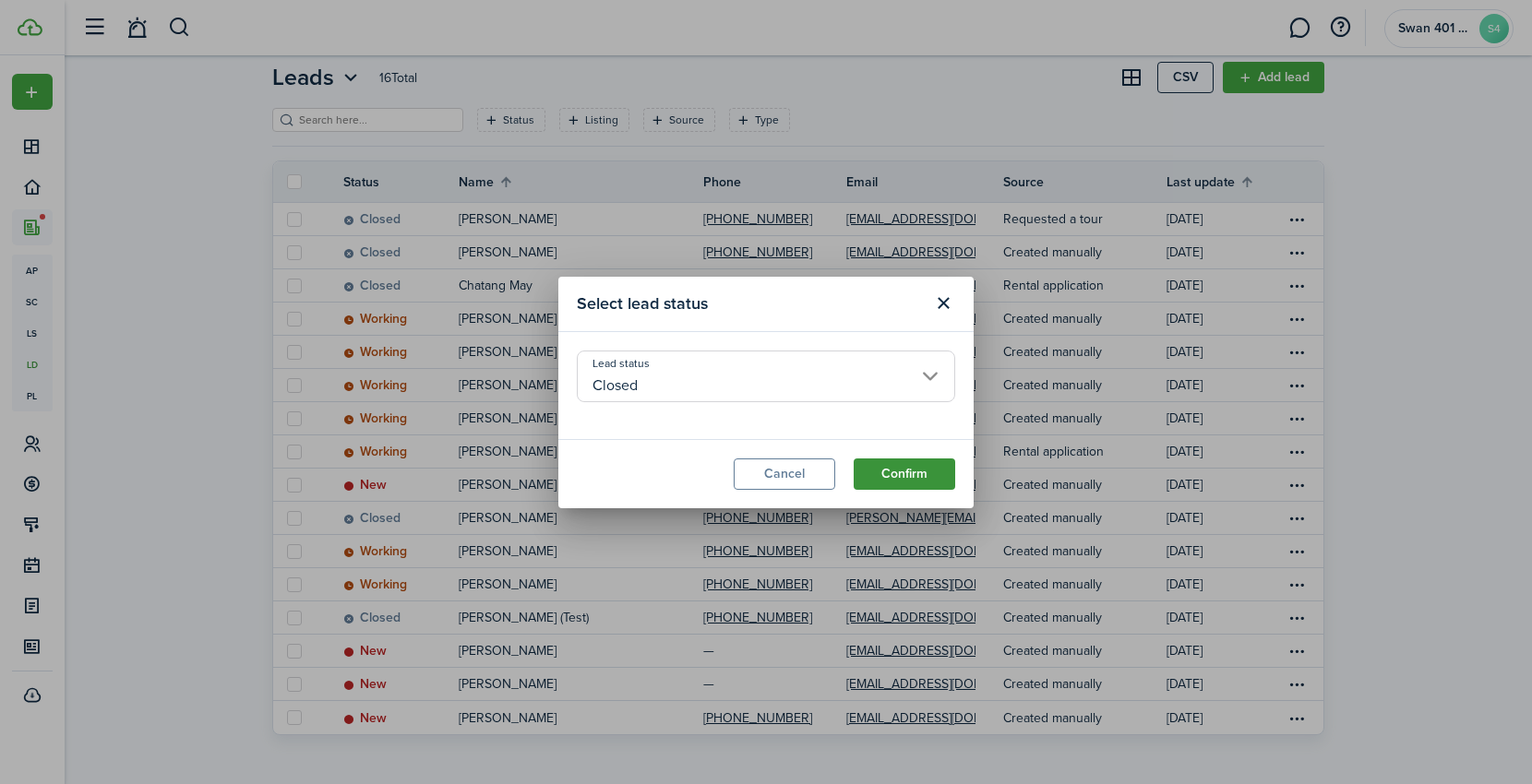
click at [902, 484] on button "Confirm" at bounding box center [905, 474] width 102 height 31
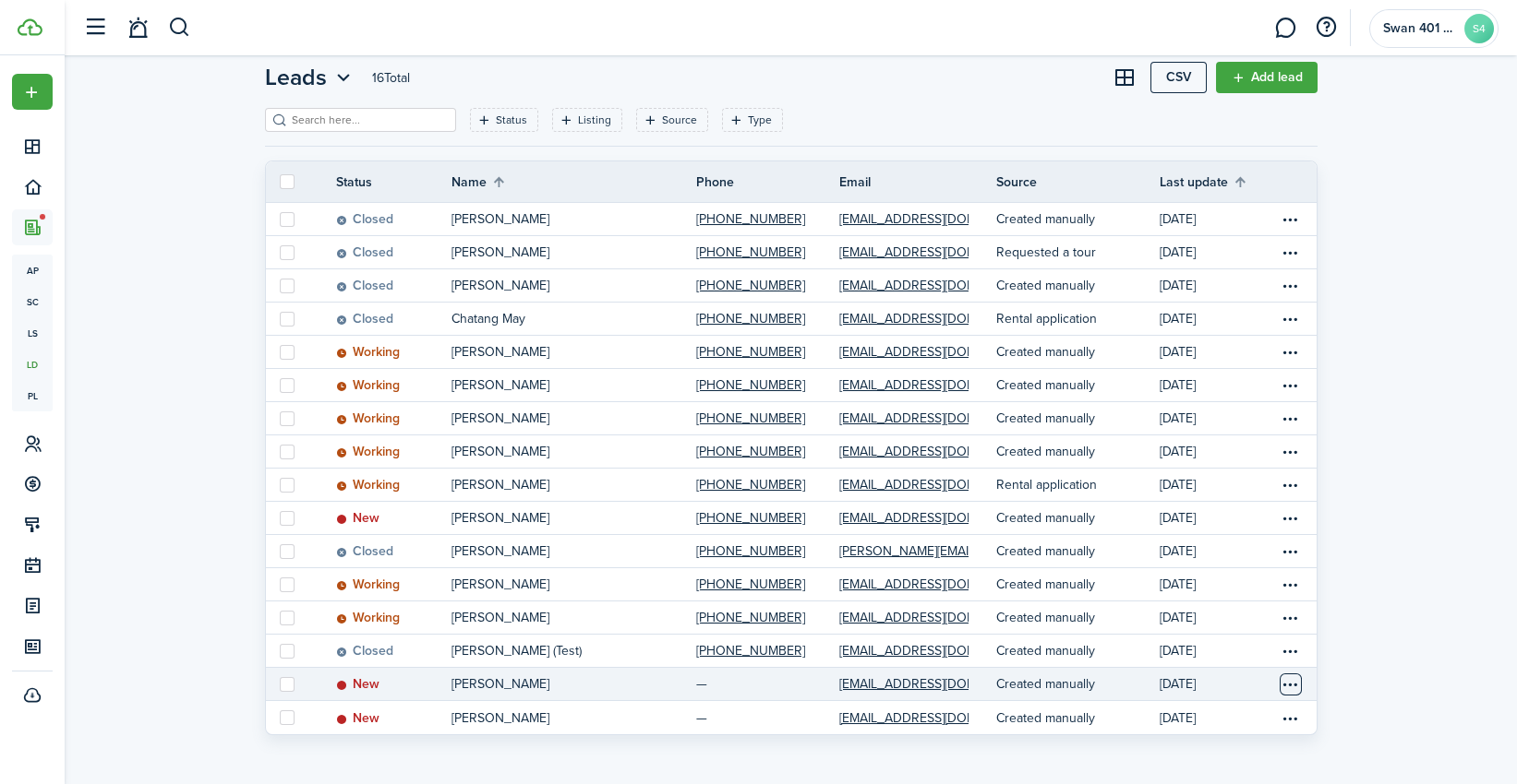
click at [1299, 687] on table-menu-btn-icon "Open menu" at bounding box center [1290, 684] width 22 height 22
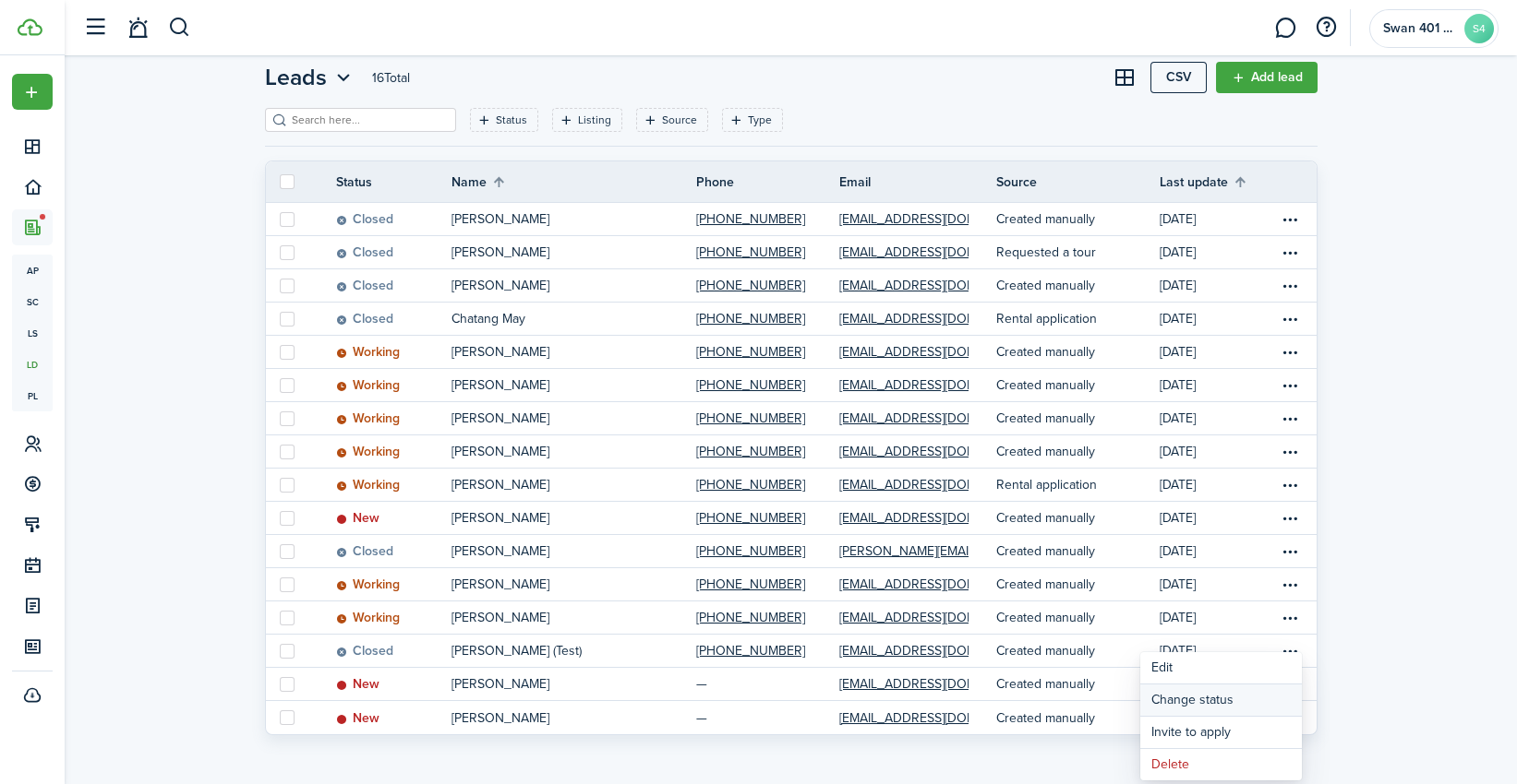
click at [1226, 695] on button "Change status" at bounding box center [1221, 699] width 162 height 31
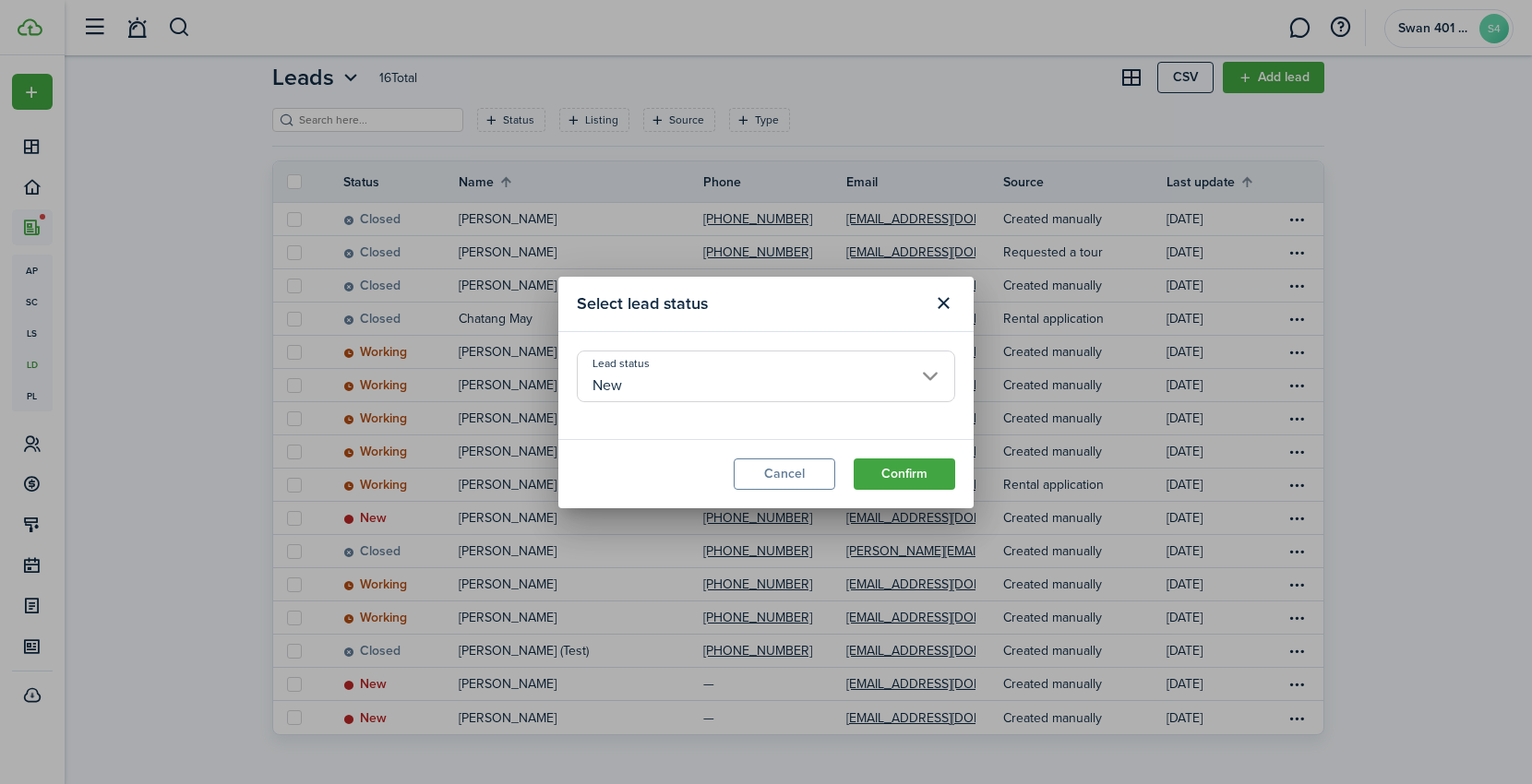
click at [805, 380] on input "New" at bounding box center [766, 376] width 378 height 52
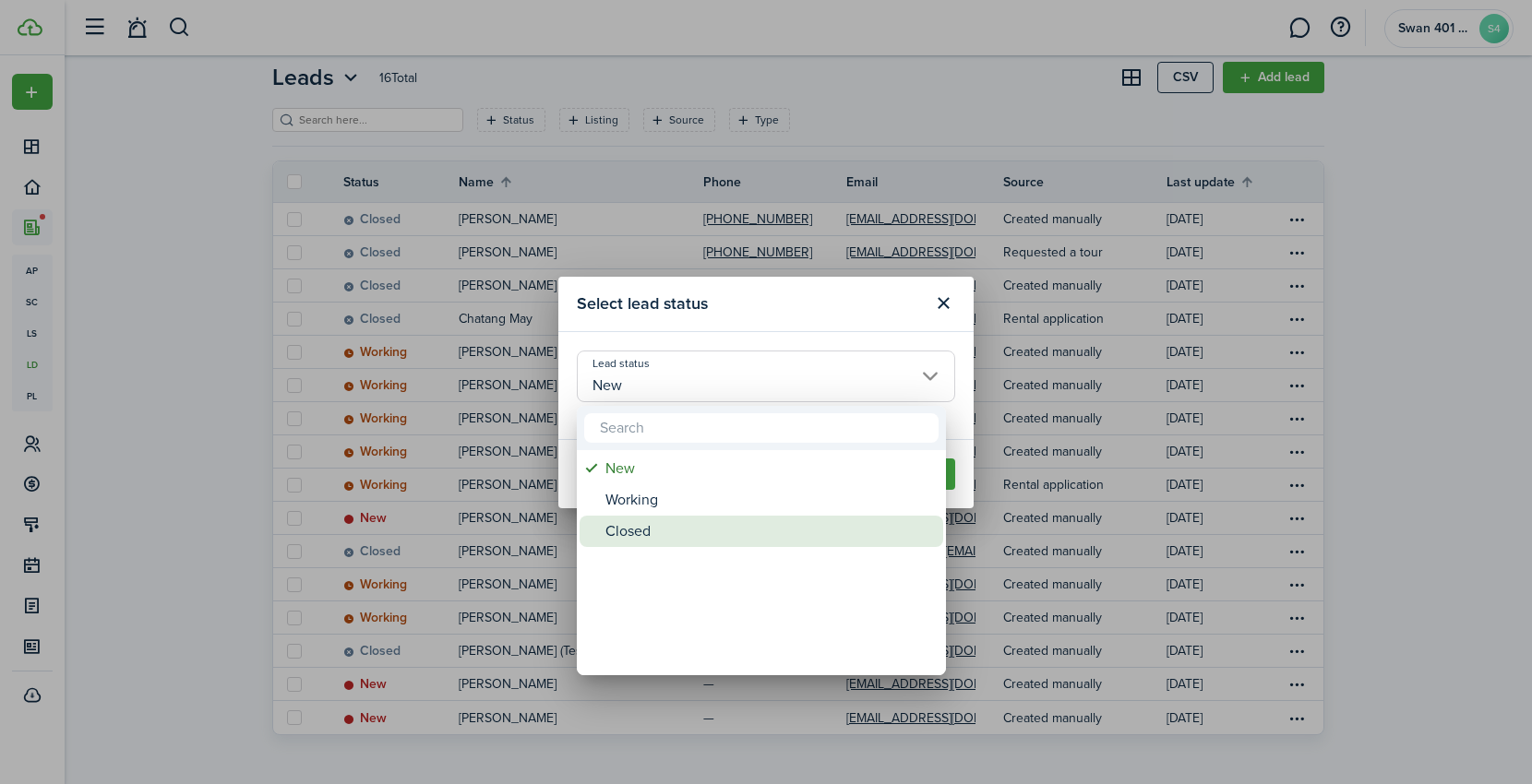
click at [673, 534] on div "Closed" at bounding box center [768, 531] width 326 height 31
type input "Closed"
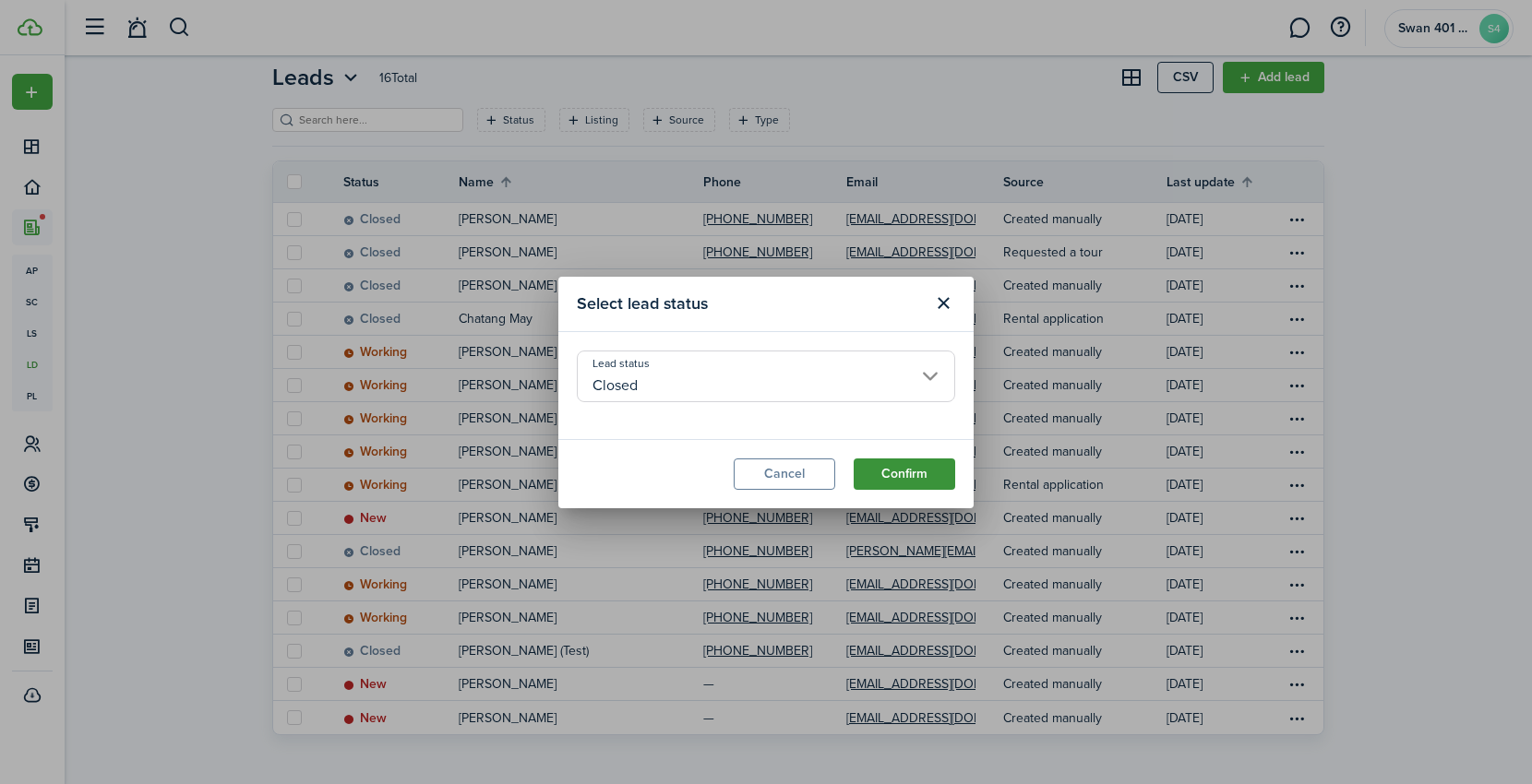
click at [886, 465] on button "Confirm" at bounding box center [905, 474] width 102 height 31
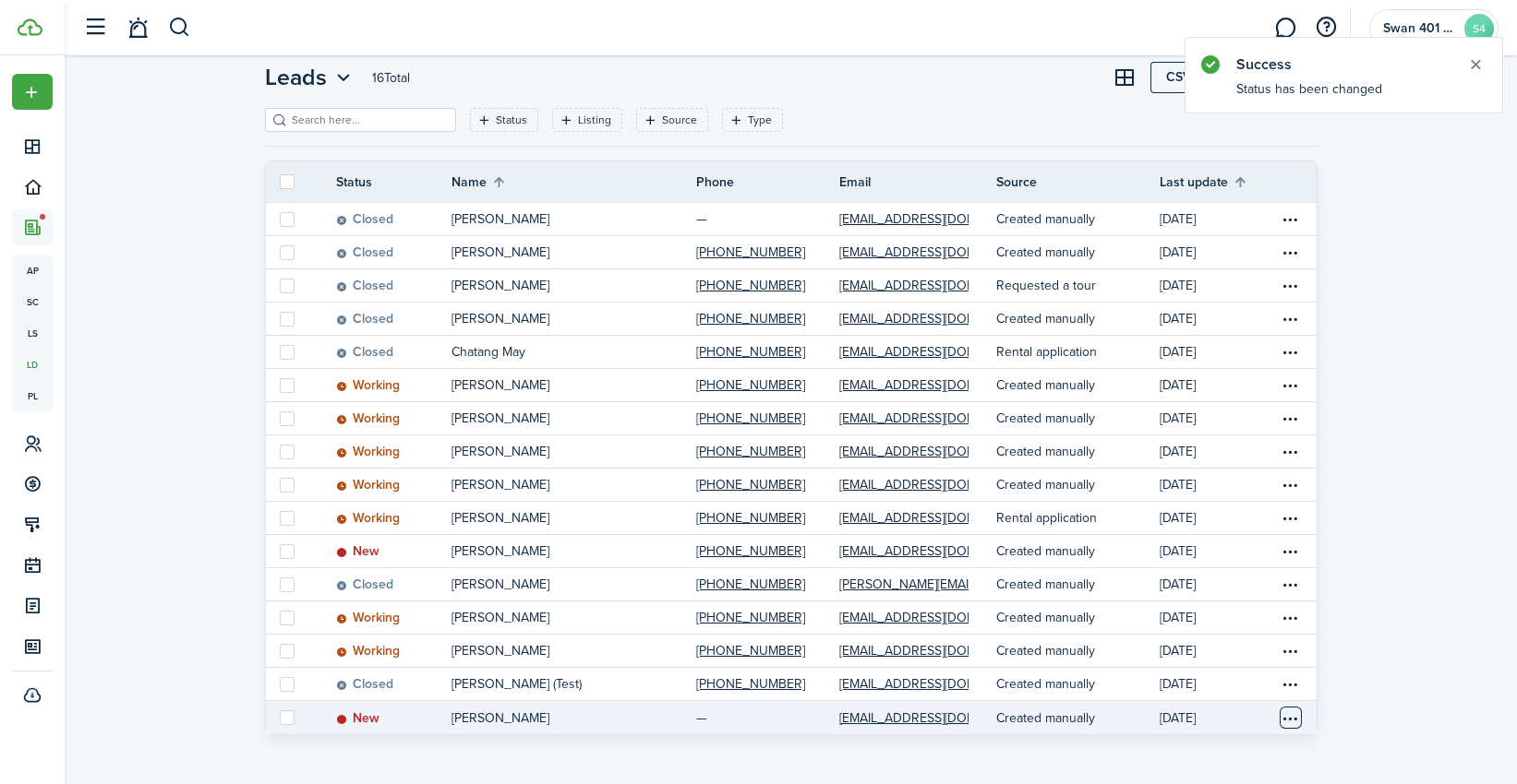
click at [1293, 719] on table-menu-btn-icon "Open menu" at bounding box center [1290, 718] width 22 height 22
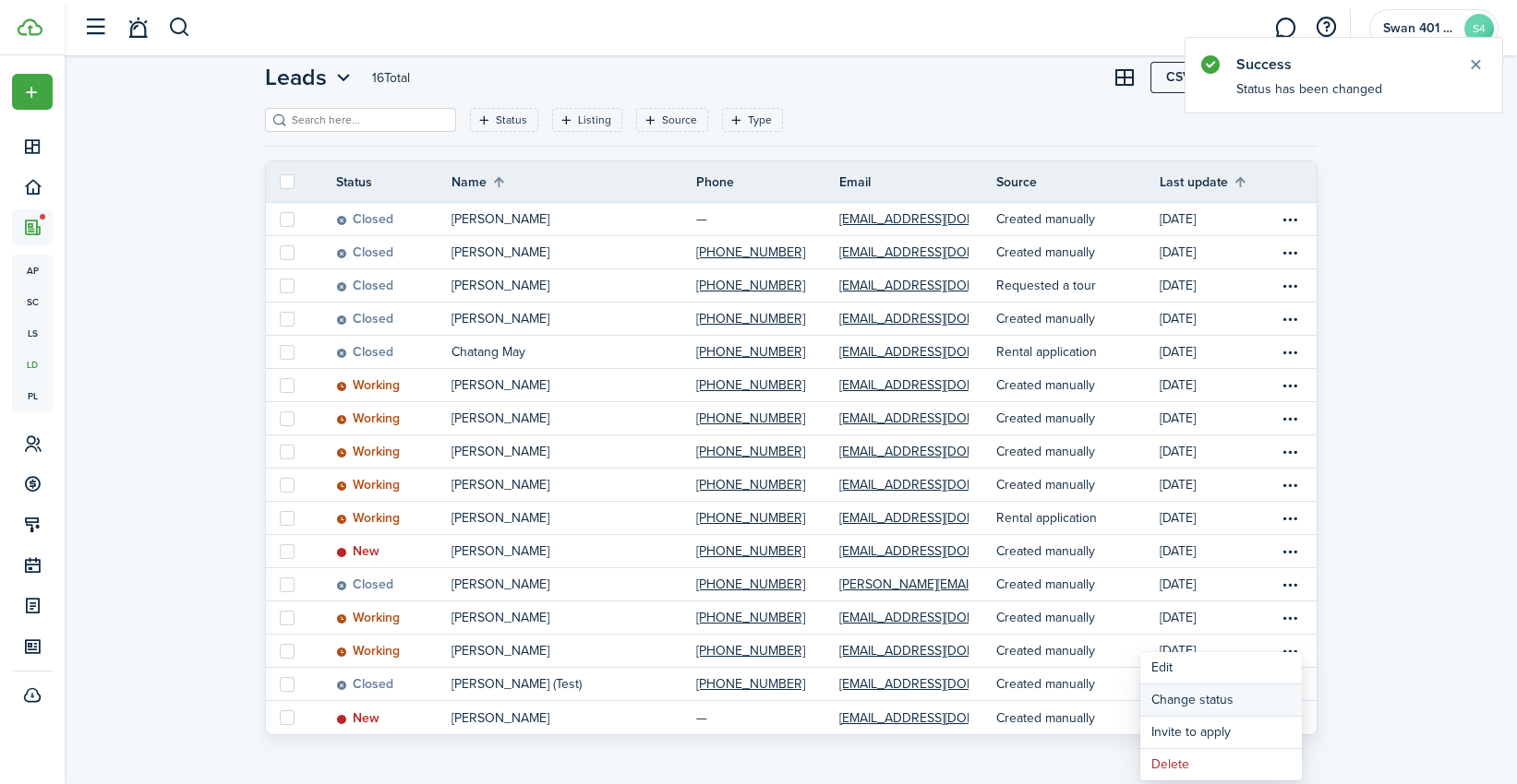
click at [1187, 705] on button "Change status" at bounding box center [1221, 699] width 162 height 31
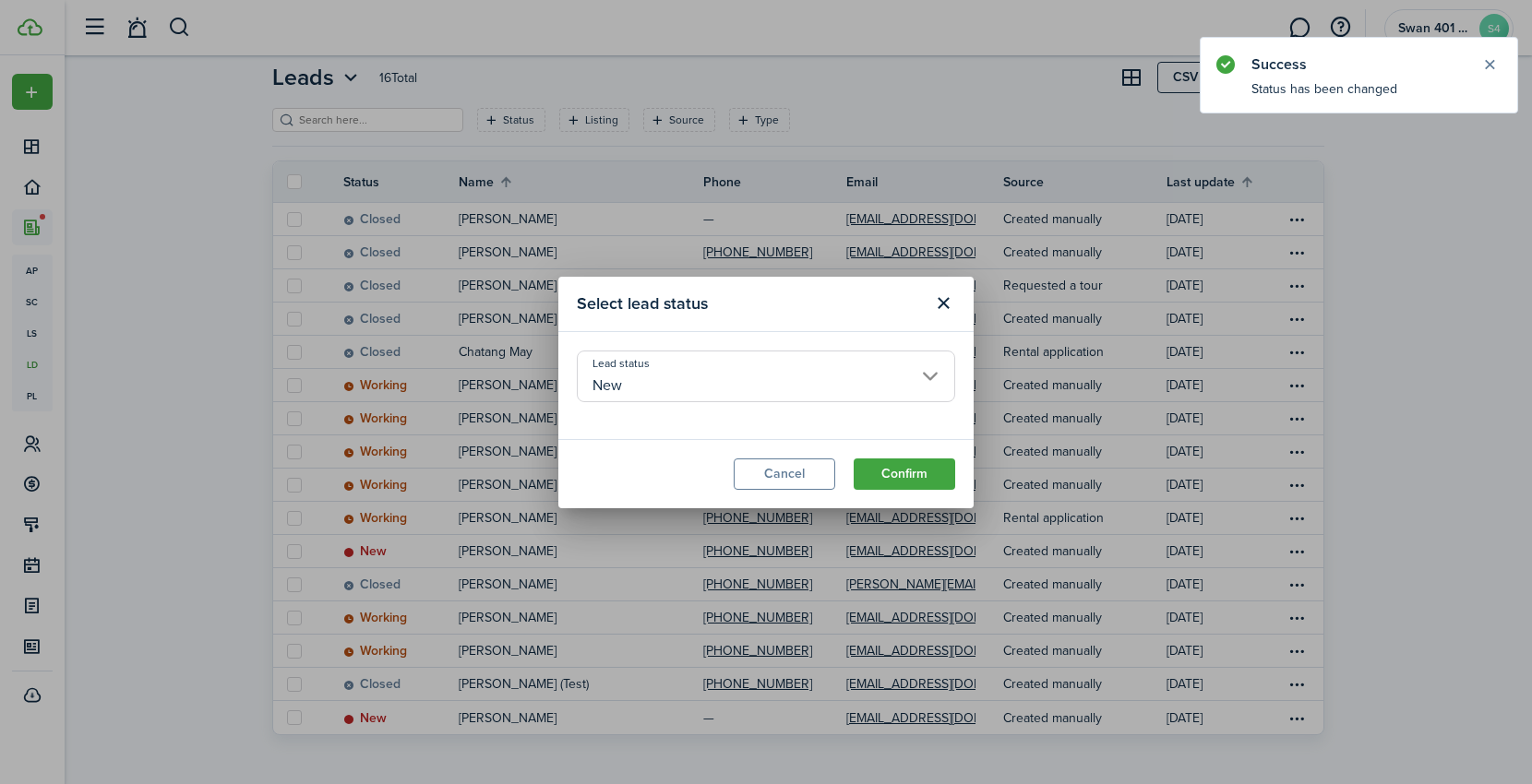
drag, startPoint x: 684, startPoint y: 347, endPoint x: 685, endPoint y: 358, distance: 11.0
click at [684, 353] on modal-body "Lead status New" at bounding box center [766, 385] width 415 height 107
click at [696, 375] on input "New" at bounding box center [766, 376] width 378 height 52
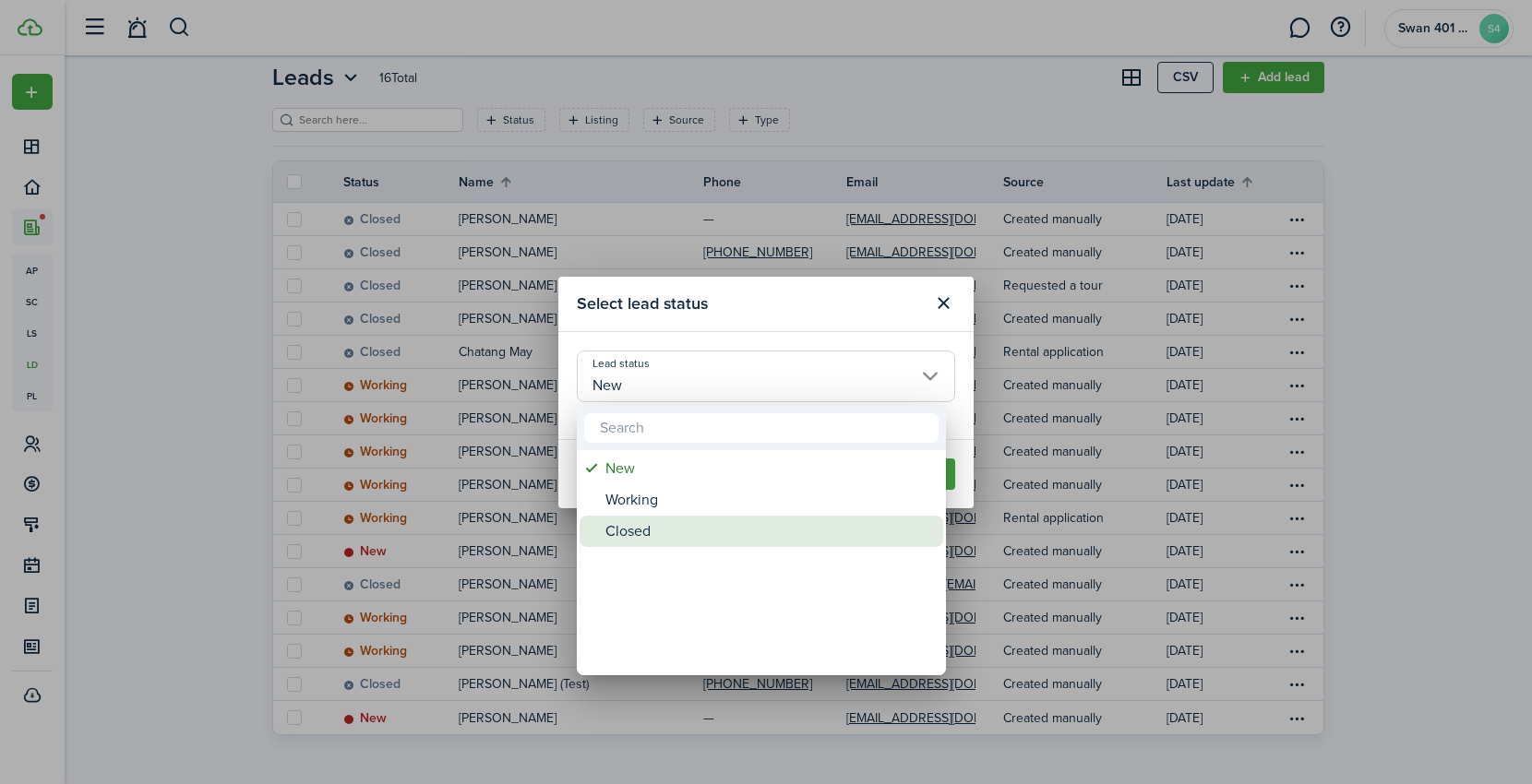
click at [690, 542] on div "Closed" at bounding box center [768, 531] width 326 height 31
type input "Closed"
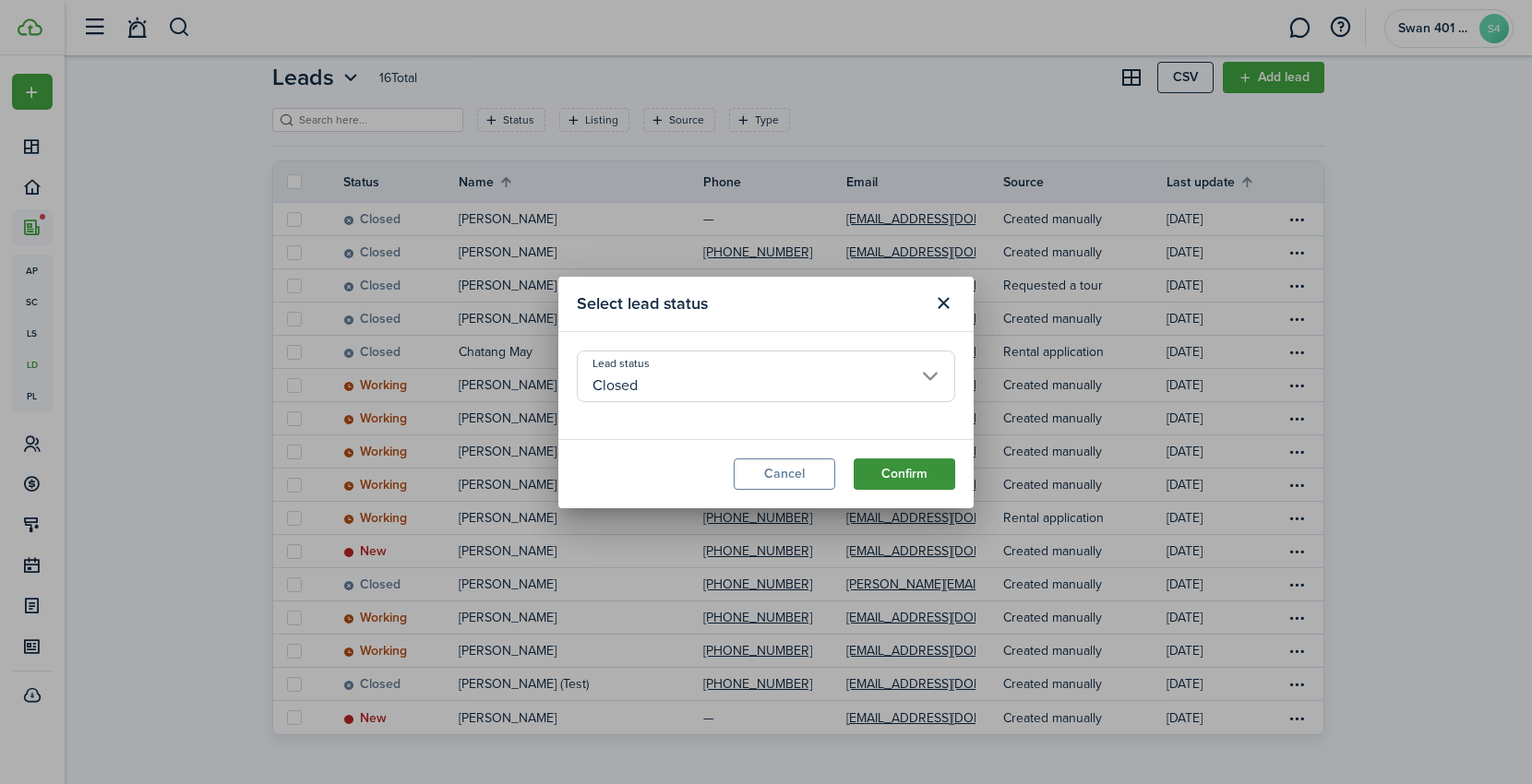
click at [914, 468] on button "Confirm" at bounding box center [905, 474] width 102 height 31
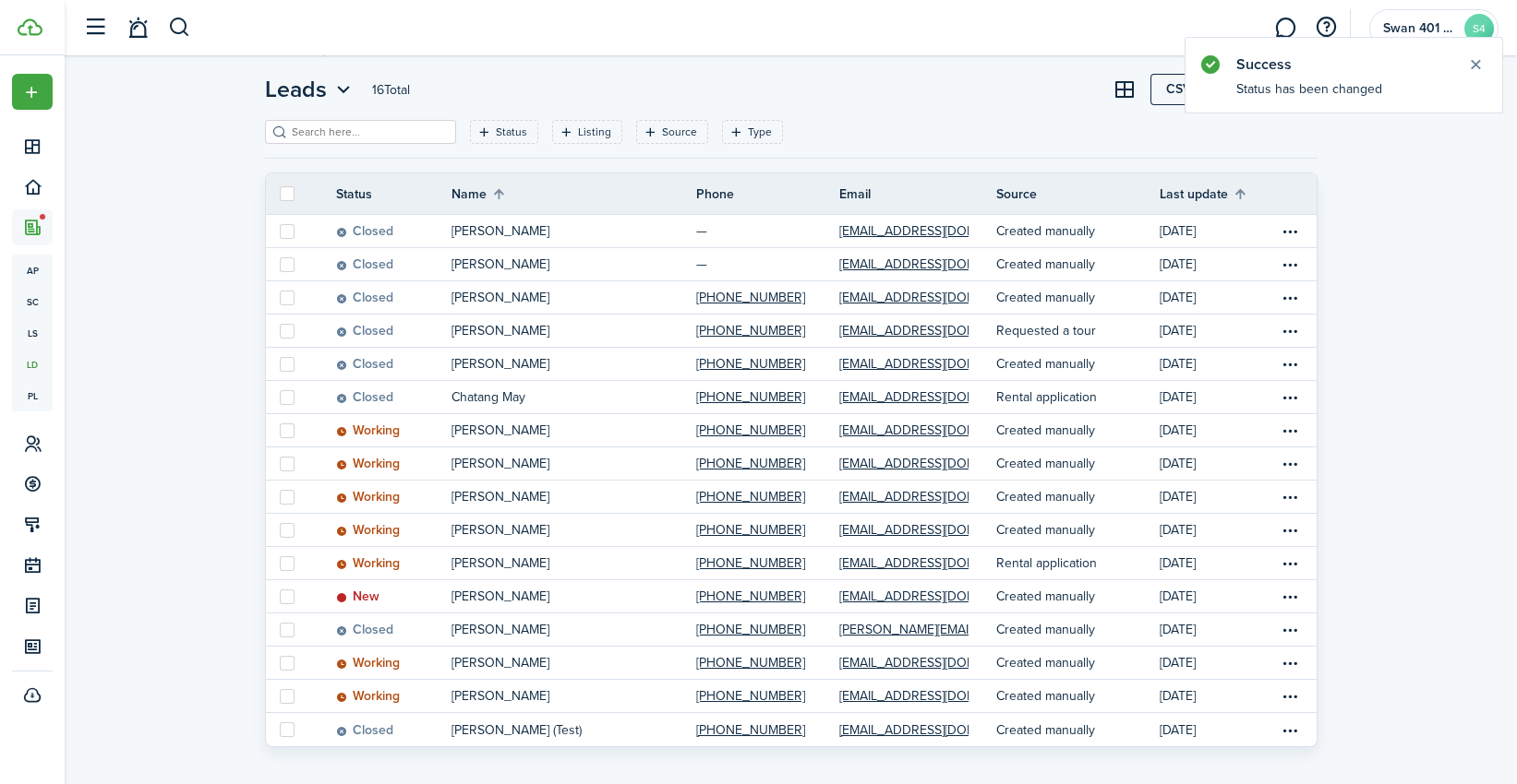
scroll to position [0, 0]
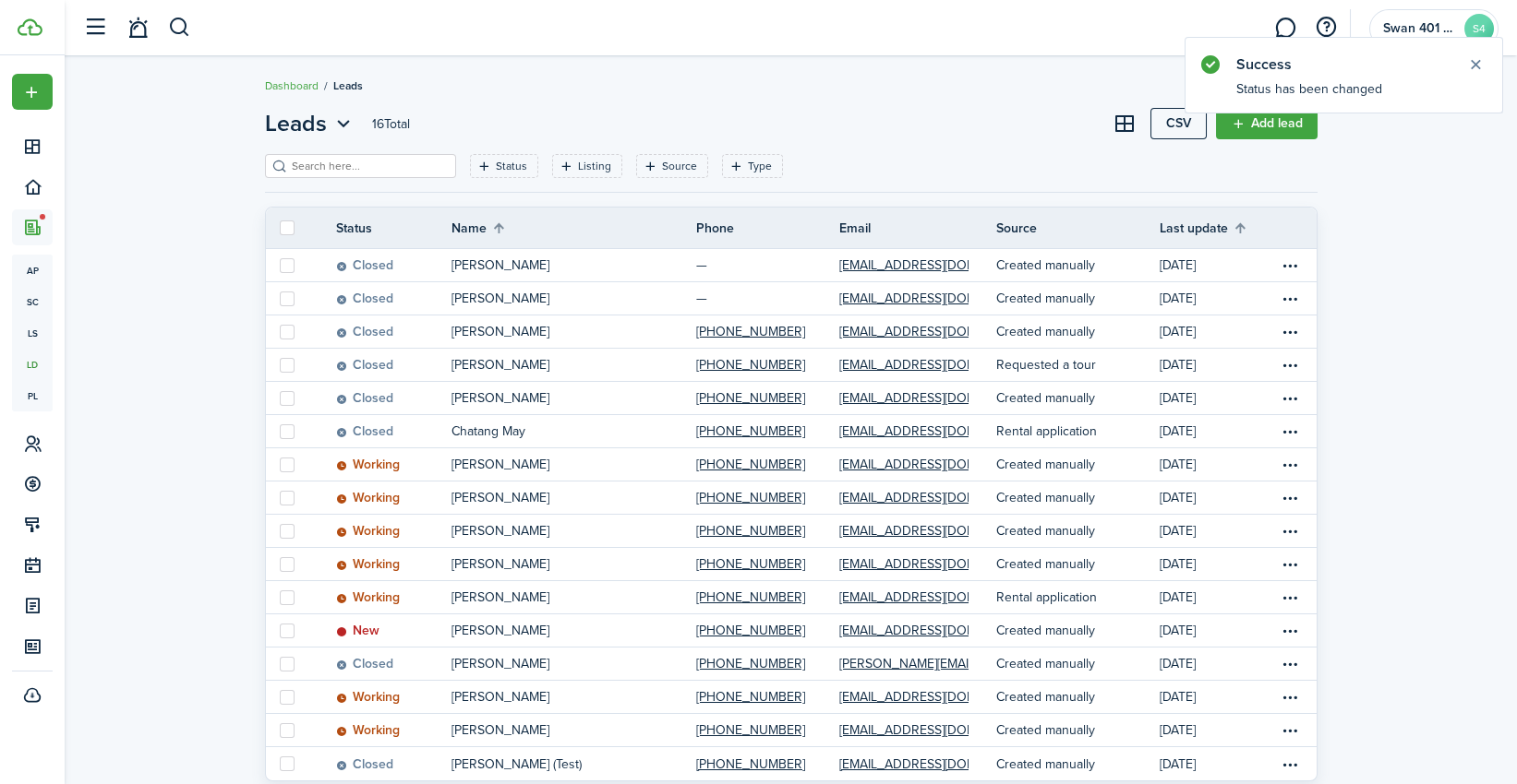
click at [1356, 179] on div "Leads 16 Total CSV Add lead Status Listing Source Type Save filters Clear all S…" at bounding box center [790, 444] width 1452 height 693
click at [1482, 67] on button "Close notify" at bounding box center [1475, 65] width 26 height 26
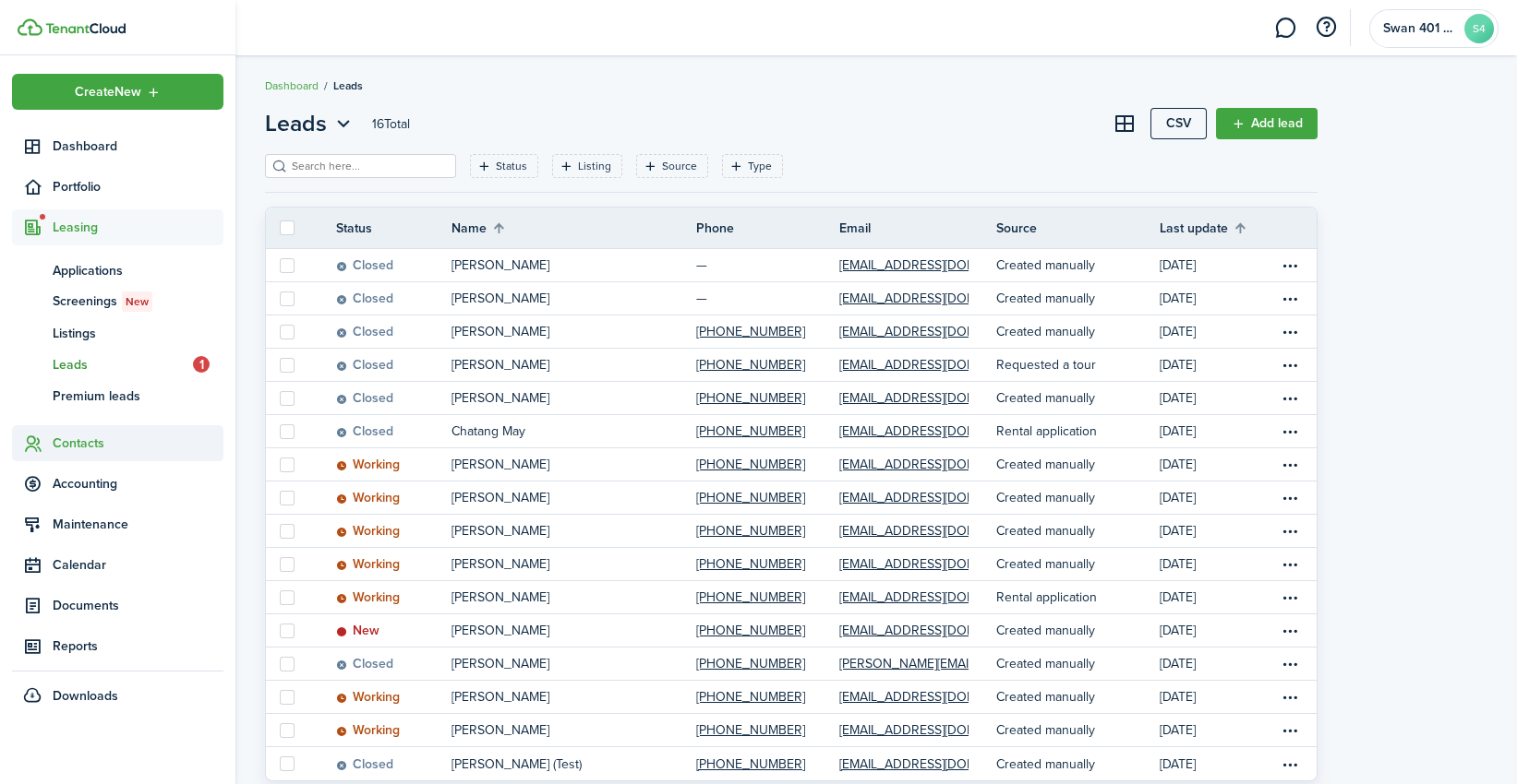
click at [118, 438] on span "Contacts" at bounding box center [138, 443] width 171 height 19
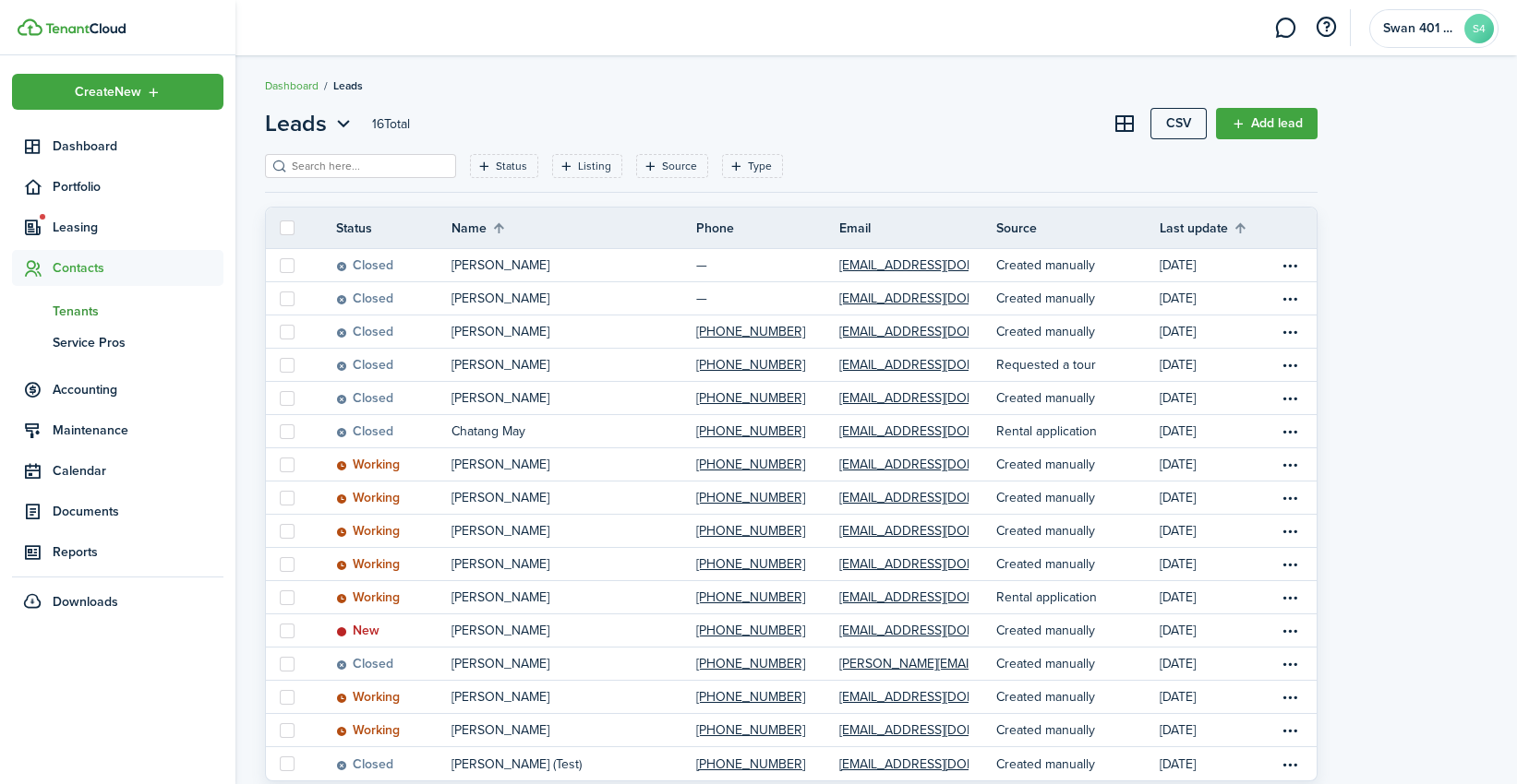
click at [113, 306] on span "Tenants" at bounding box center [138, 310] width 171 height 19
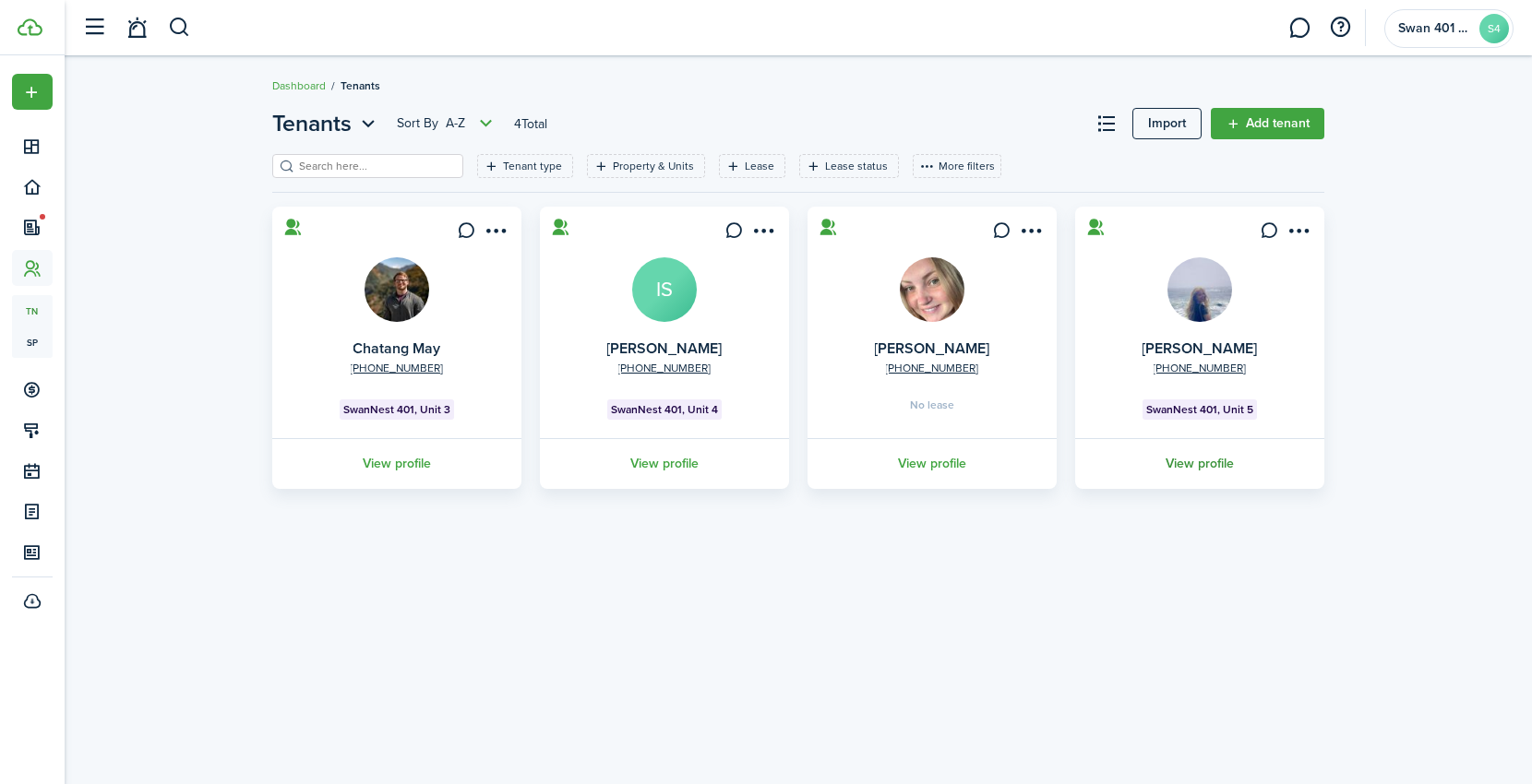
click at [1217, 462] on link "View profile" at bounding box center [1200, 463] width 255 height 51
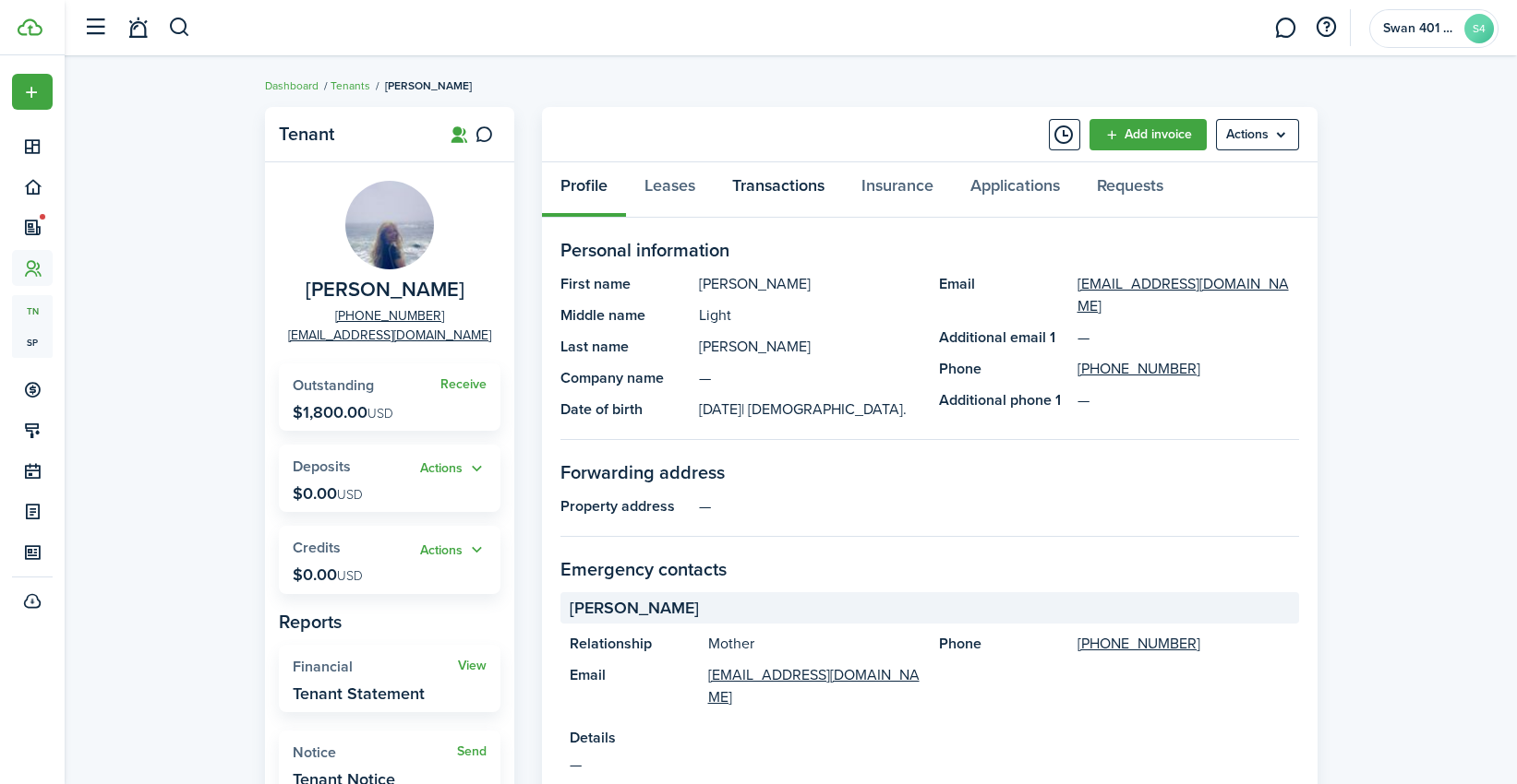
click at [793, 181] on link "Transactions" at bounding box center [777, 190] width 129 height 55
